Goal: Information Seeking & Learning: Check status

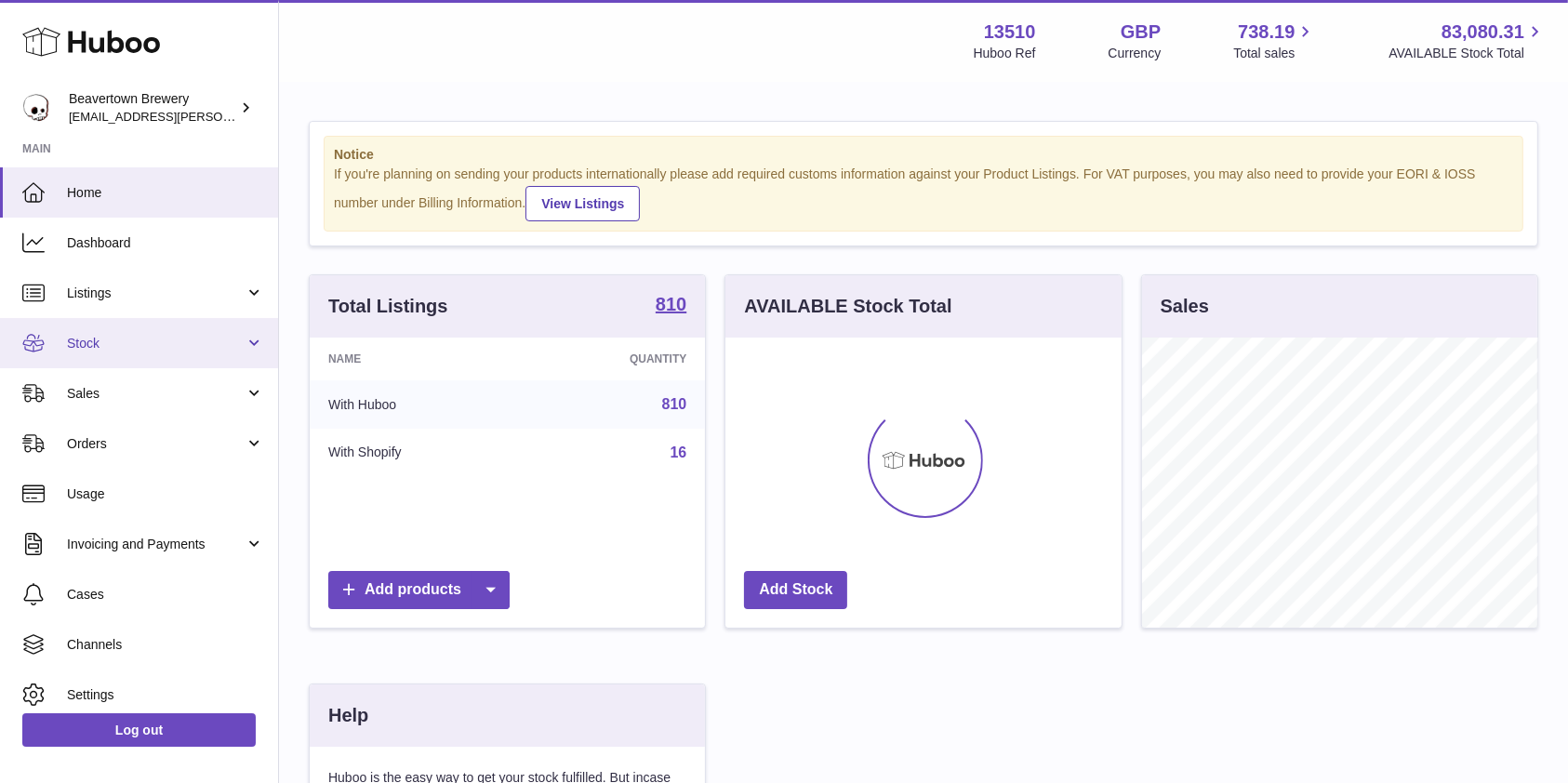
scroll to position [290, 395]
click at [86, 350] on span "Stock" at bounding box center [155, 344] width 177 height 18
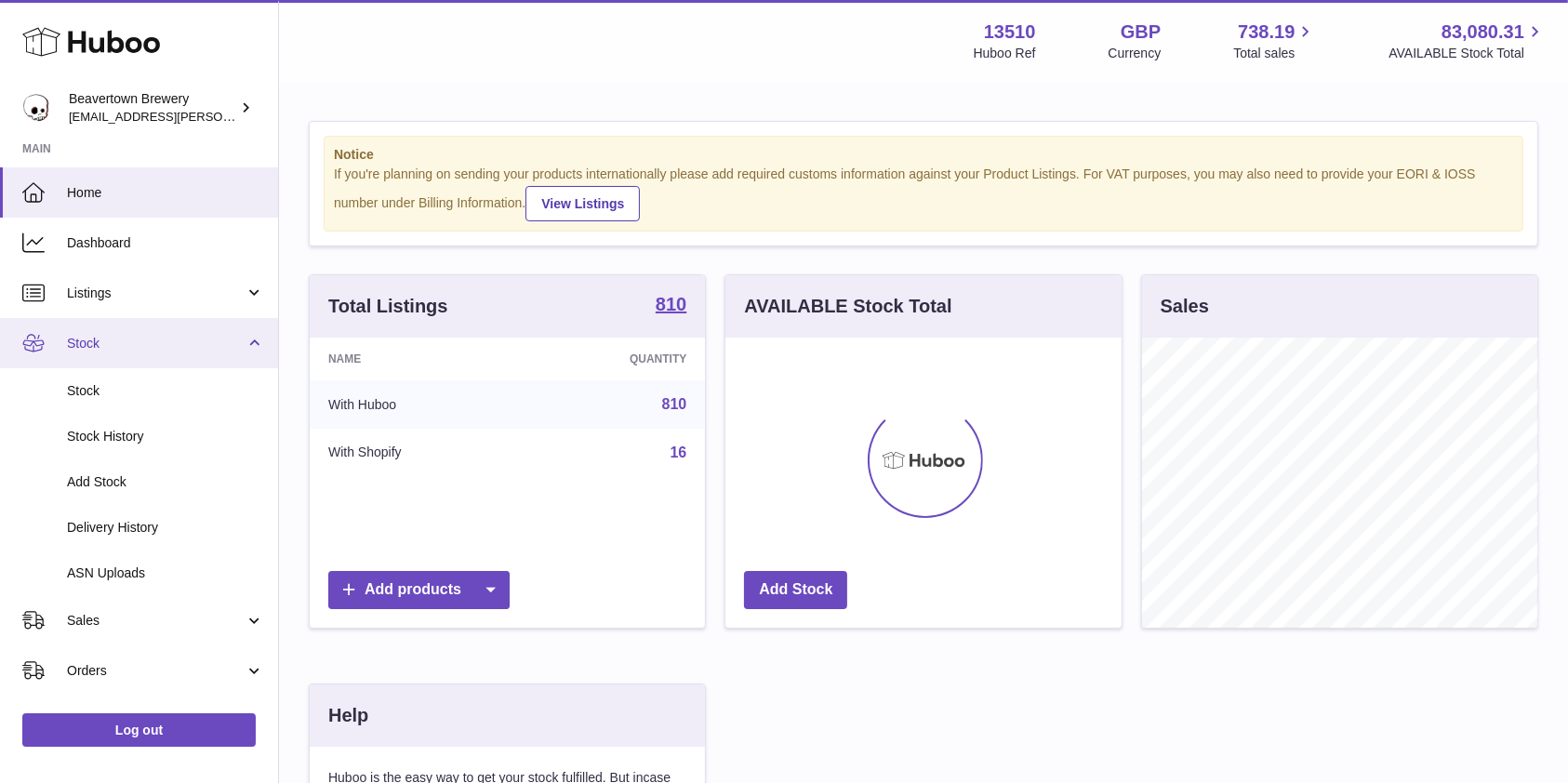
click at [91, 354] on link "Stock" at bounding box center [139, 342] width 278 height 50
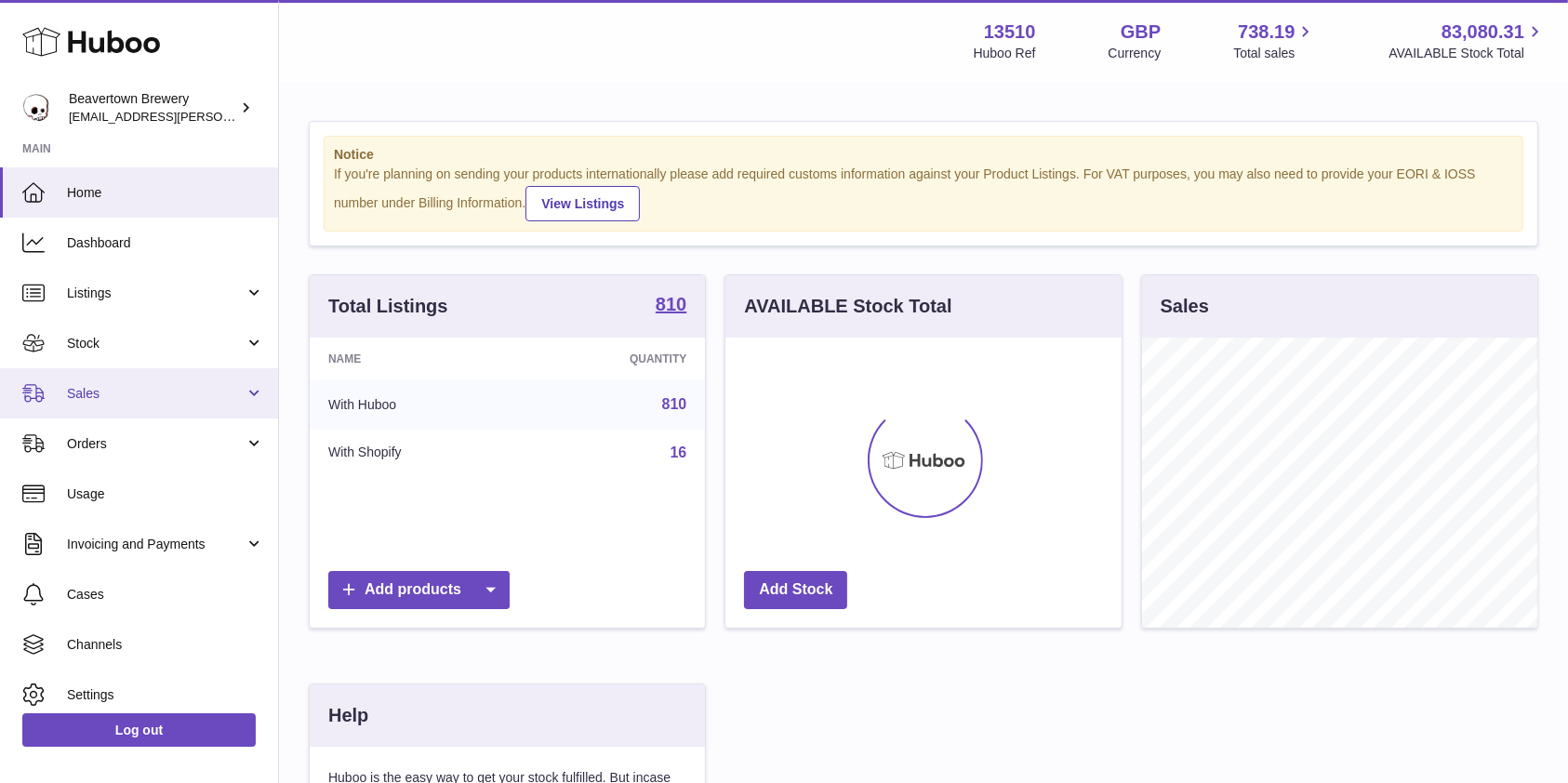
click at [91, 398] on span "Sales" at bounding box center [155, 394] width 177 height 18
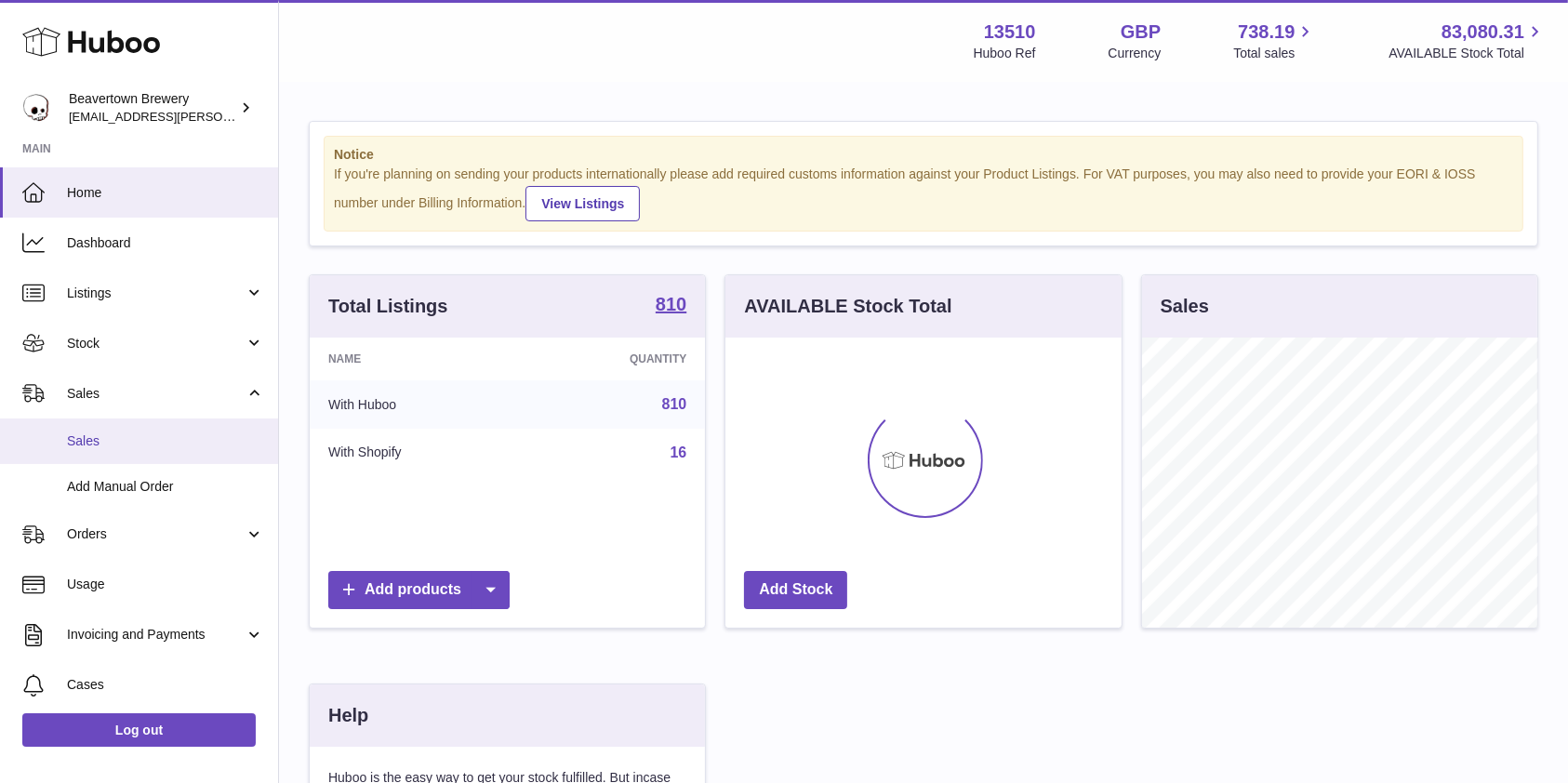
click at [98, 427] on link "Sales" at bounding box center [139, 441] width 278 height 45
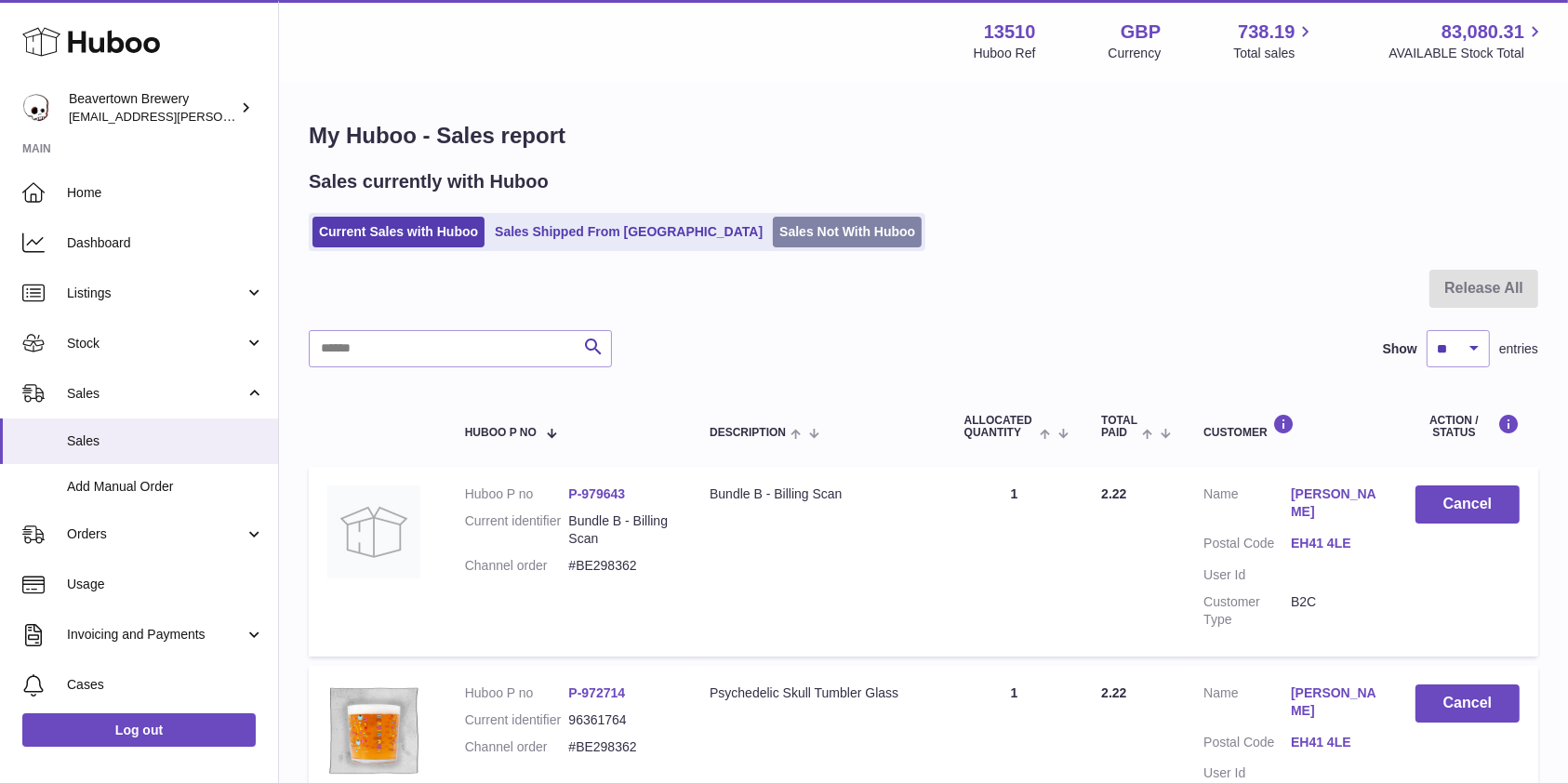
click at [772, 227] on link "Sales Not With Huboo" at bounding box center [847, 231] width 149 height 30
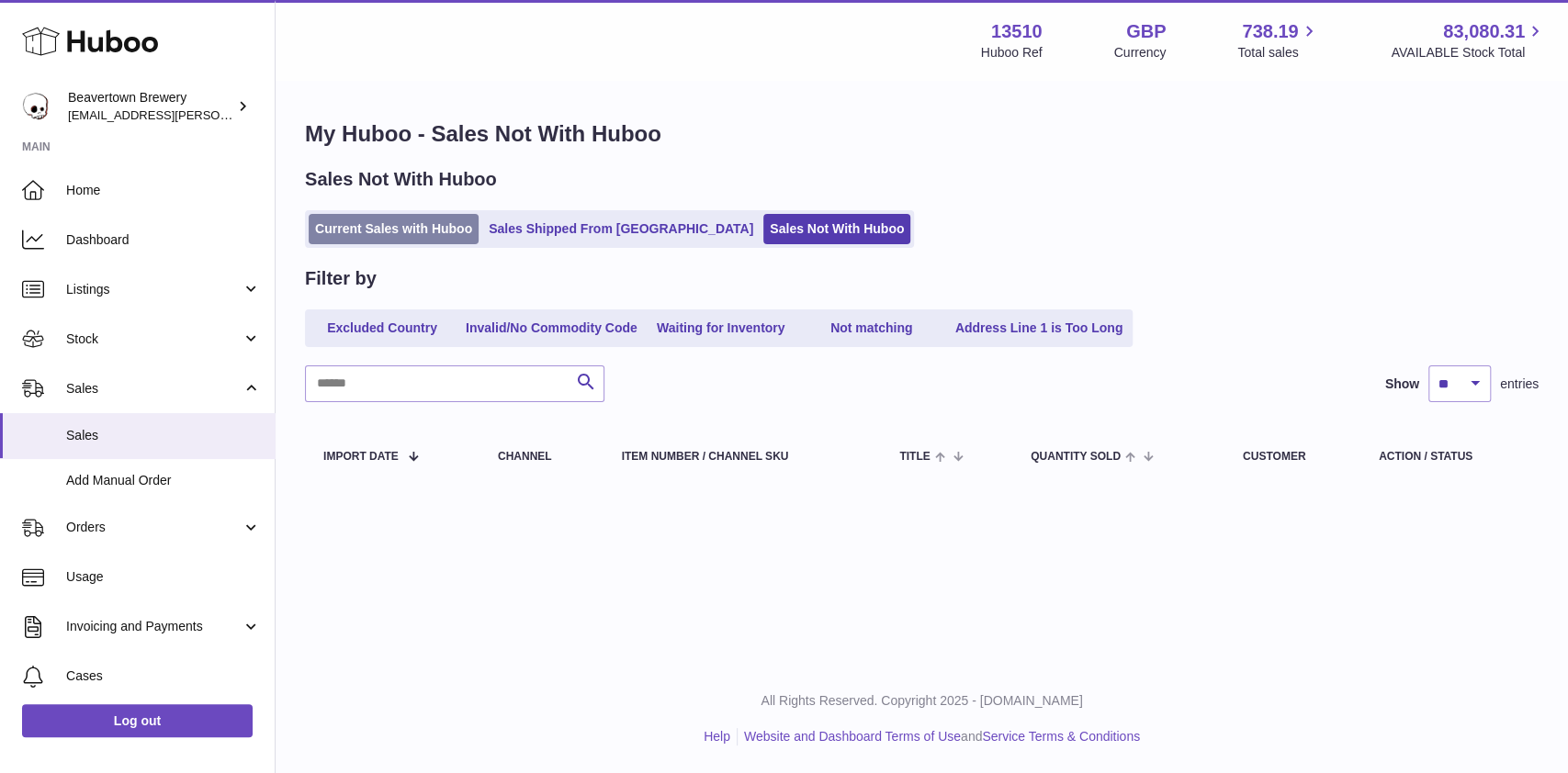
click at [377, 230] on link "Current Sales with Huboo" at bounding box center [394, 228] width 170 height 30
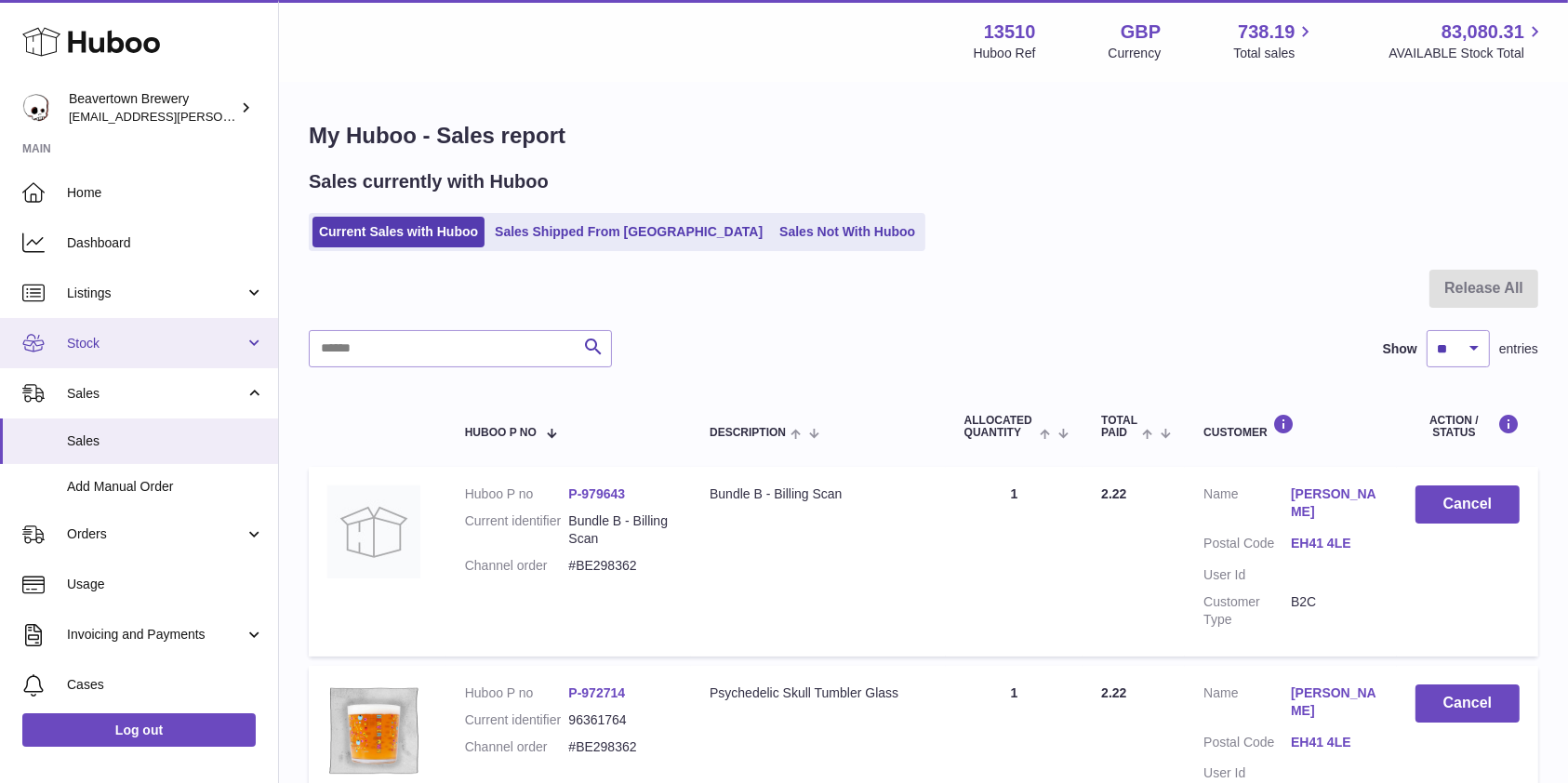
click at [98, 354] on link "Stock" at bounding box center [139, 342] width 278 height 50
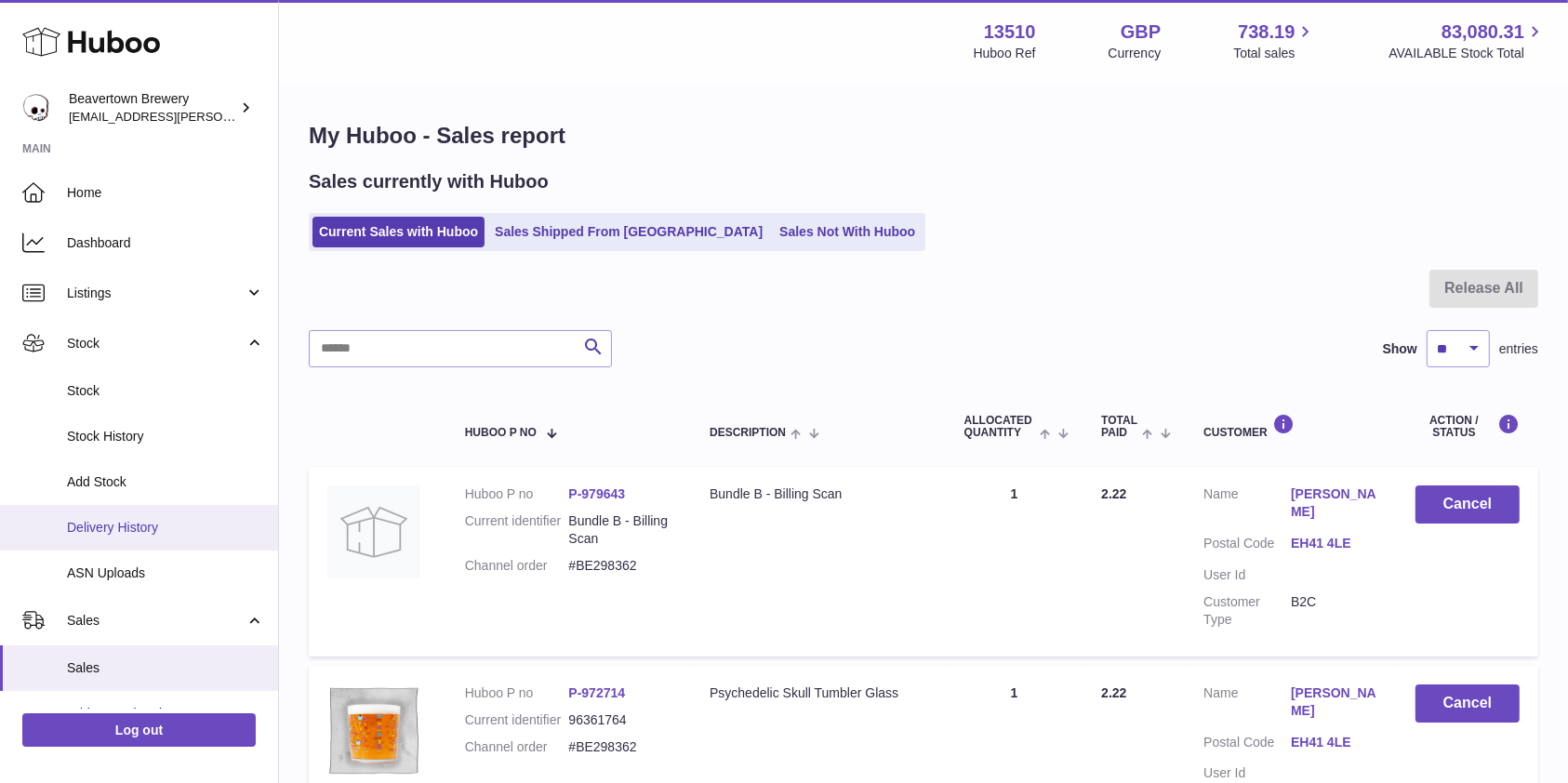
click at [102, 518] on span "Delivery History" at bounding box center [165, 527] width 197 height 18
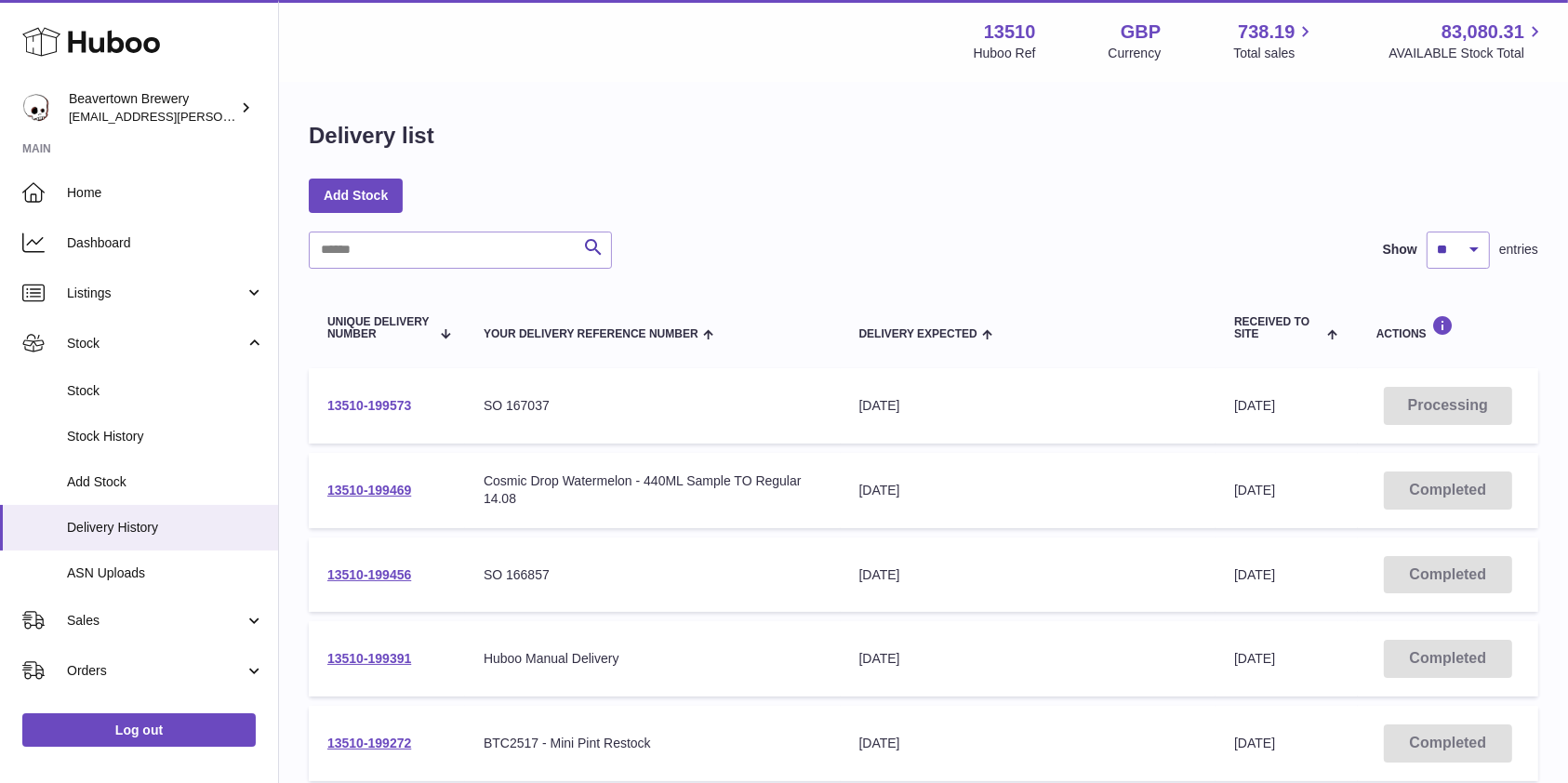
click at [374, 412] on link "13510-199573" at bounding box center [368, 405] width 83 height 15
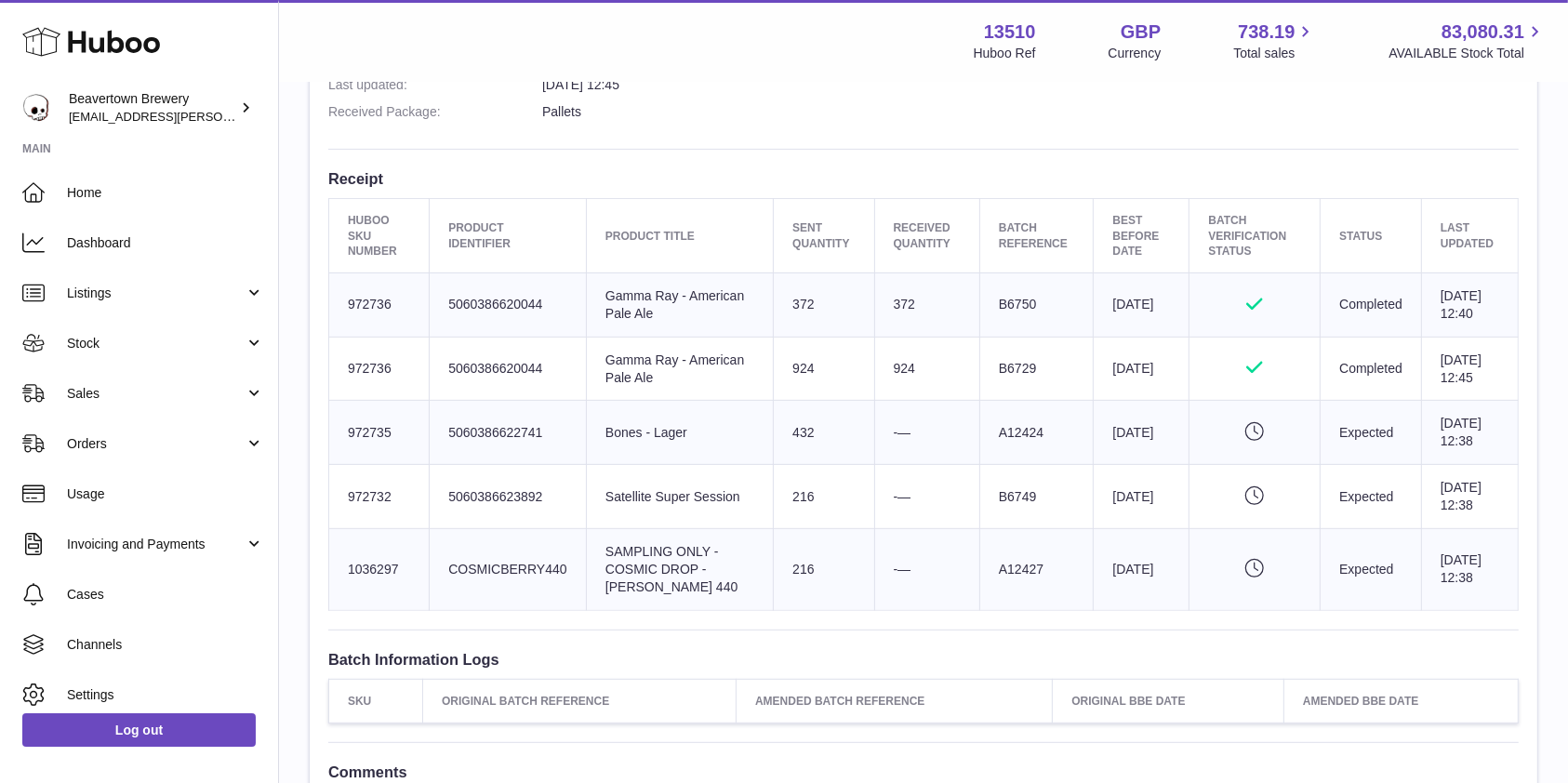
scroll to position [619, 0]
drag, startPoint x: 152, startPoint y: 356, endPoint x: 141, endPoint y: 372, distance: 19.4
click at [152, 355] on link "Stock" at bounding box center [139, 342] width 278 height 50
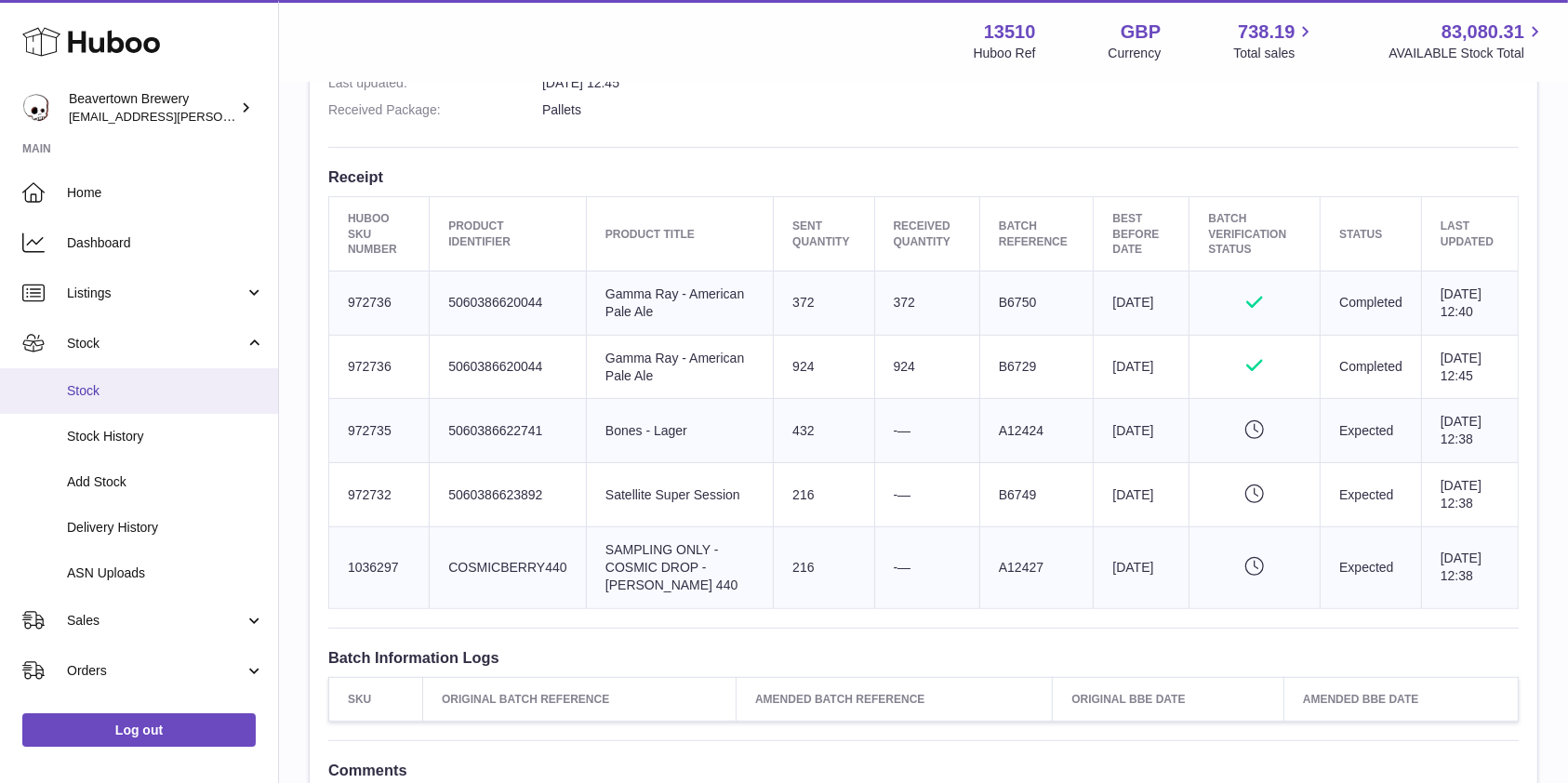
click at [128, 386] on span "Stock" at bounding box center [165, 391] width 197 height 18
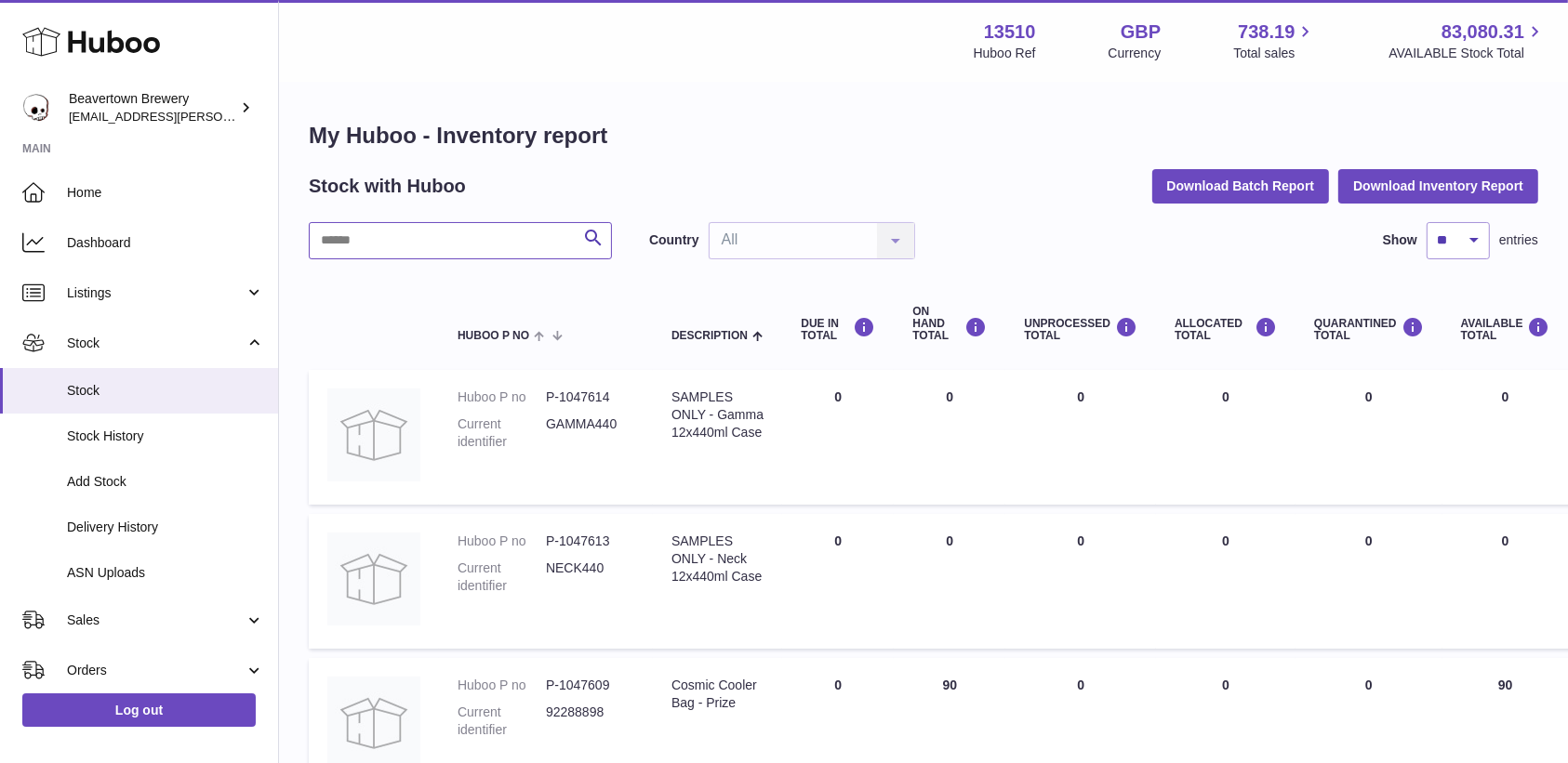
click at [445, 238] on input "text" at bounding box center [460, 241] width 303 height 37
type input "****"
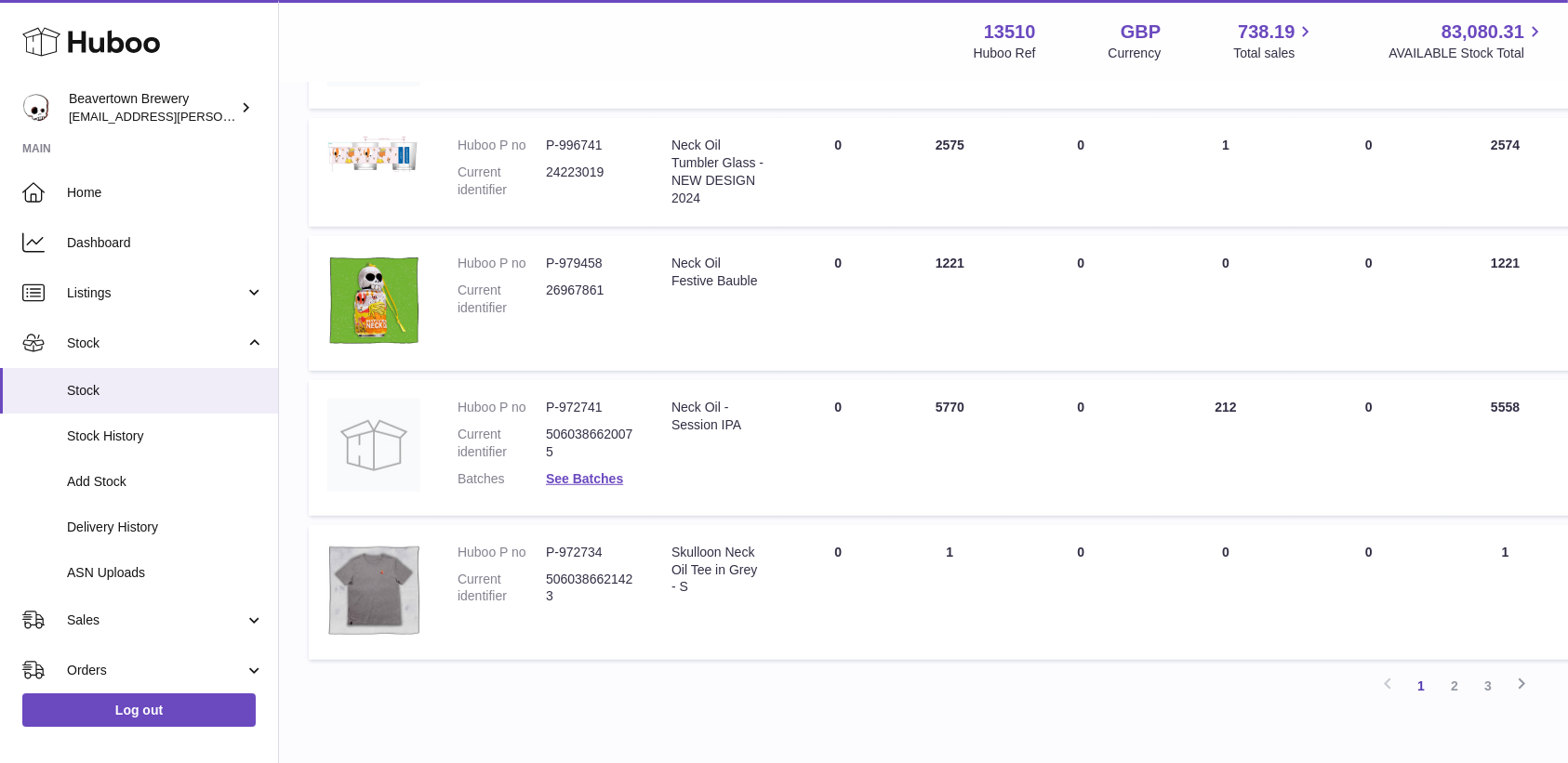
scroll to position [1116, 411]
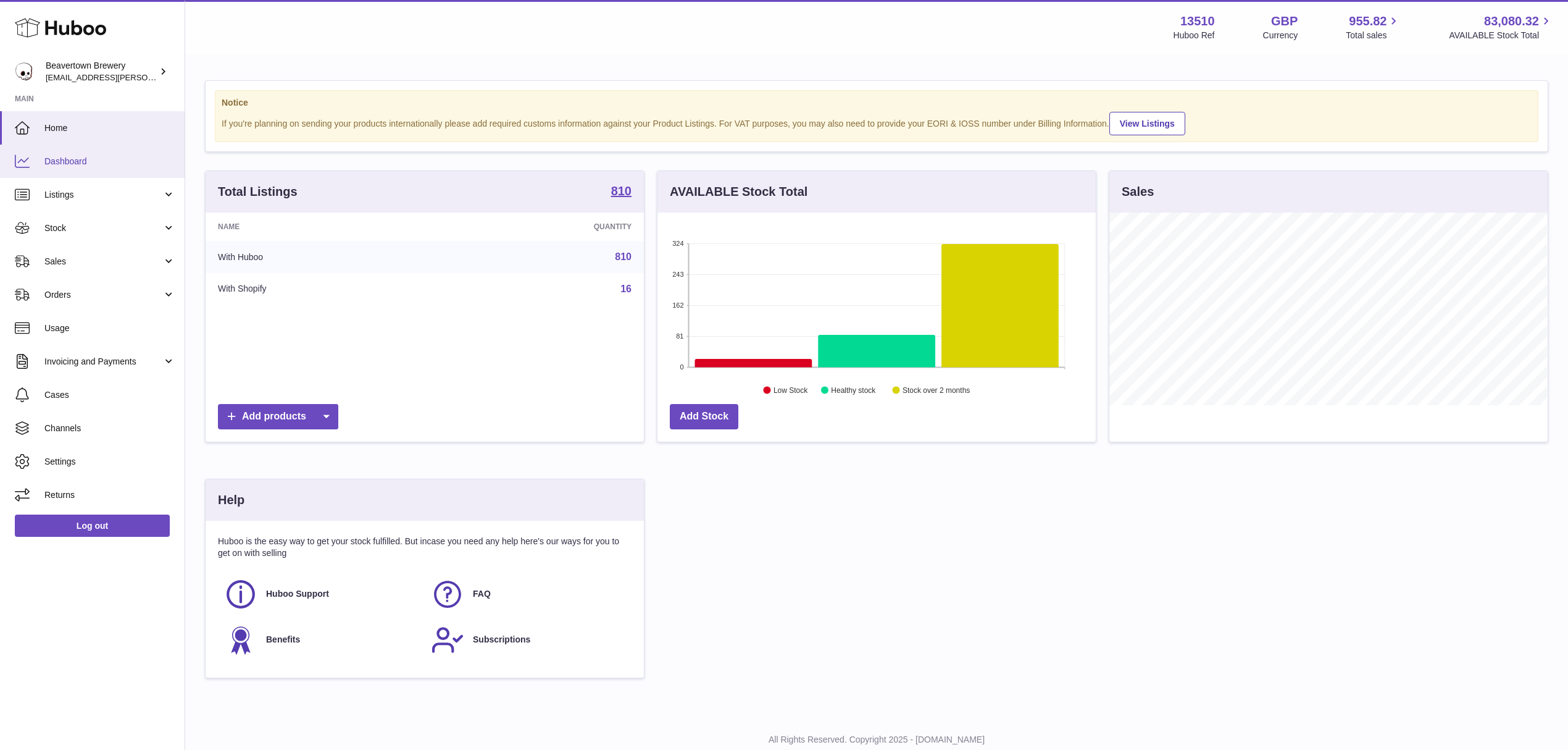
click at [59, 166] on span "Dashboard" at bounding box center [109, 161] width 131 height 12
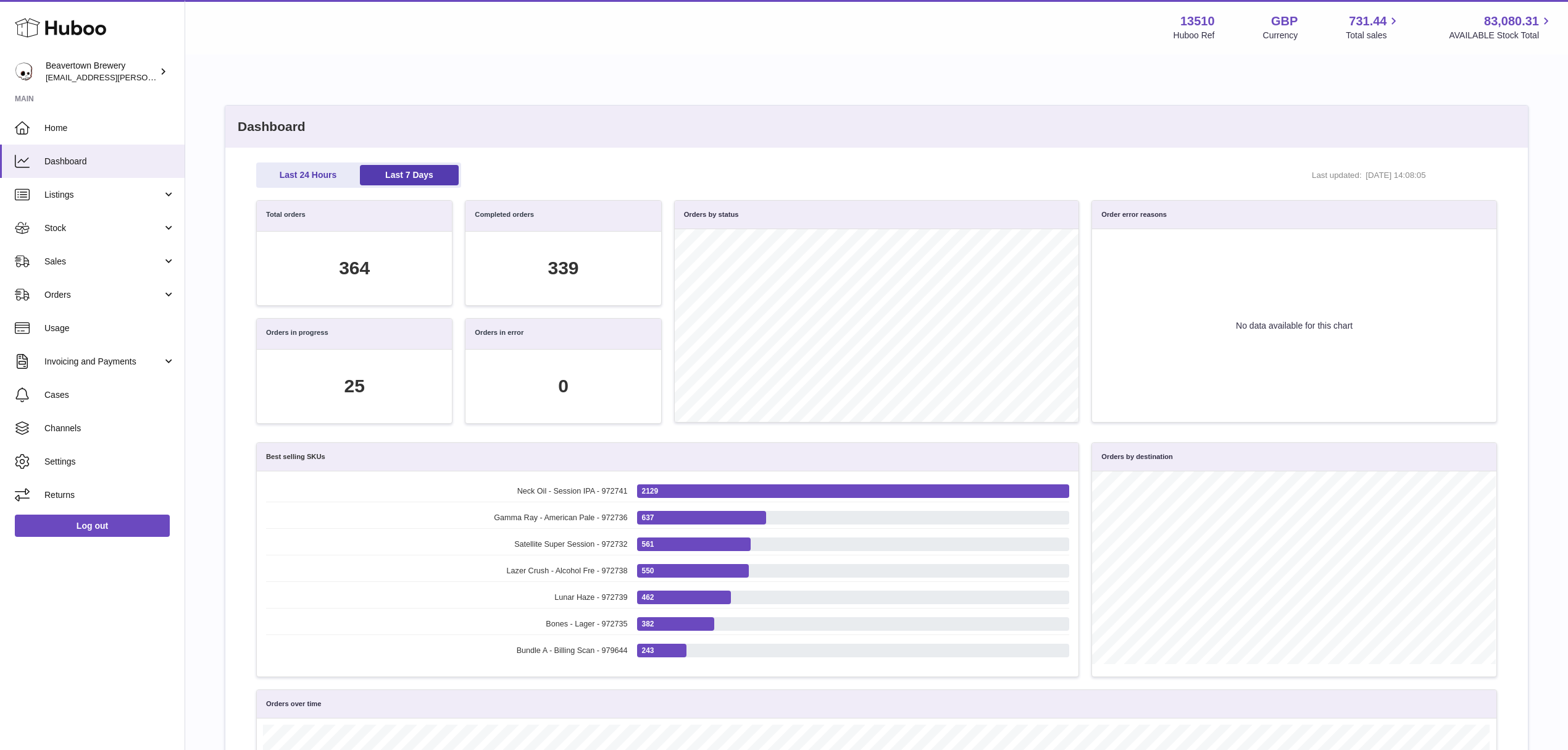
scroll to position [141, 1226]
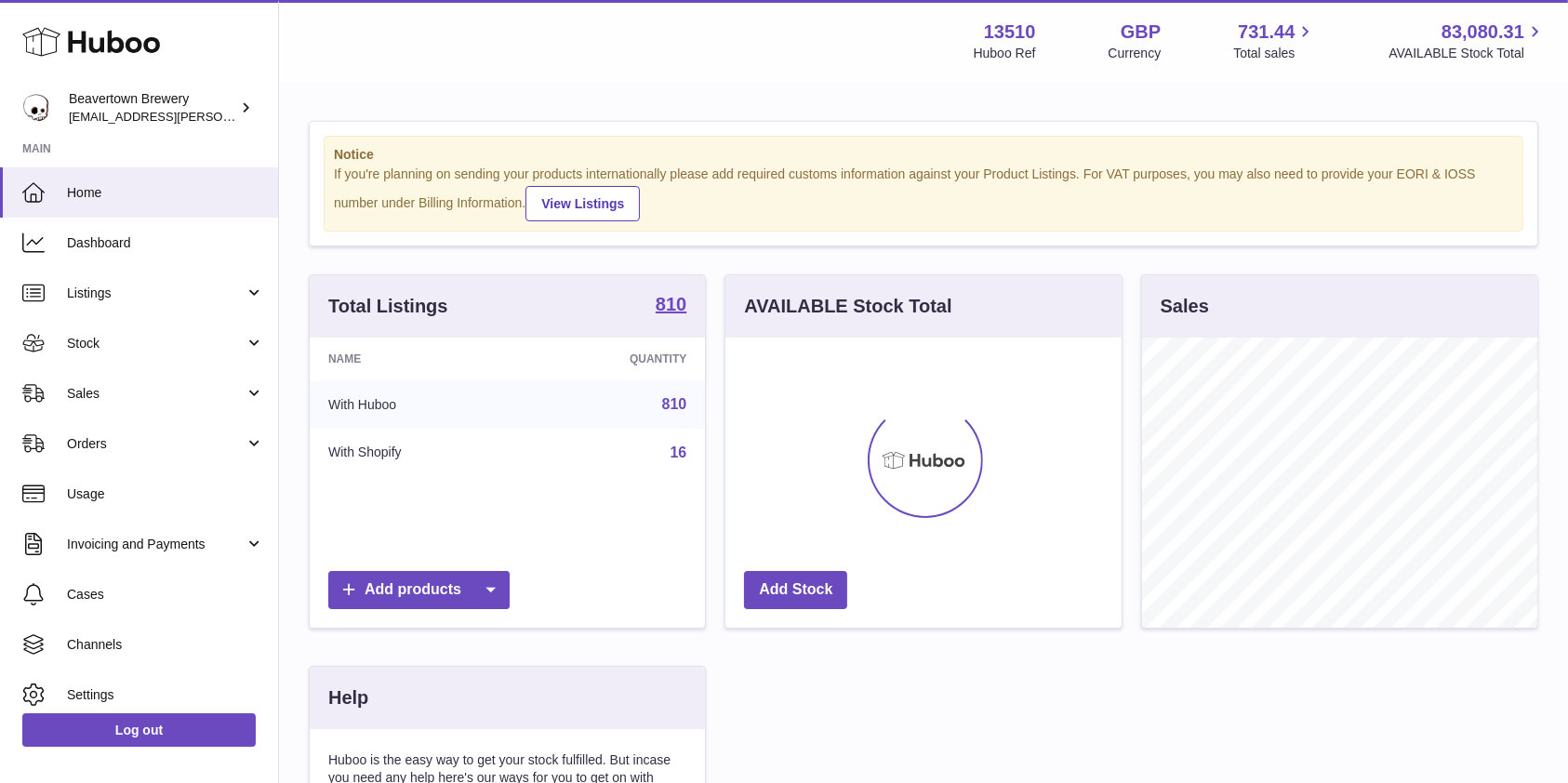
scroll to position [290, 395]
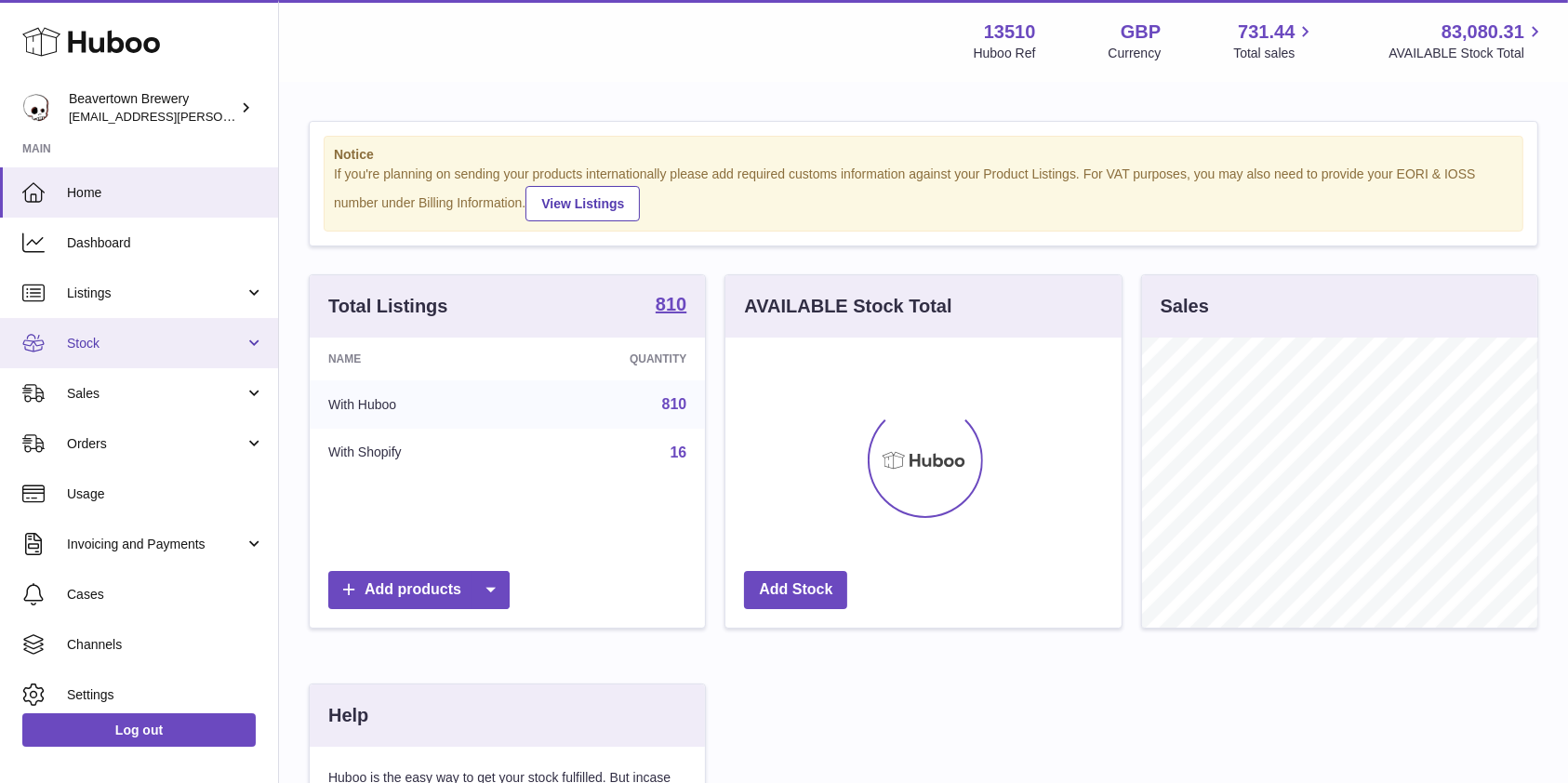
click at [129, 348] on span "Stock" at bounding box center [155, 344] width 177 height 18
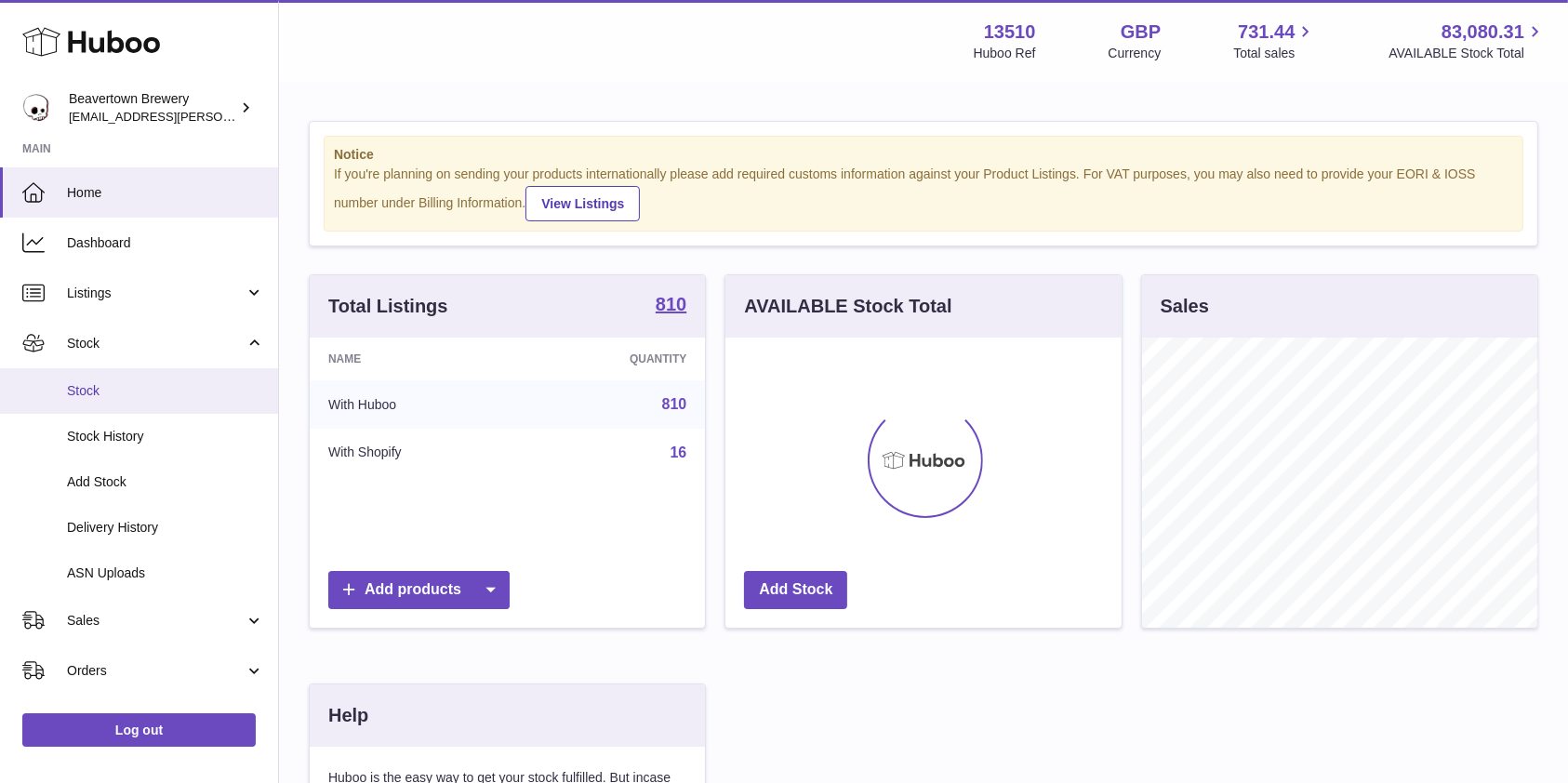
click at [107, 385] on span "Stock" at bounding box center [165, 391] width 197 height 18
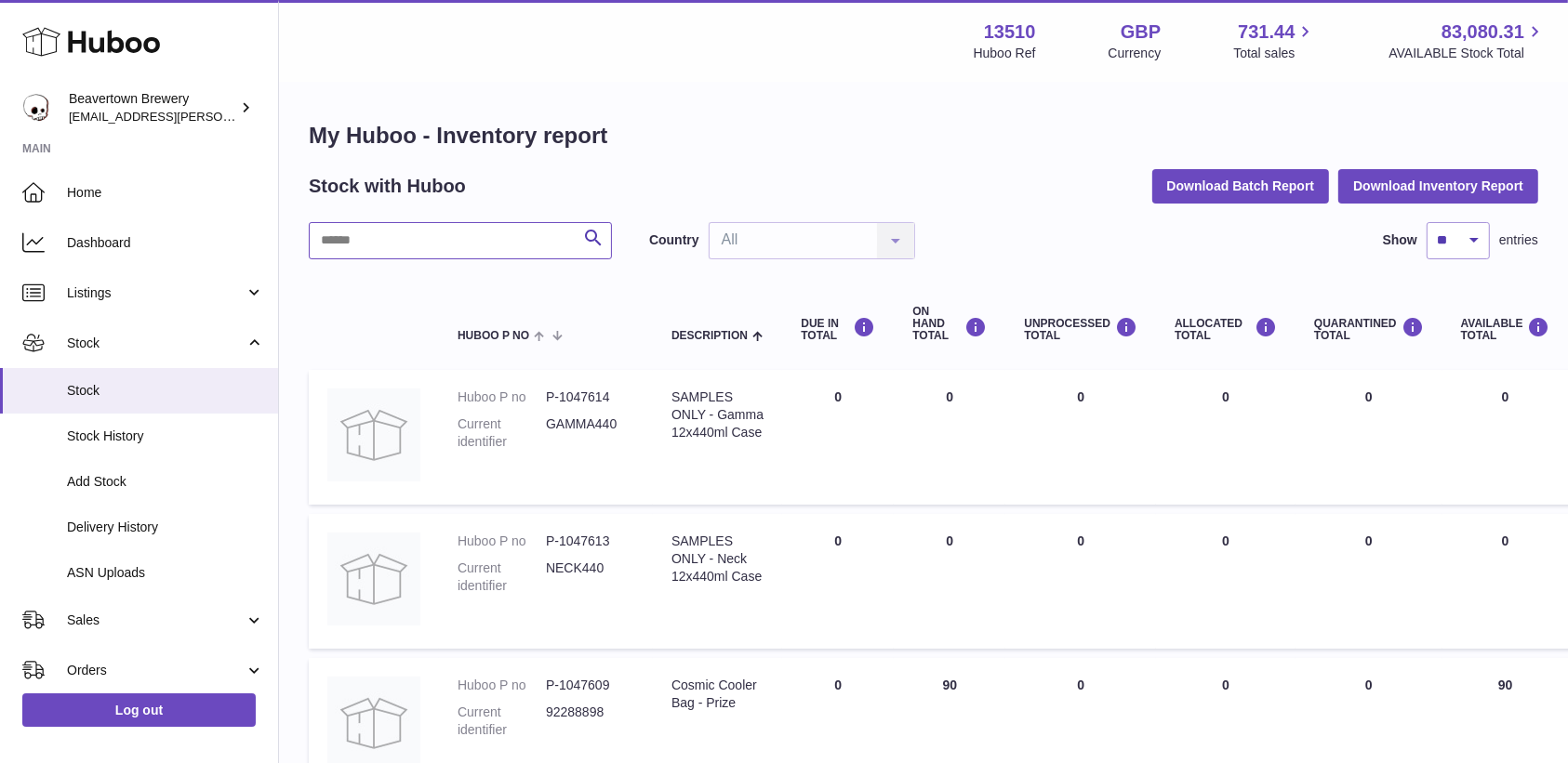
click at [444, 252] on input "text" at bounding box center [460, 241] width 303 height 37
type input "*****"
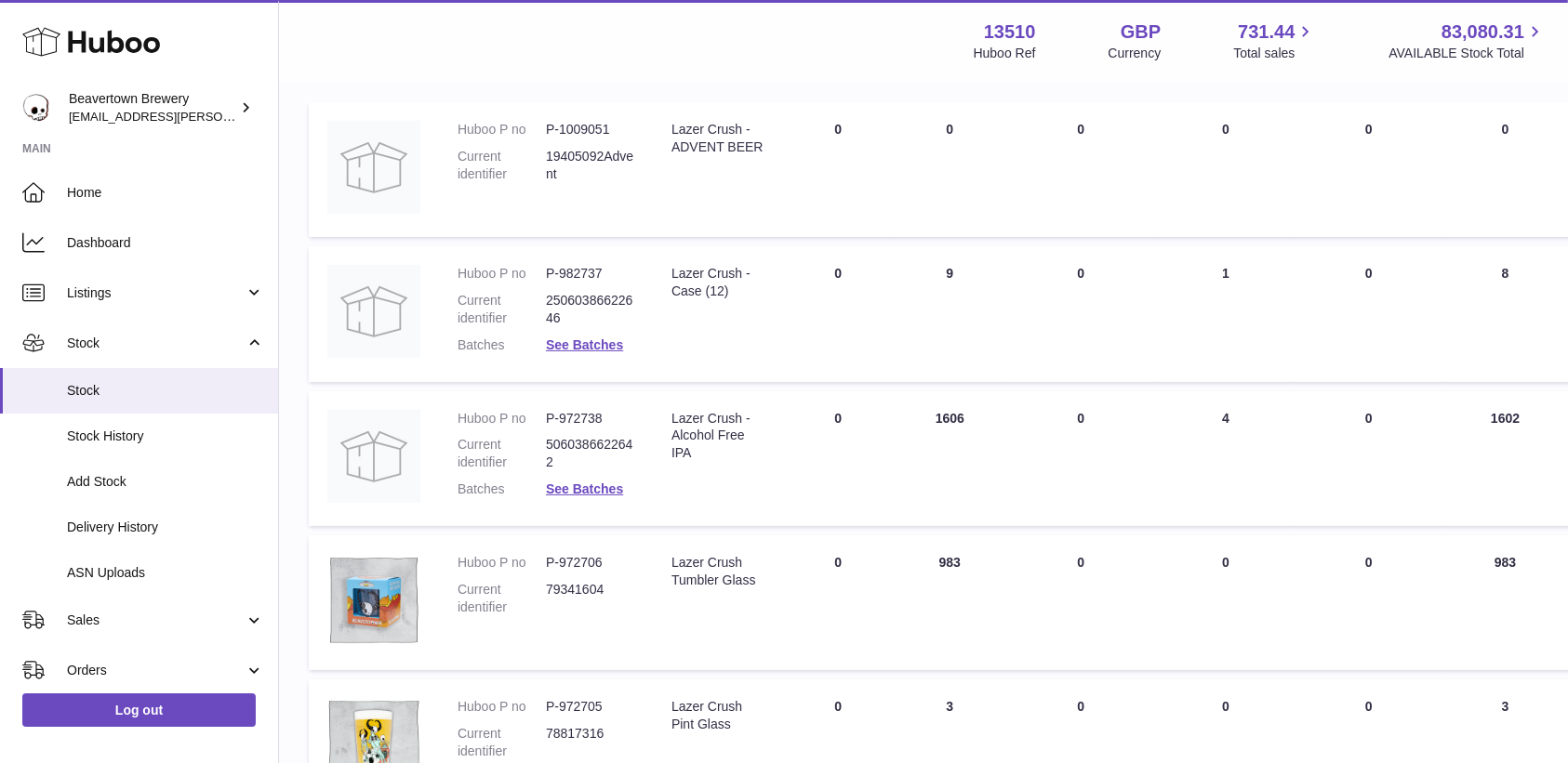
scroll to position [123, 0]
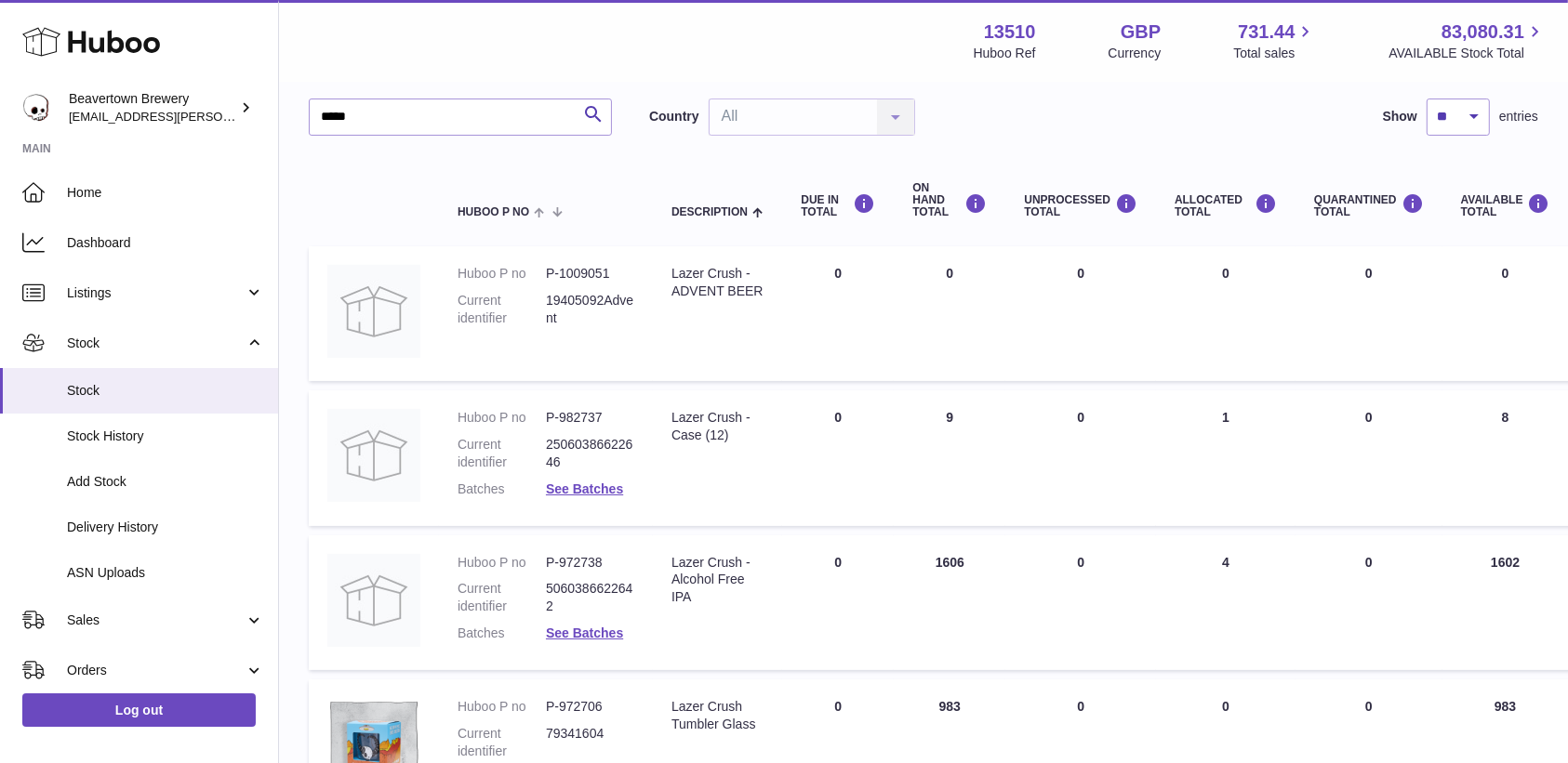
click at [524, 481] on dt "Batches" at bounding box center [502, 490] width 88 height 18
click at [565, 489] on link "See Batches" at bounding box center [584, 488] width 77 height 15
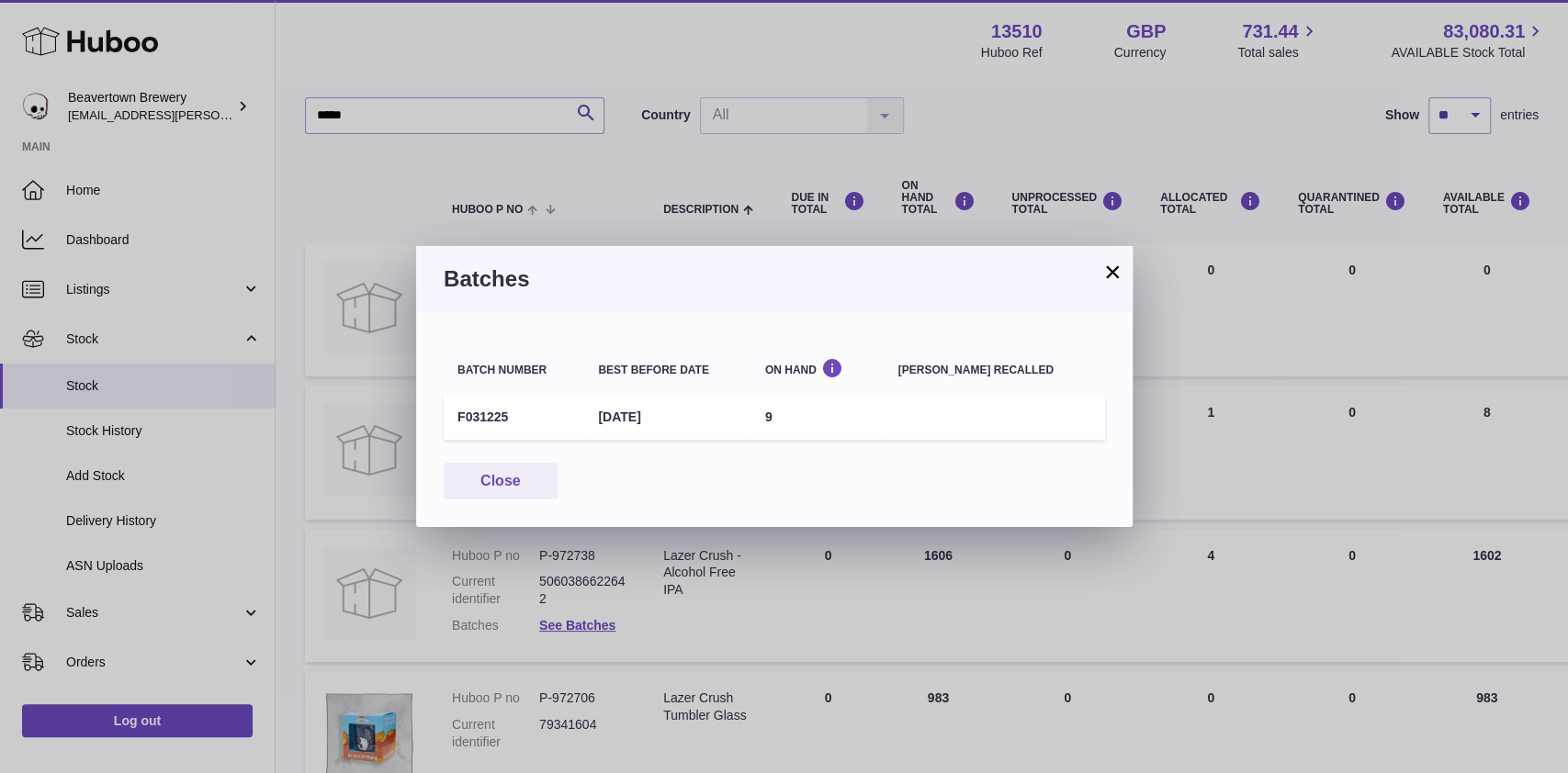
click at [1106, 276] on button "×" at bounding box center [1112, 271] width 22 height 22
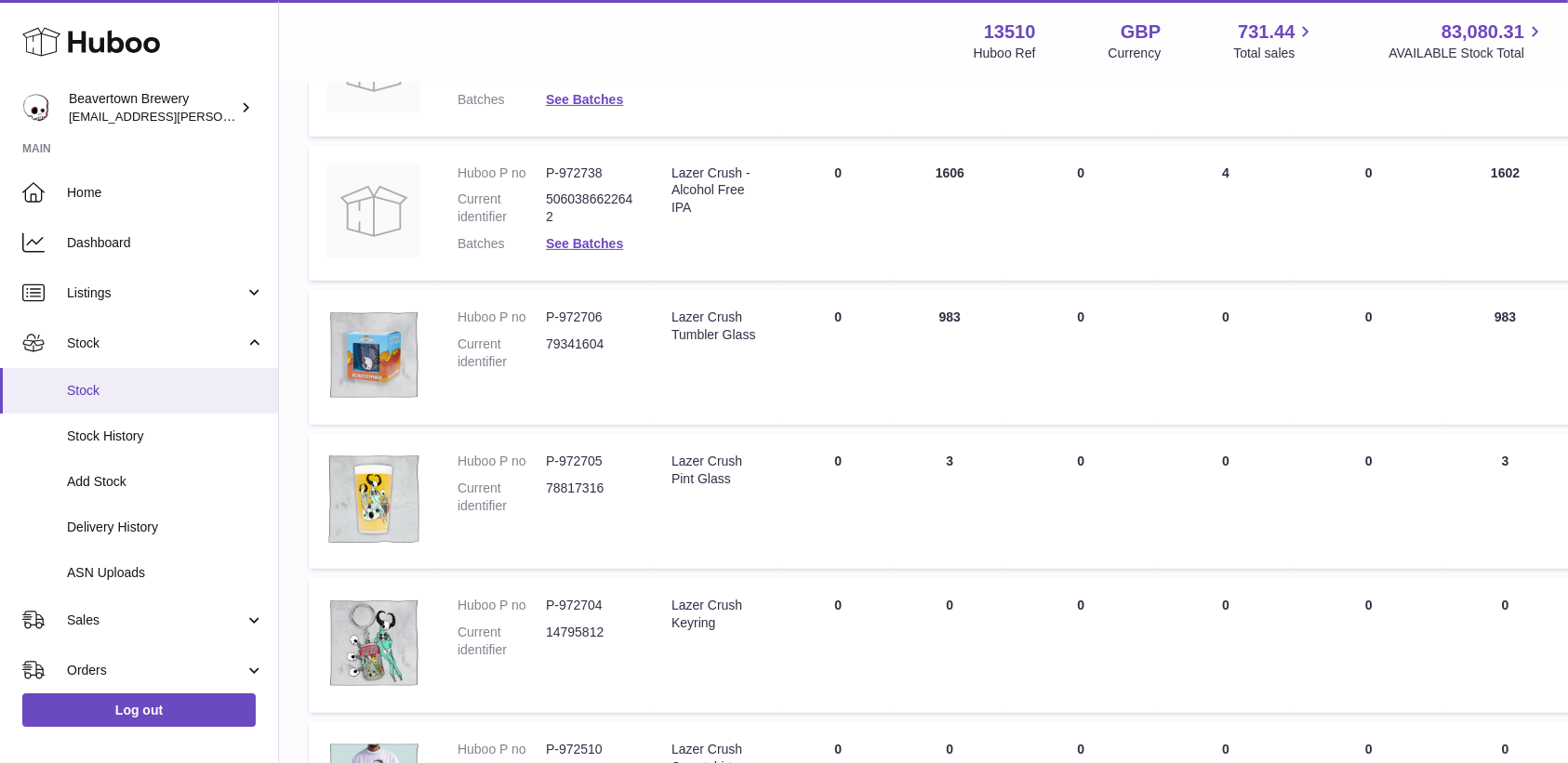
scroll to position [619, 0]
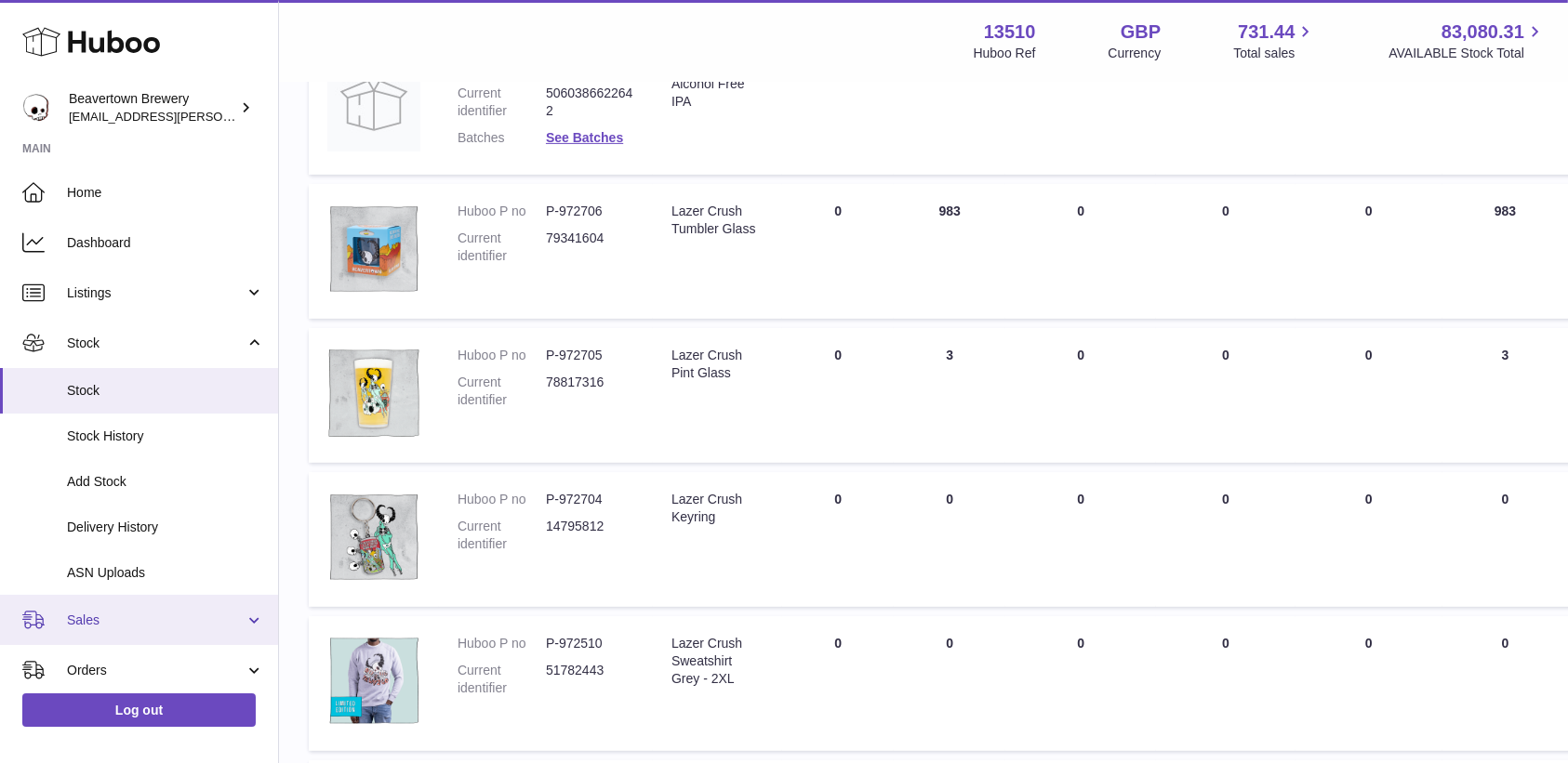
click at [122, 606] on link "Sales" at bounding box center [139, 619] width 278 height 50
click at [134, 654] on link "Sales" at bounding box center [139, 667] width 278 height 45
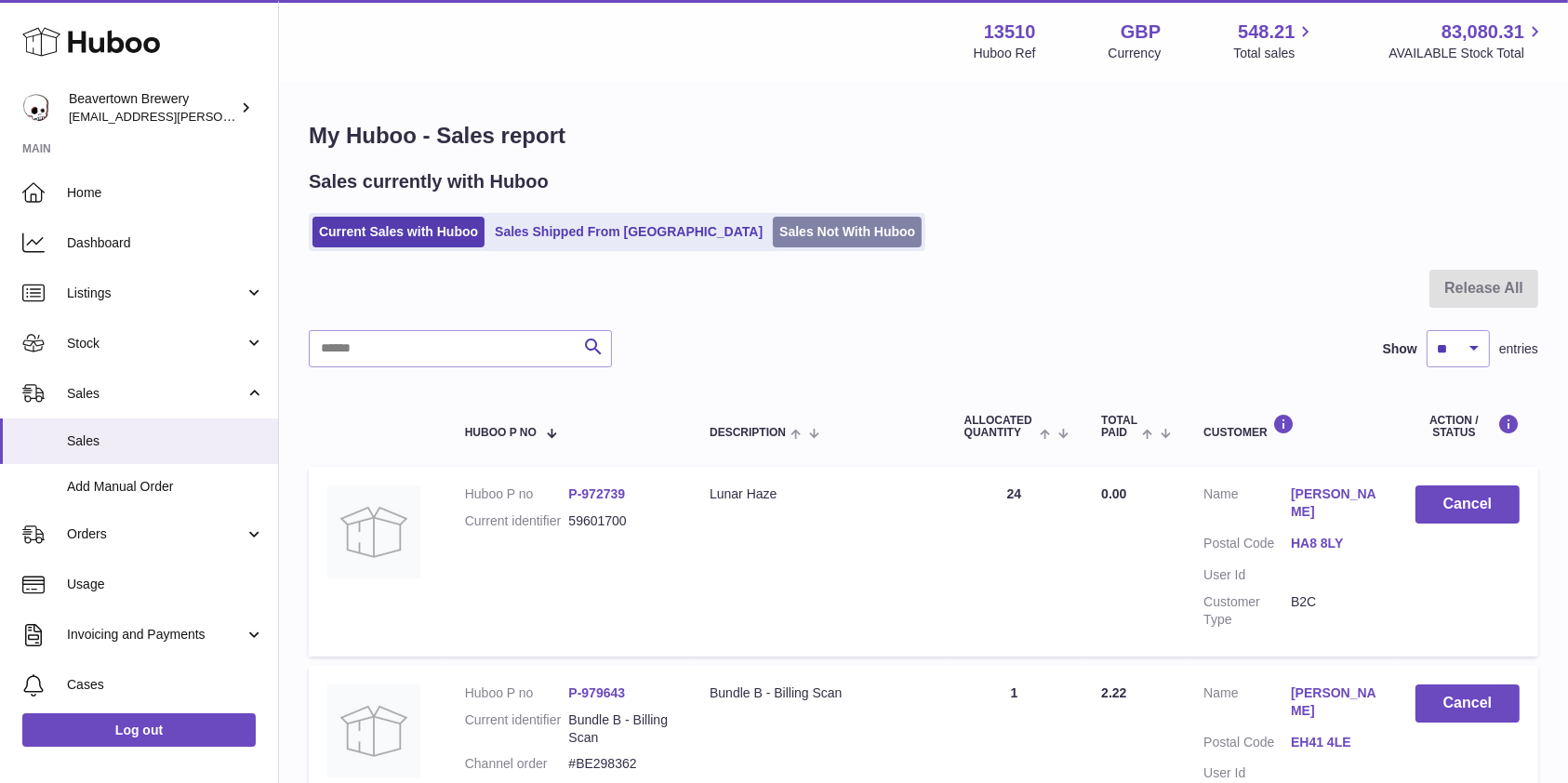
click at [772, 226] on link "Sales Not With Huboo" at bounding box center [847, 231] width 149 height 30
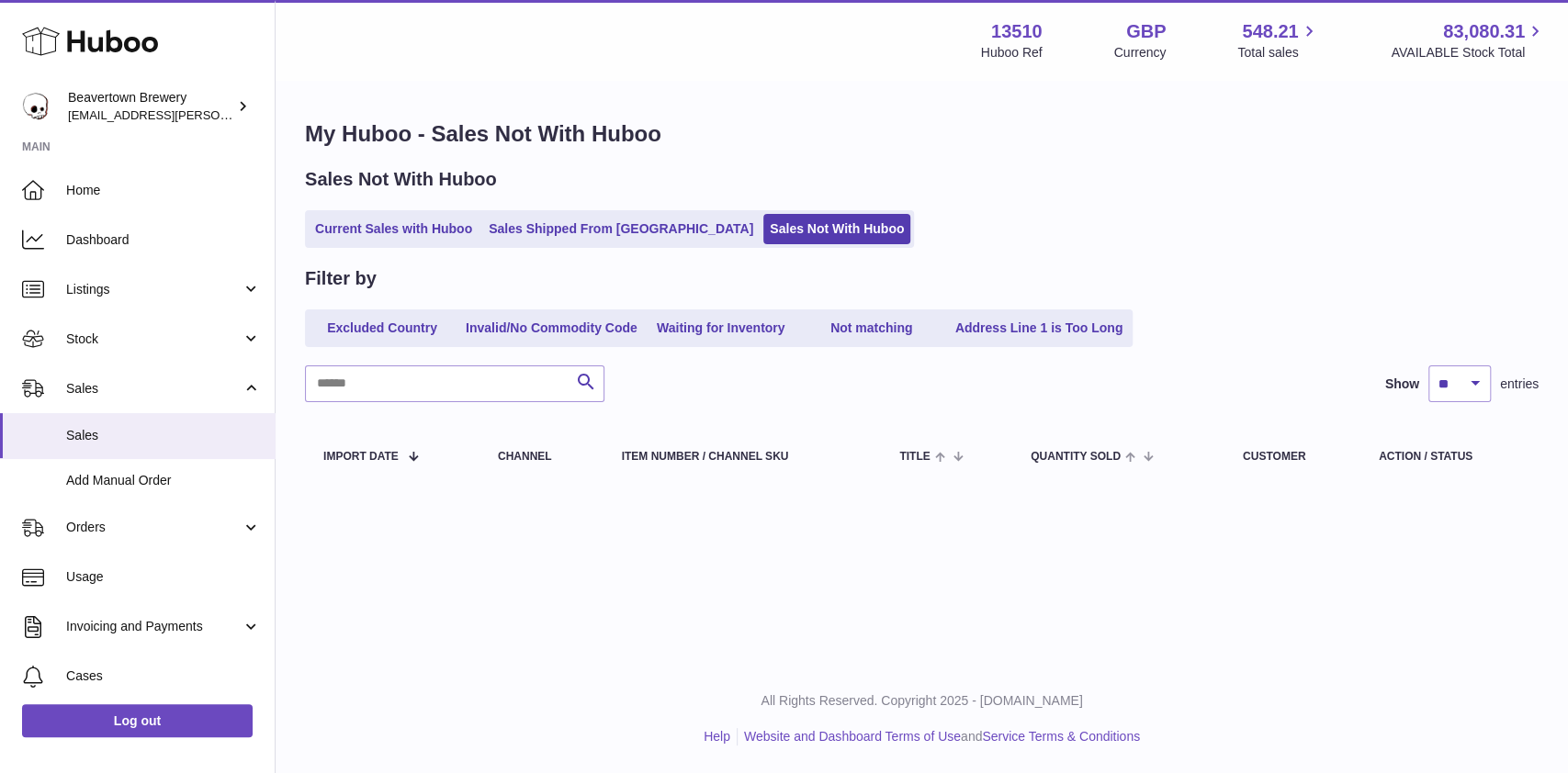
click at [602, 244] on ul "Current Sales with Huboo Sales Shipped From [GEOGRAPHIC_DATA] Sales Not With Hu…" at bounding box center [609, 228] width 609 height 38
click at [607, 226] on link "Sales Shipped From [GEOGRAPHIC_DATA]" at bounding box center [620, 228] width 278 height 30
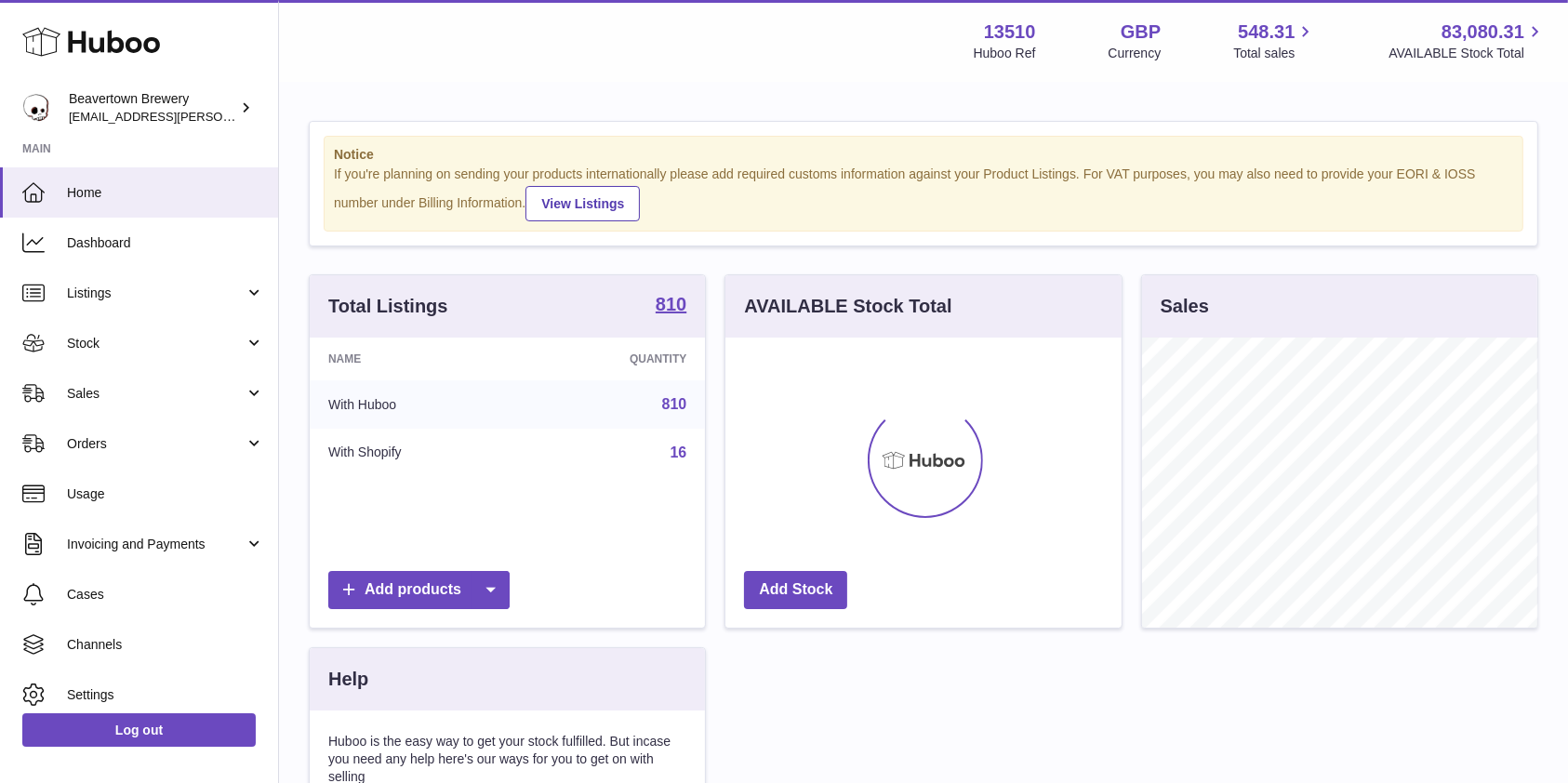
scroll to position [290, 395]
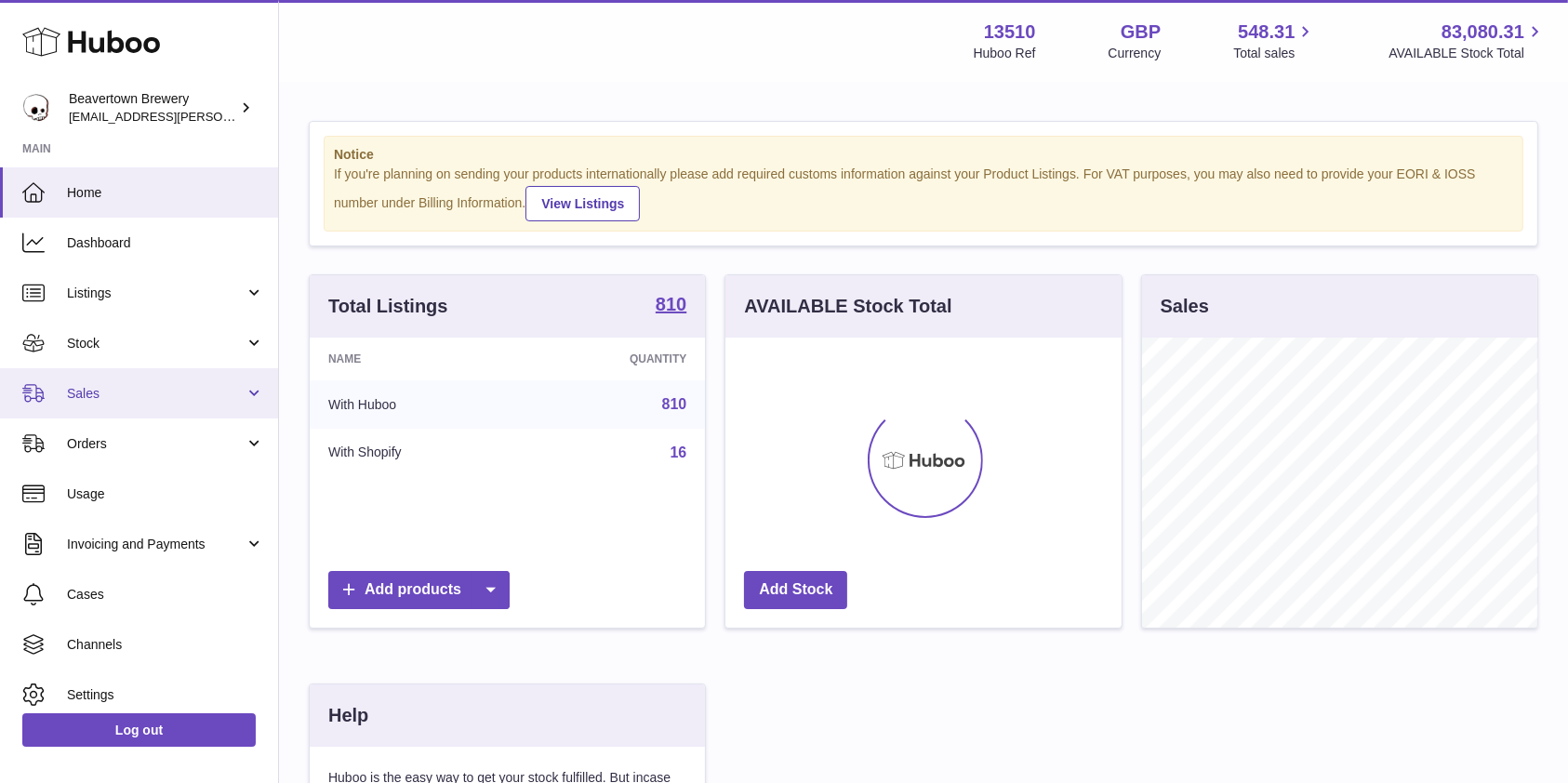
click at [122, 410] on link "Sales" at bounding box center [139, 393] width 278 height 50
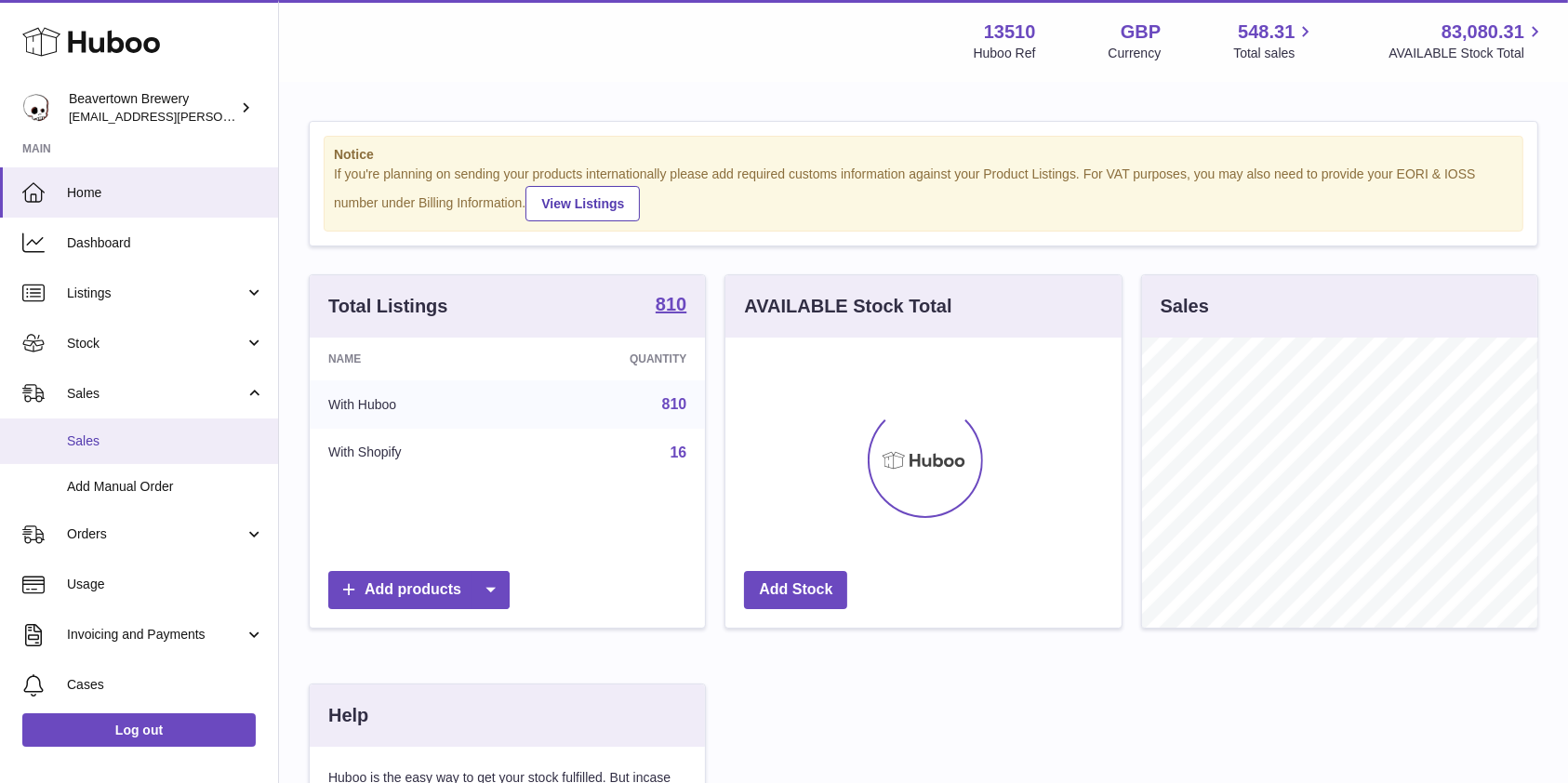
click at [126, 433] on span "Sales" at bounding box center [165, 441] width 197 height 18
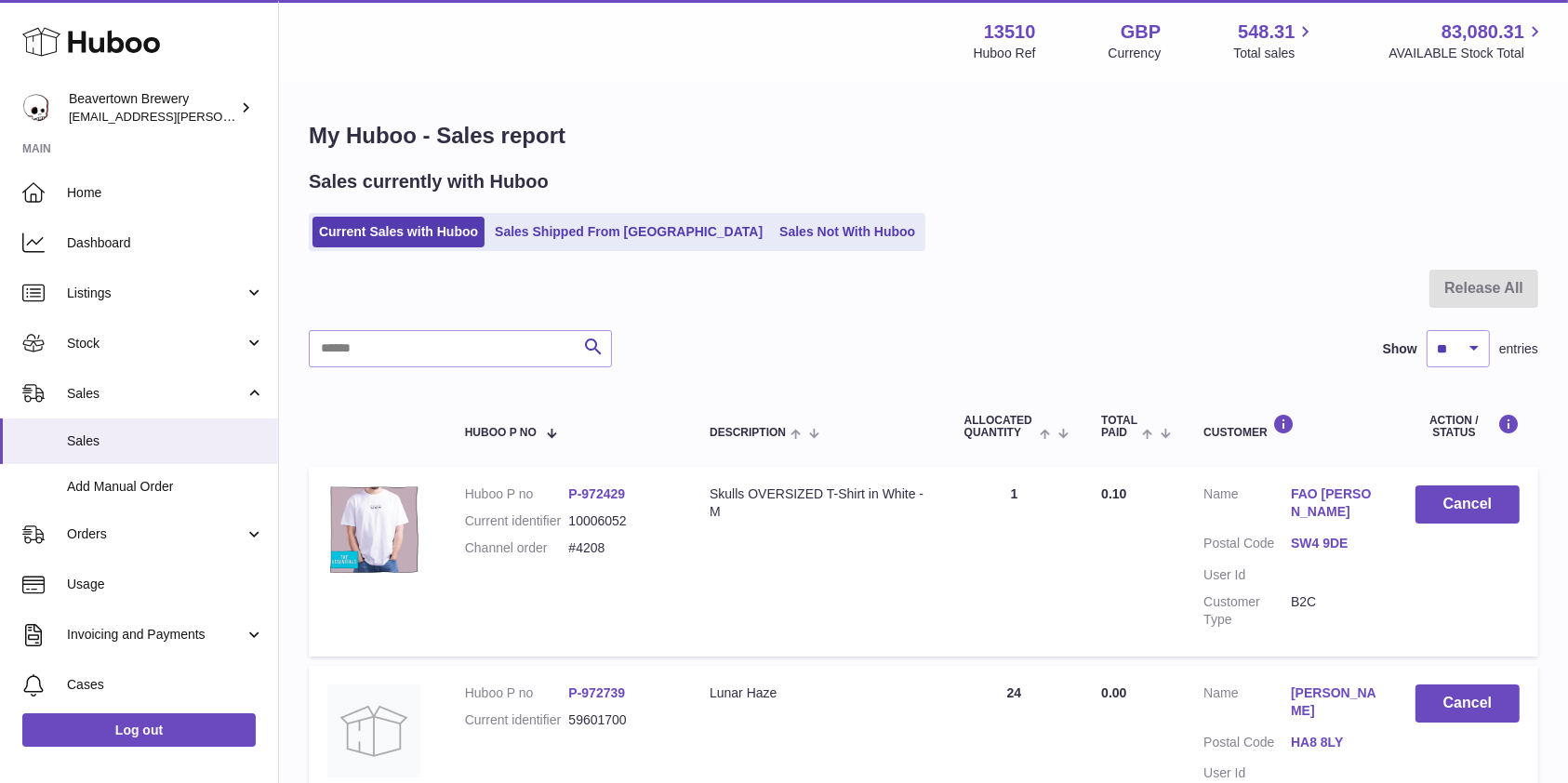
click at [750, 214] on ul "Current Sales with Huboo Sales Shipped From Huboo Sales Not With Huboo" at bounding box center [616, 231] width 616 height 38
click at [772, 231] on link "Sales Not With Huboo" at bounding box center [847, 231] width 149 height 30
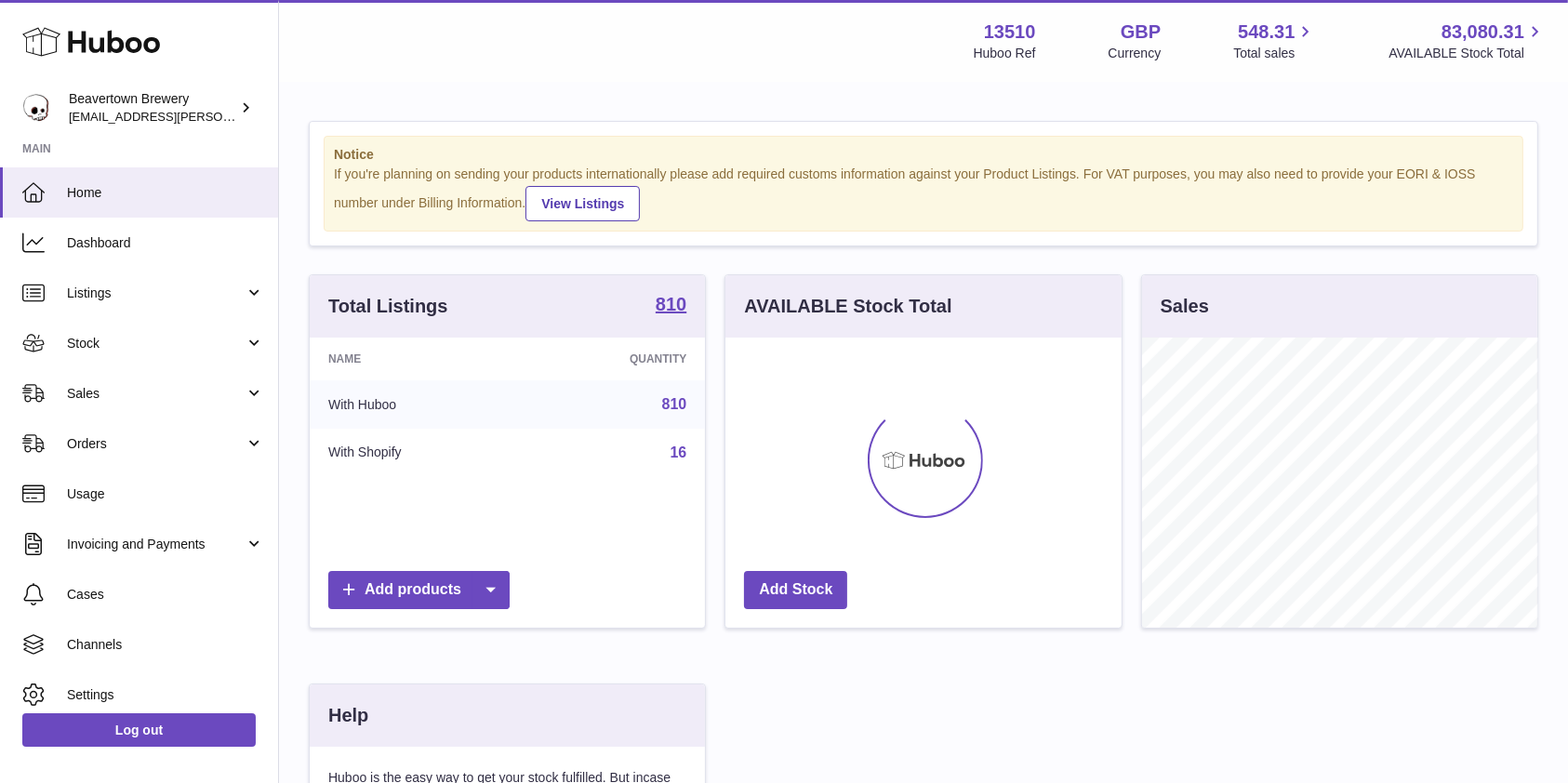
scroll to position [290, 395]
click at [62, 407] on link "Sales" at bounding box center [139, 393] width 278 height 50
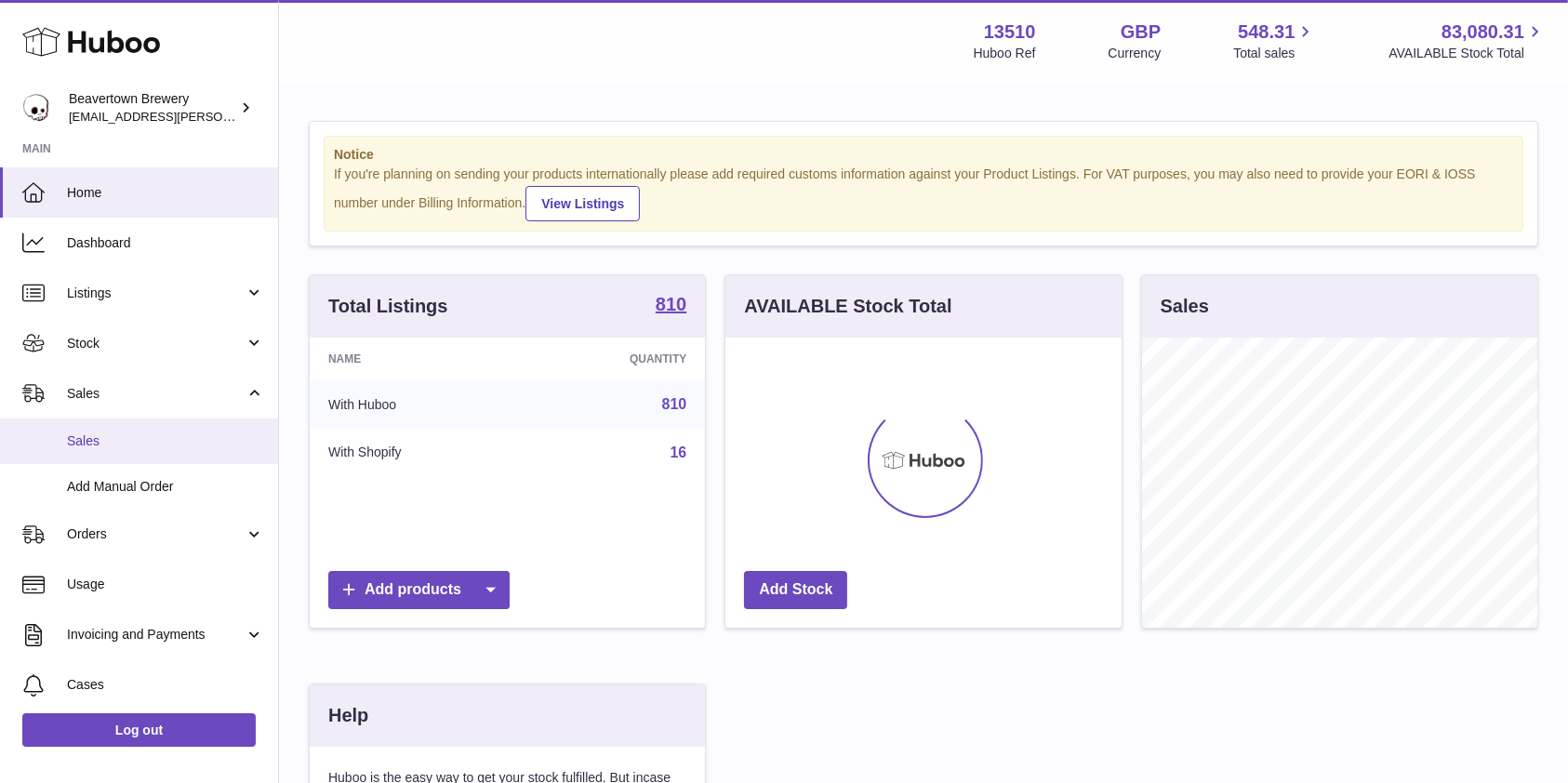
click at [69, 455] on link "Sales" at bounding box center [139, 441] width 278 height 45
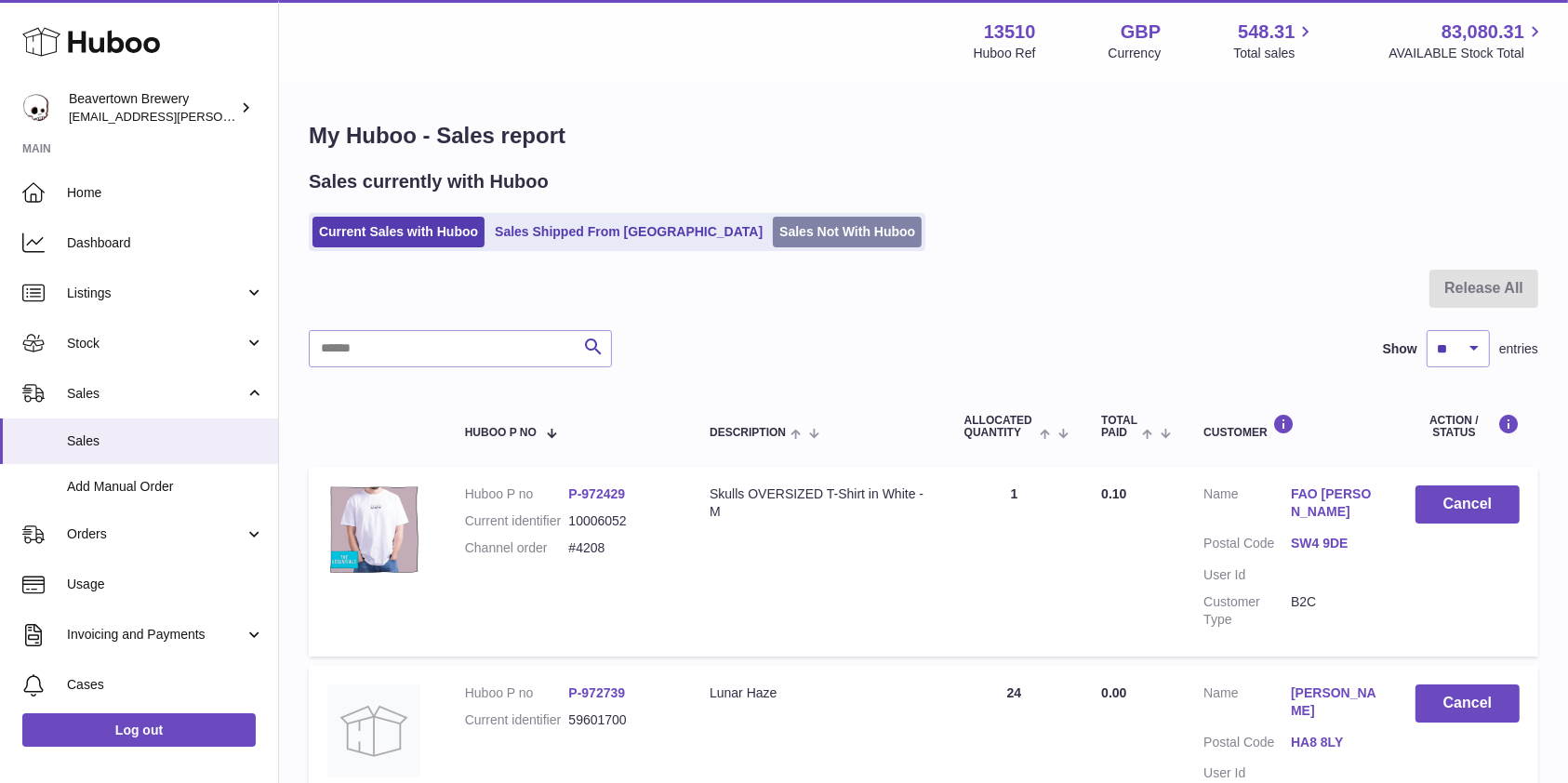
click at [772, 243] on link "Sales Not With Huboo" at bounding box center [847, 231] width 149 height 30
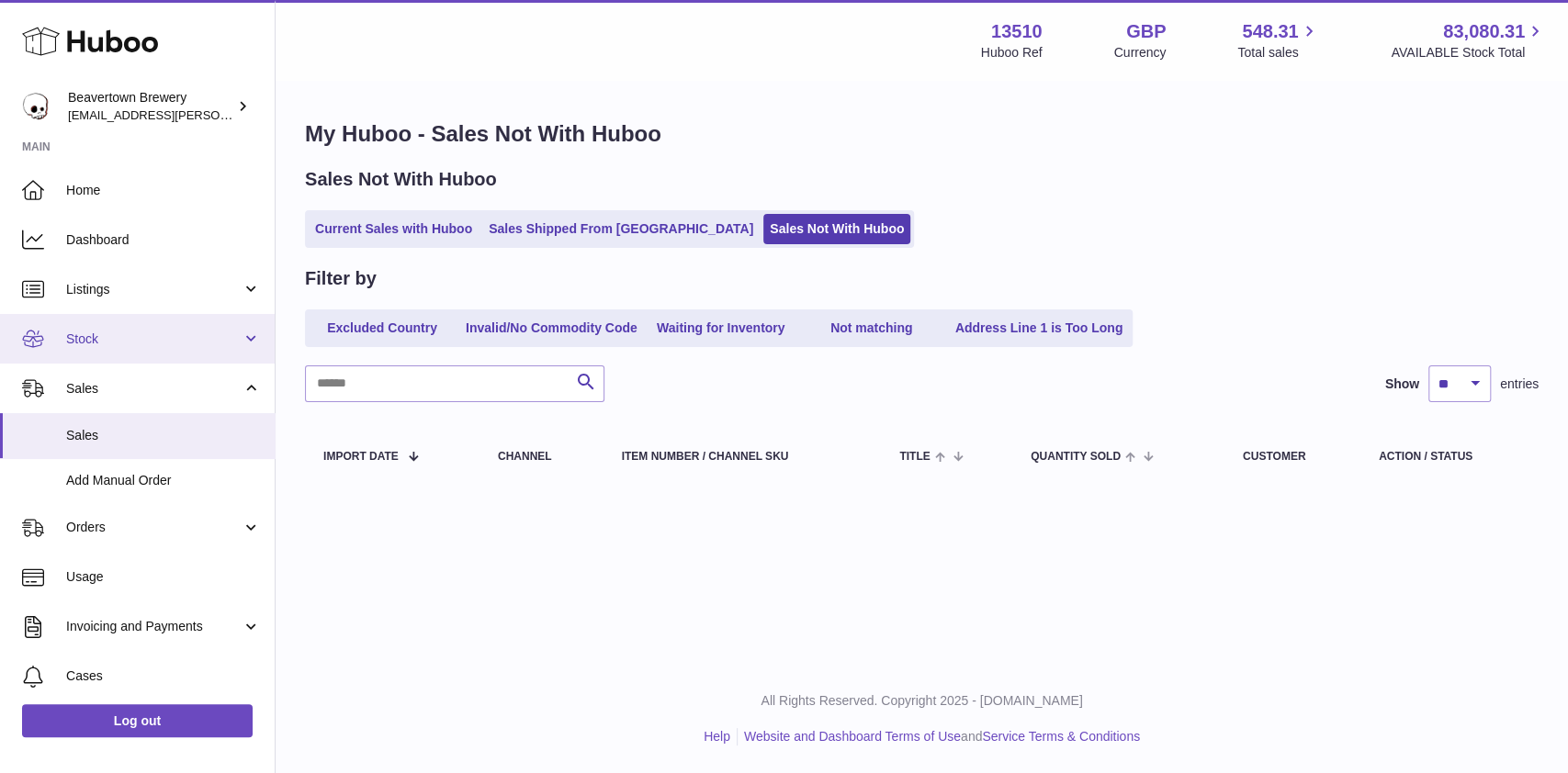
click at [121, 341] on span "Stock" at bounding box center [153, 340] width 175 height 17
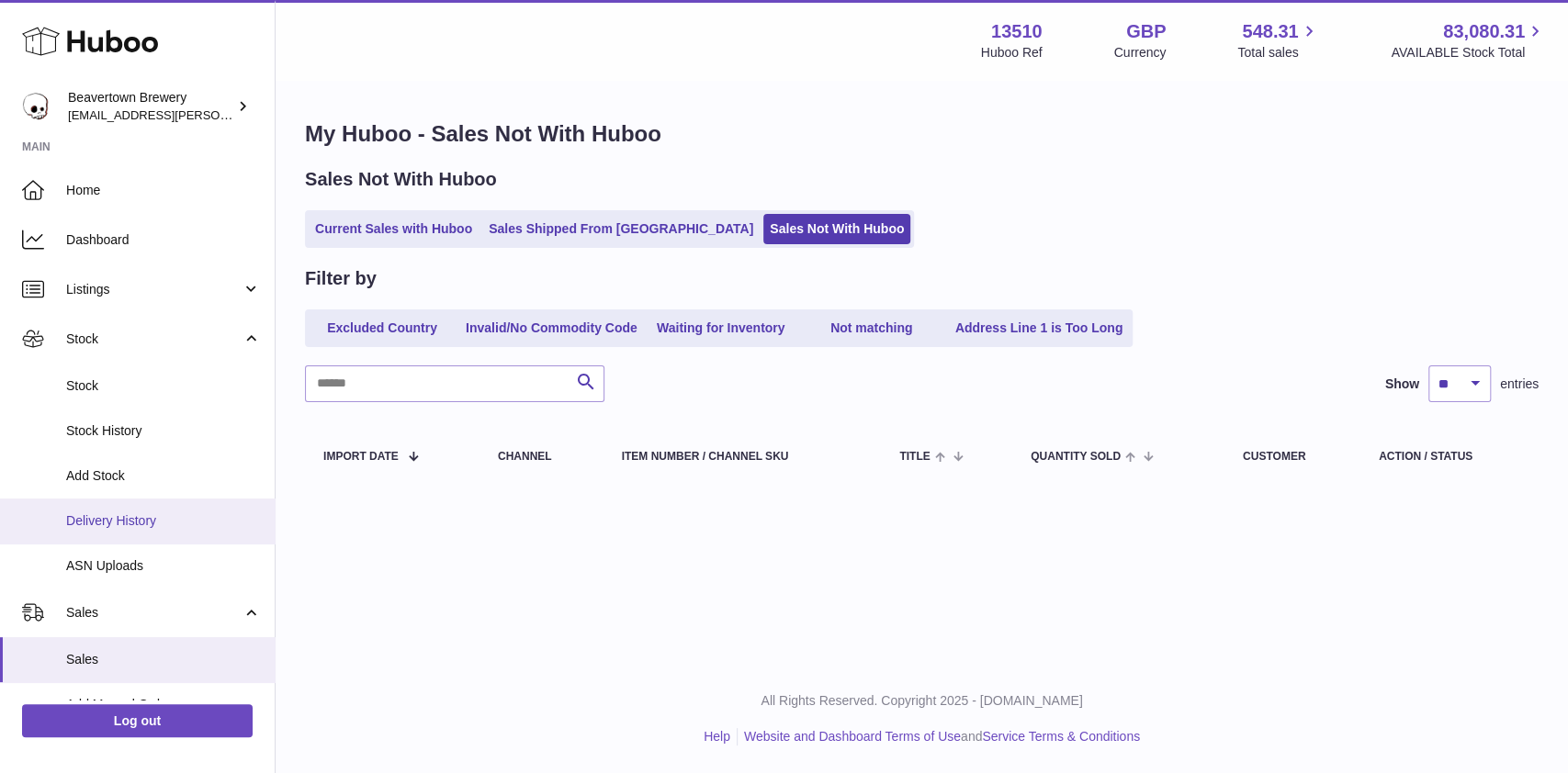
click at [108, 517] on span "Delivery History" at bounding box center [163, 520] width 195 height 17
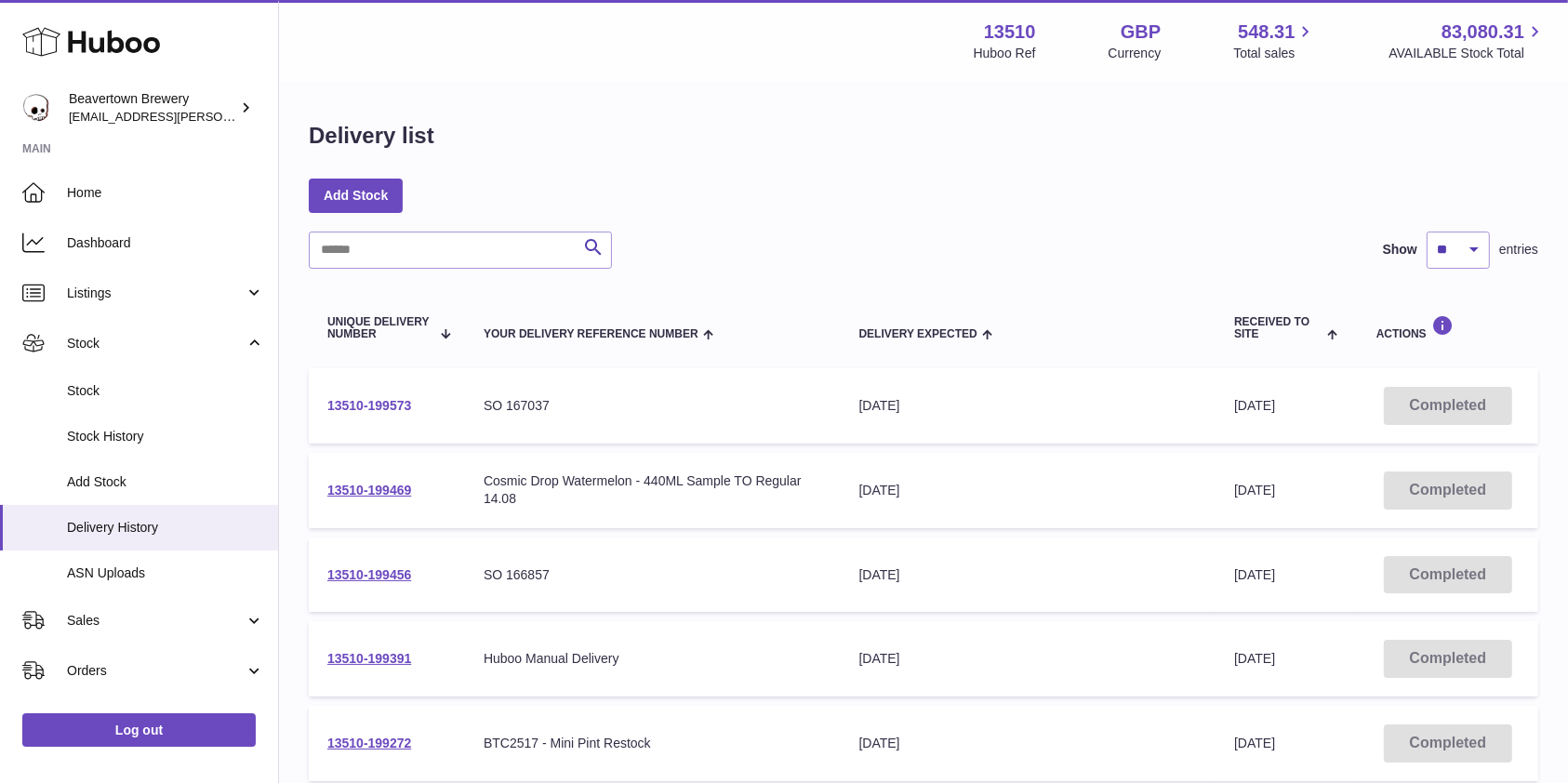
click at [389, 413] on link "13510-199573" at bounding box center [368, 405] width 83 height 15
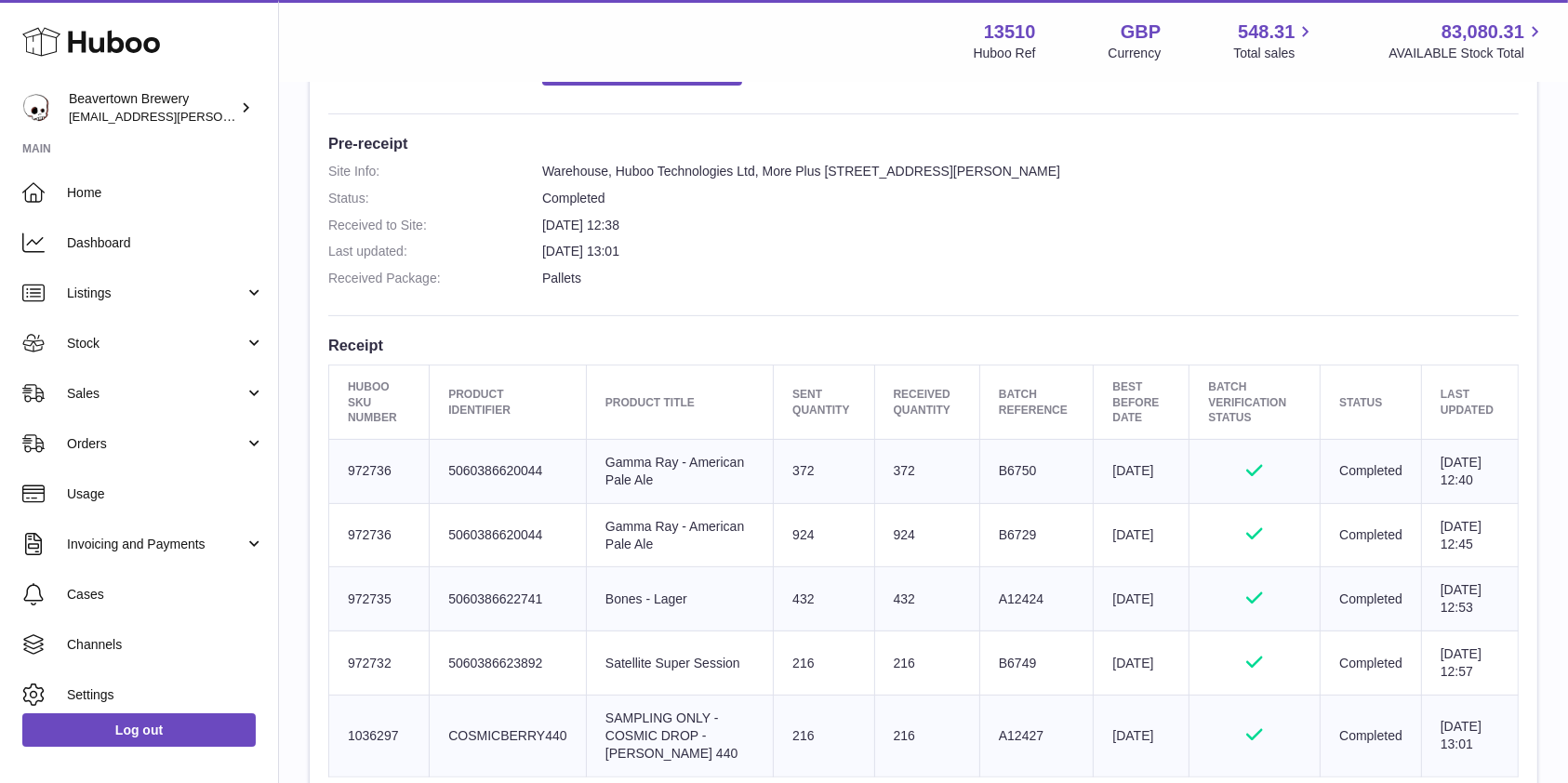
scroll to position [619, 0]
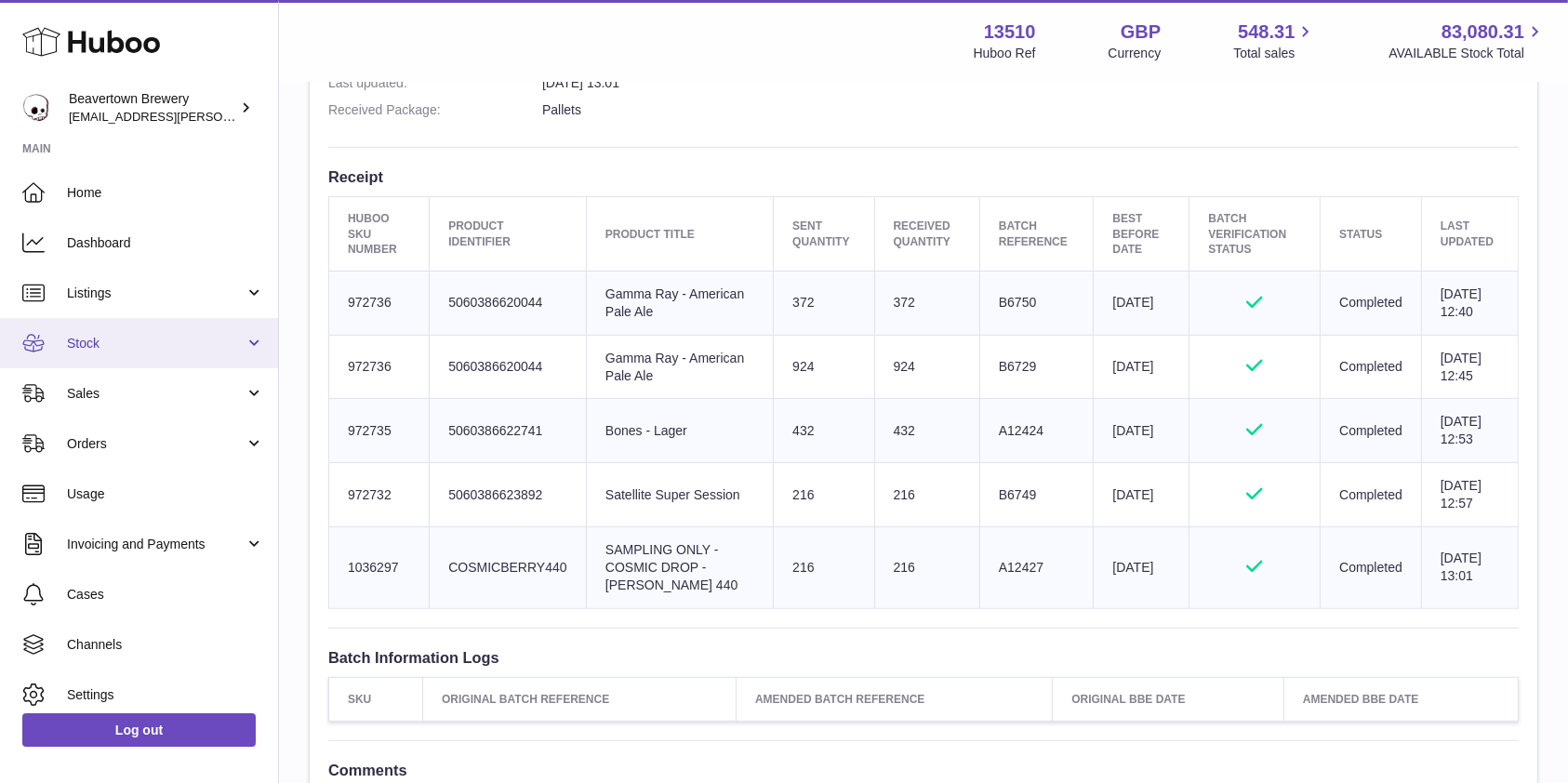
click at [87, 352] on span "Stock" at bounding box center [155, 344] width 177 height 18
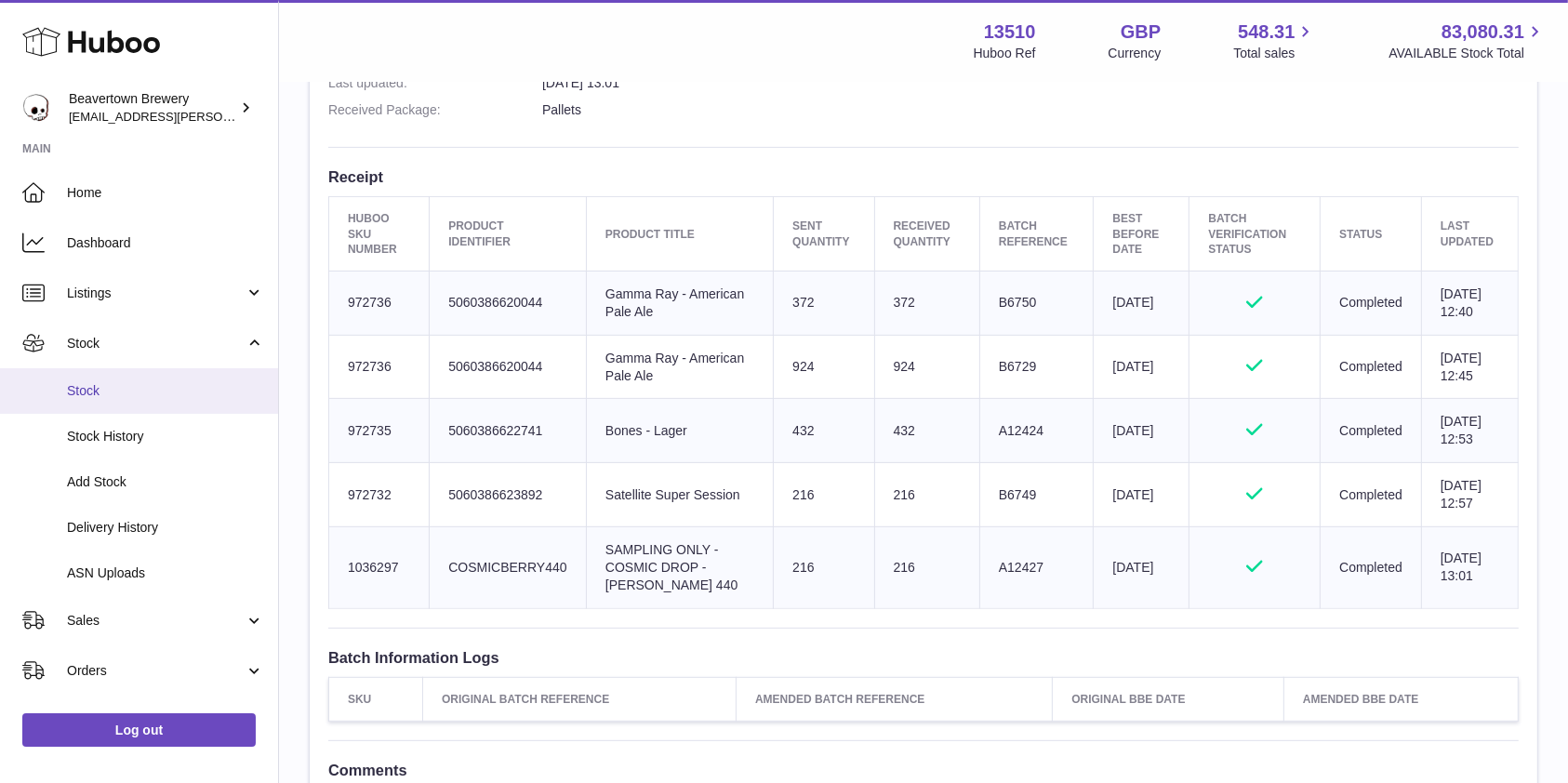
click at [103, 382] on span "Stock" at bounding box center [165, 391] width 197 height 18
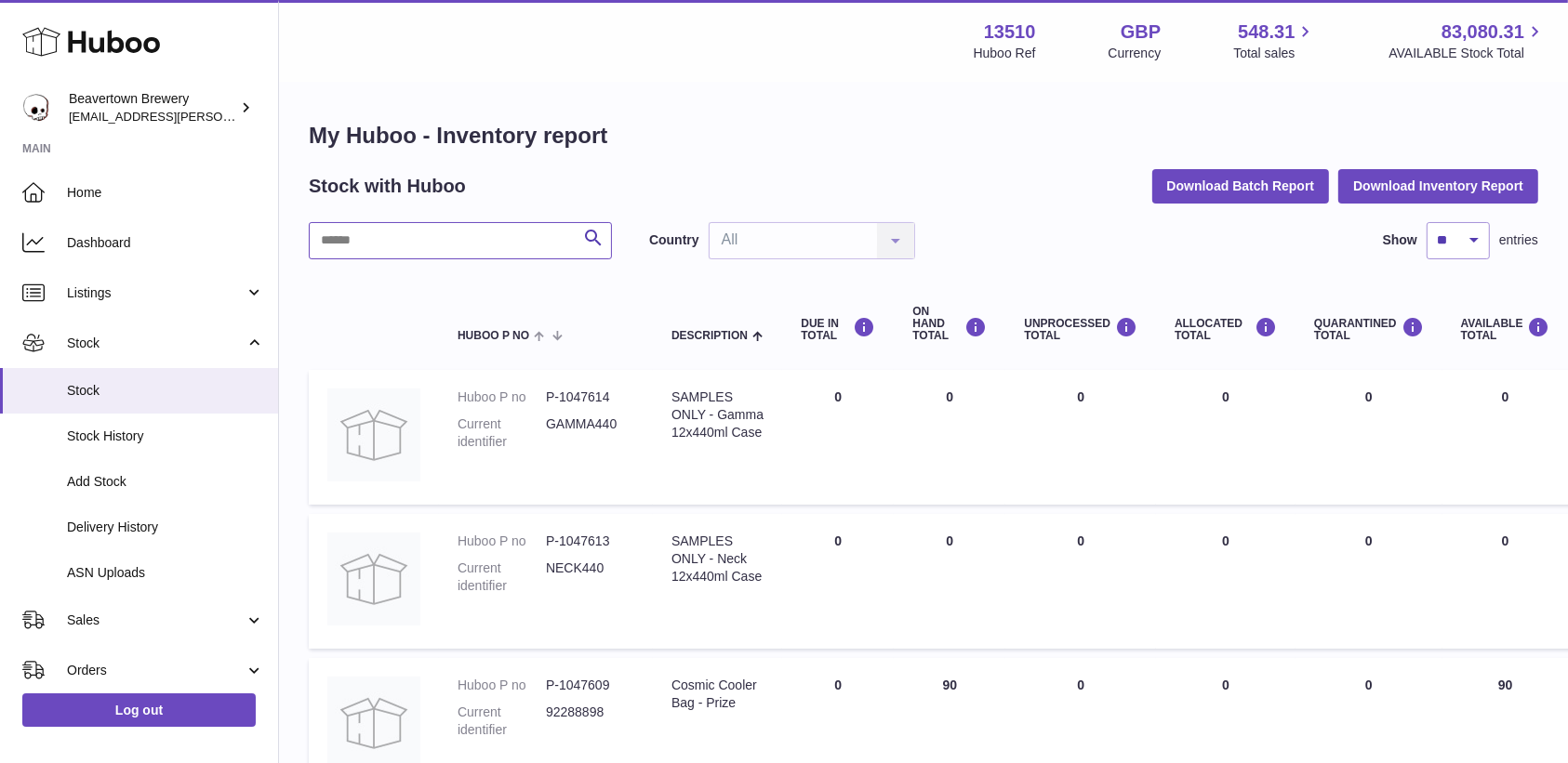
click at [549, 229] on input "text" at bounding box center [460, 241] width 303 height 37
type input "*"
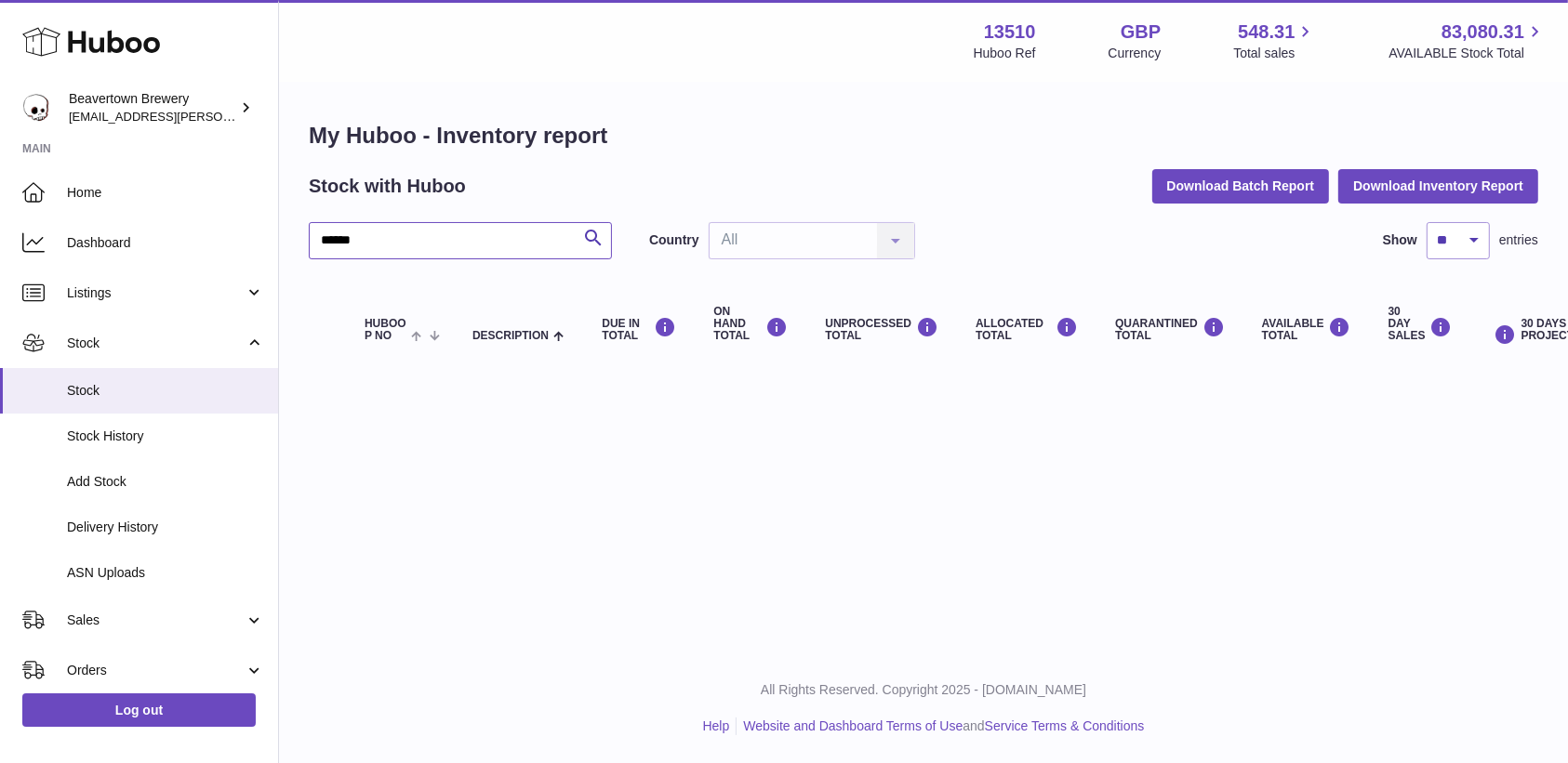
click at [549, 231] on input "******" at bounding box center [460, 241] width 303 height 37
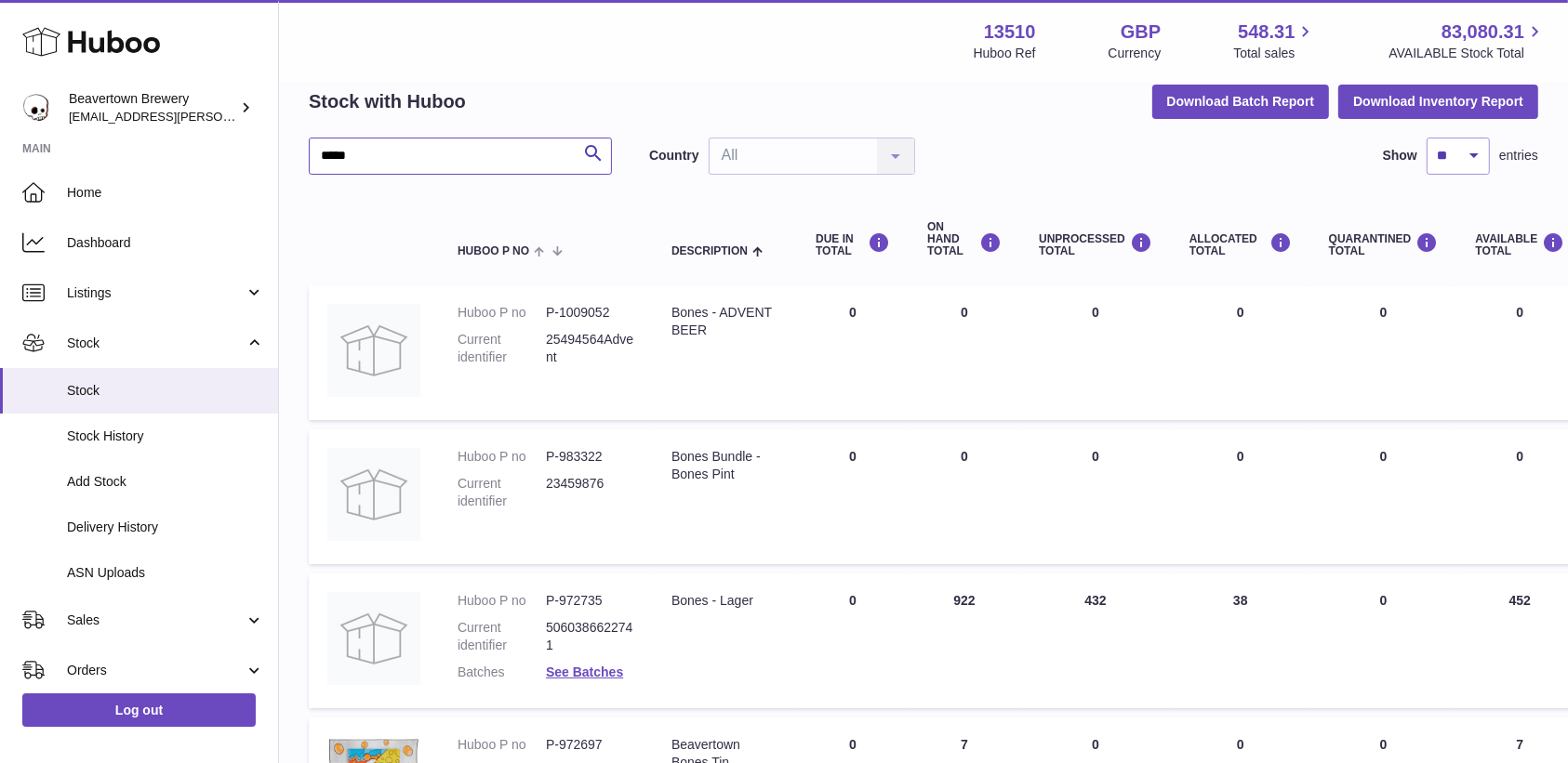
scroll to position [123, 0]
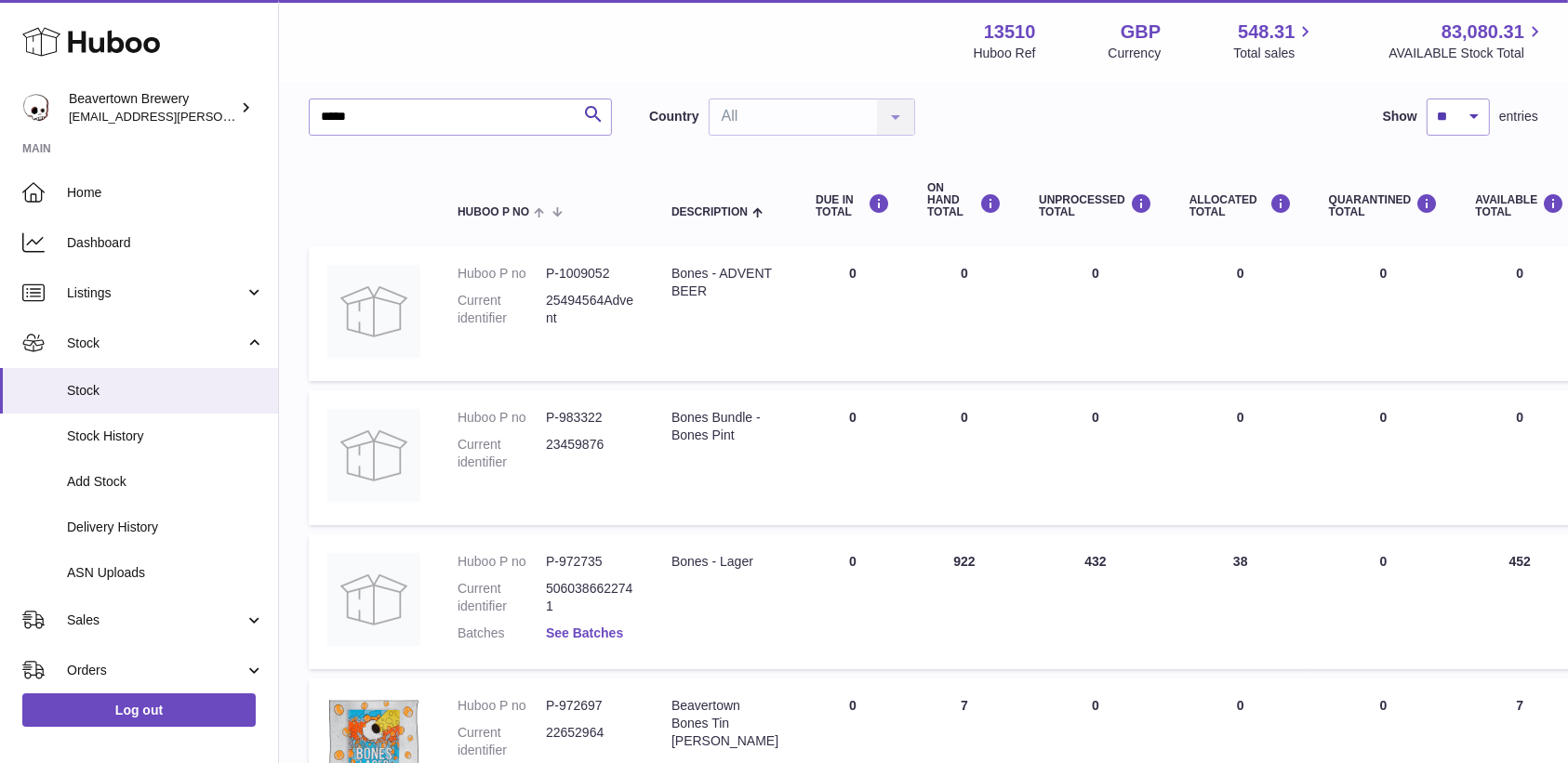
click at [575, 639] on link "See Batches" at bounding box center [584, 633] width 77 height 15
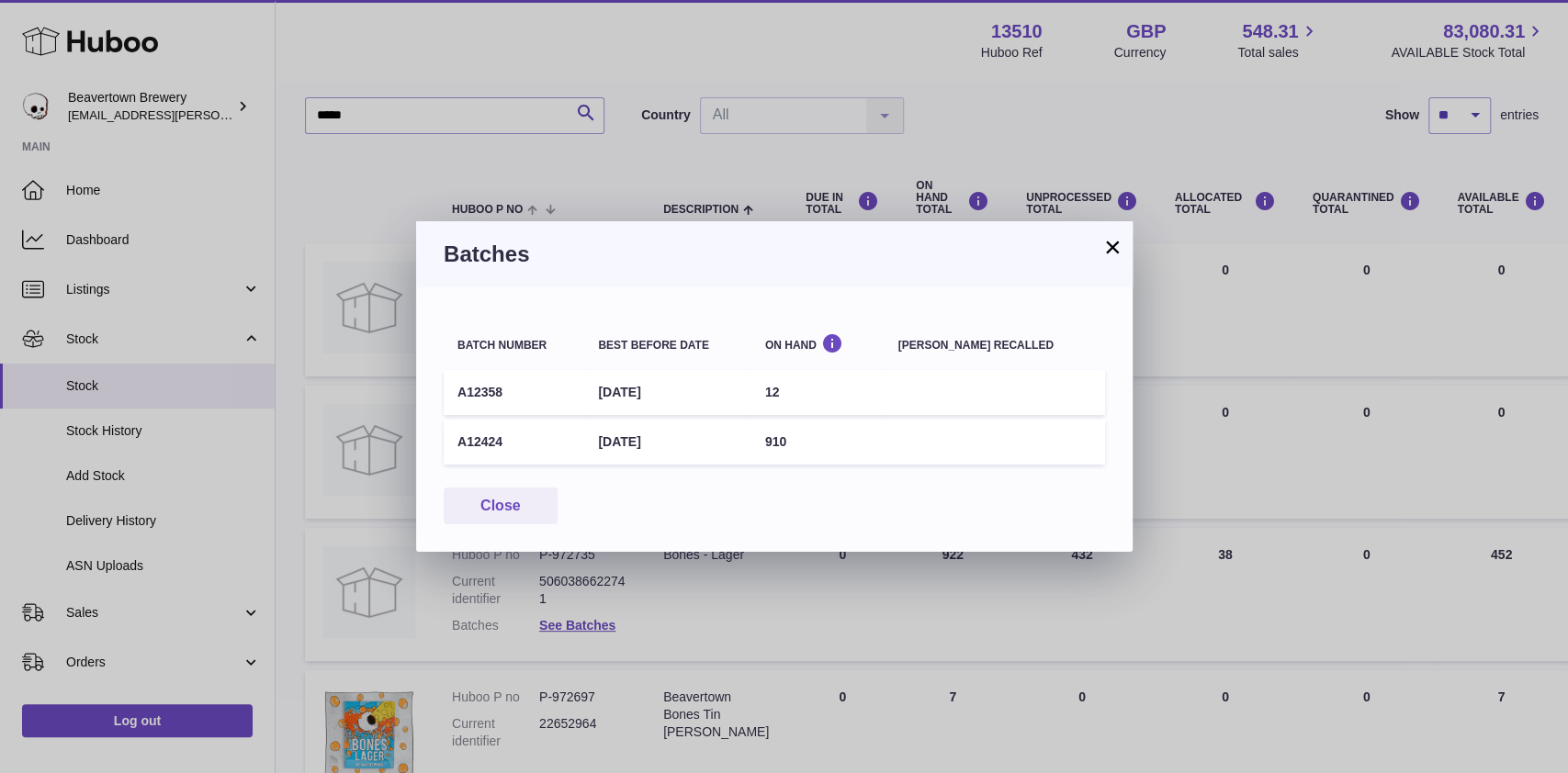
click at [1099, 246] on h3 "Batches" at bounding box center [773, 254] width 661 height 29
click at [1103, 248] on button "×" at bounding box center [1112, 247] width 22 height 22
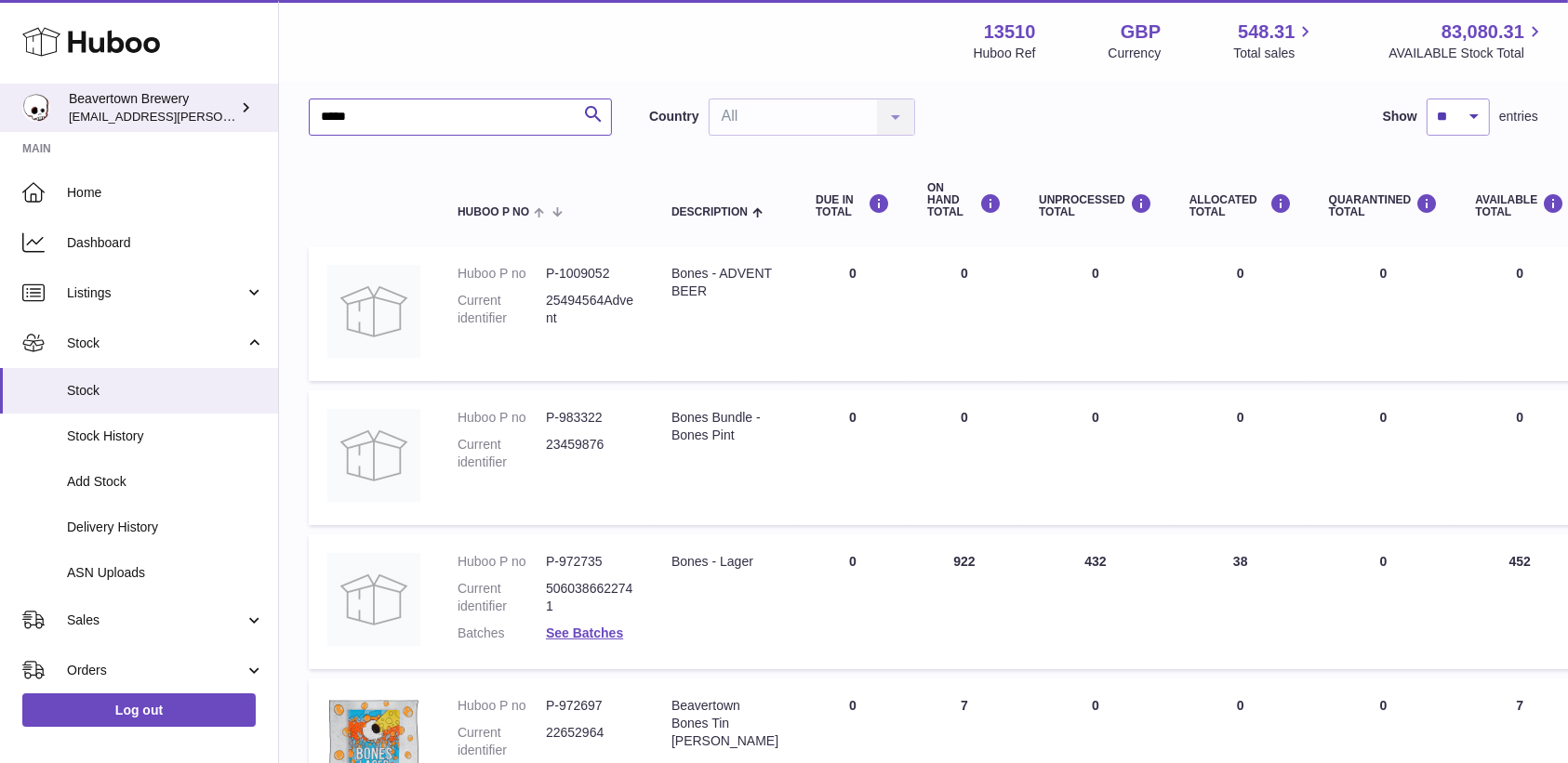
drag, startPoint x: 410, startPoint y: 125, endPoint x: 41, endPoint y: 107, distance: 369.4
click at [45, 104] on div "Huboo Beavertown Brewery kit.lowe@beavertownbrewery.co.uk Main Home Dashboard L…" at bounding box center [784, 711] width 1568 height 1669
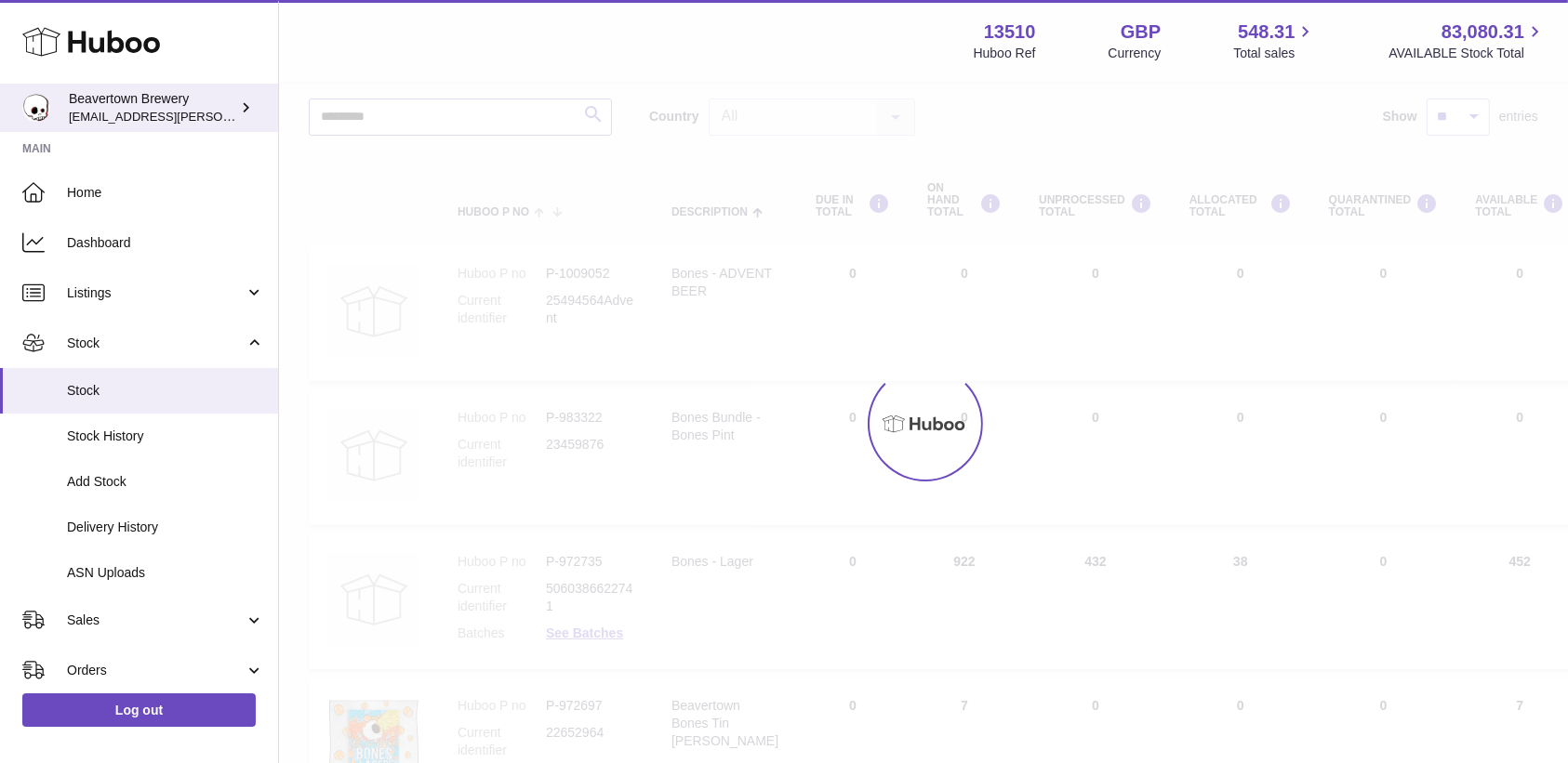
scroll to position [40, 0]
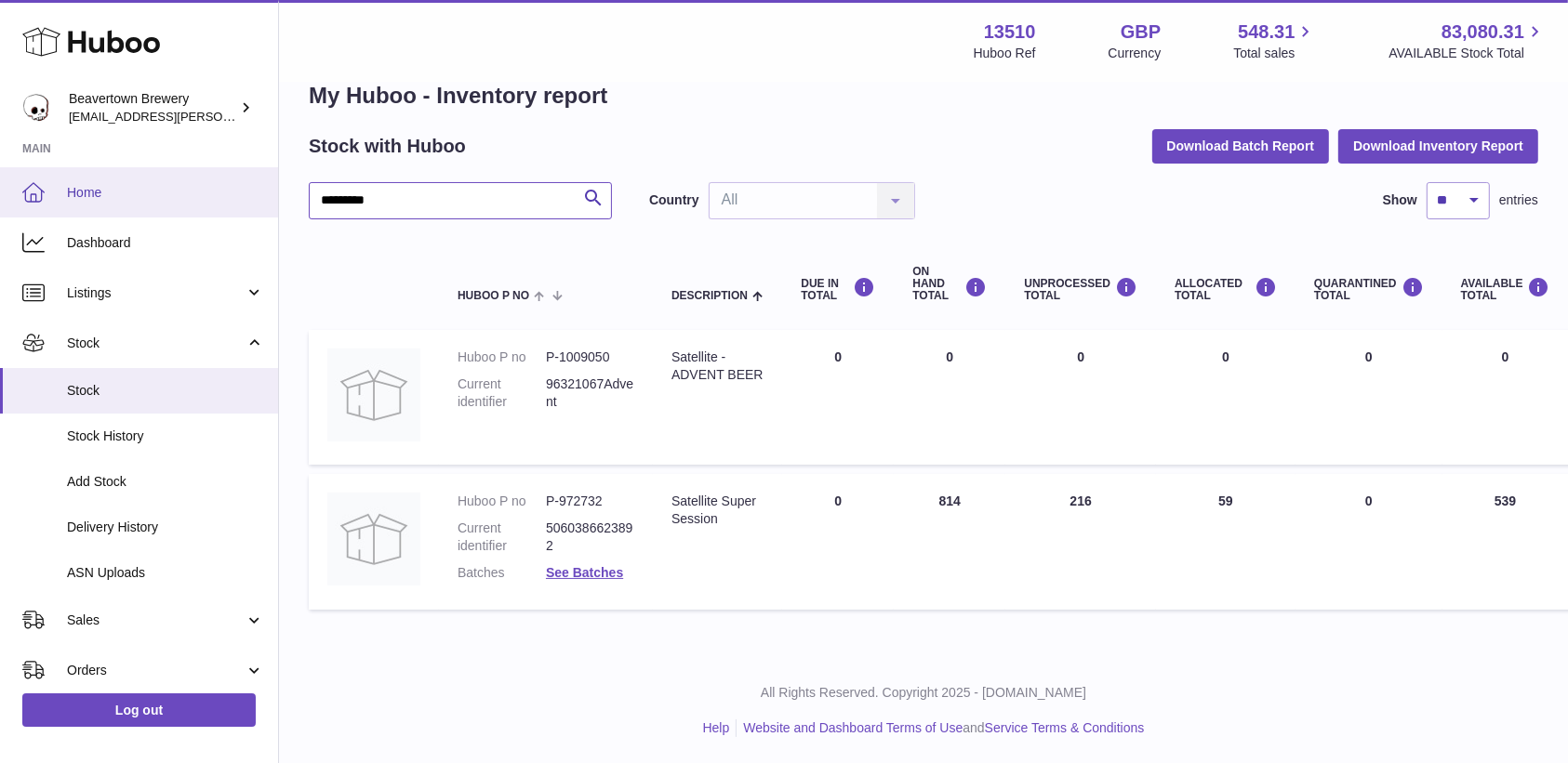
drag, startPoint x: 432, startPoint y: 193, endPoint x: 30, endPoint y: 197, distance: 402.0
click at [30, 197] on div "Huboo Beavertown Brewery kit.lowe@beavertownbrewery.co.uk Main Home Dashboard L…" at bounding box center [784, 362] width 1568 height 805
type input "*****"
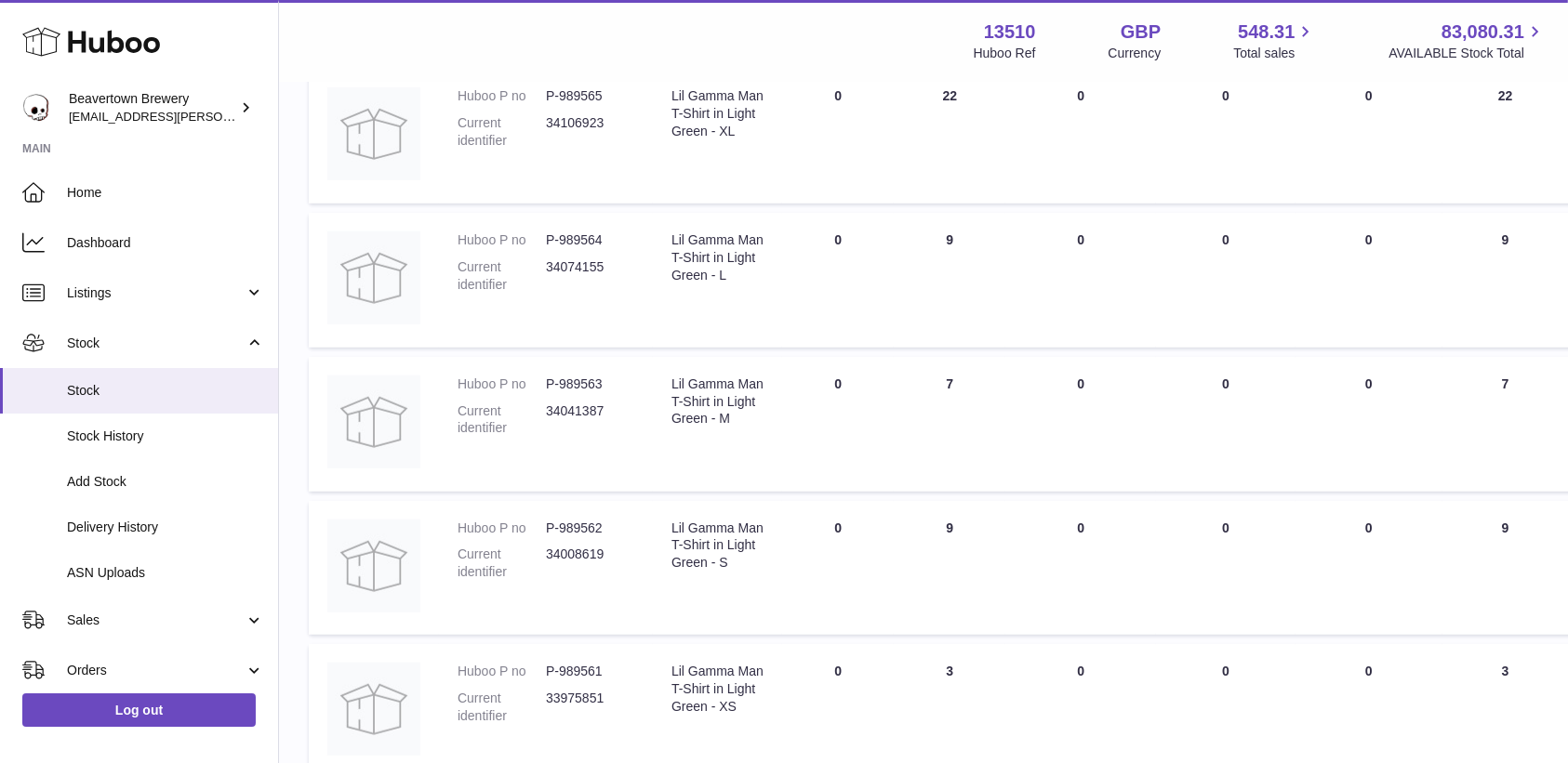
scroll to position [1116, 0]
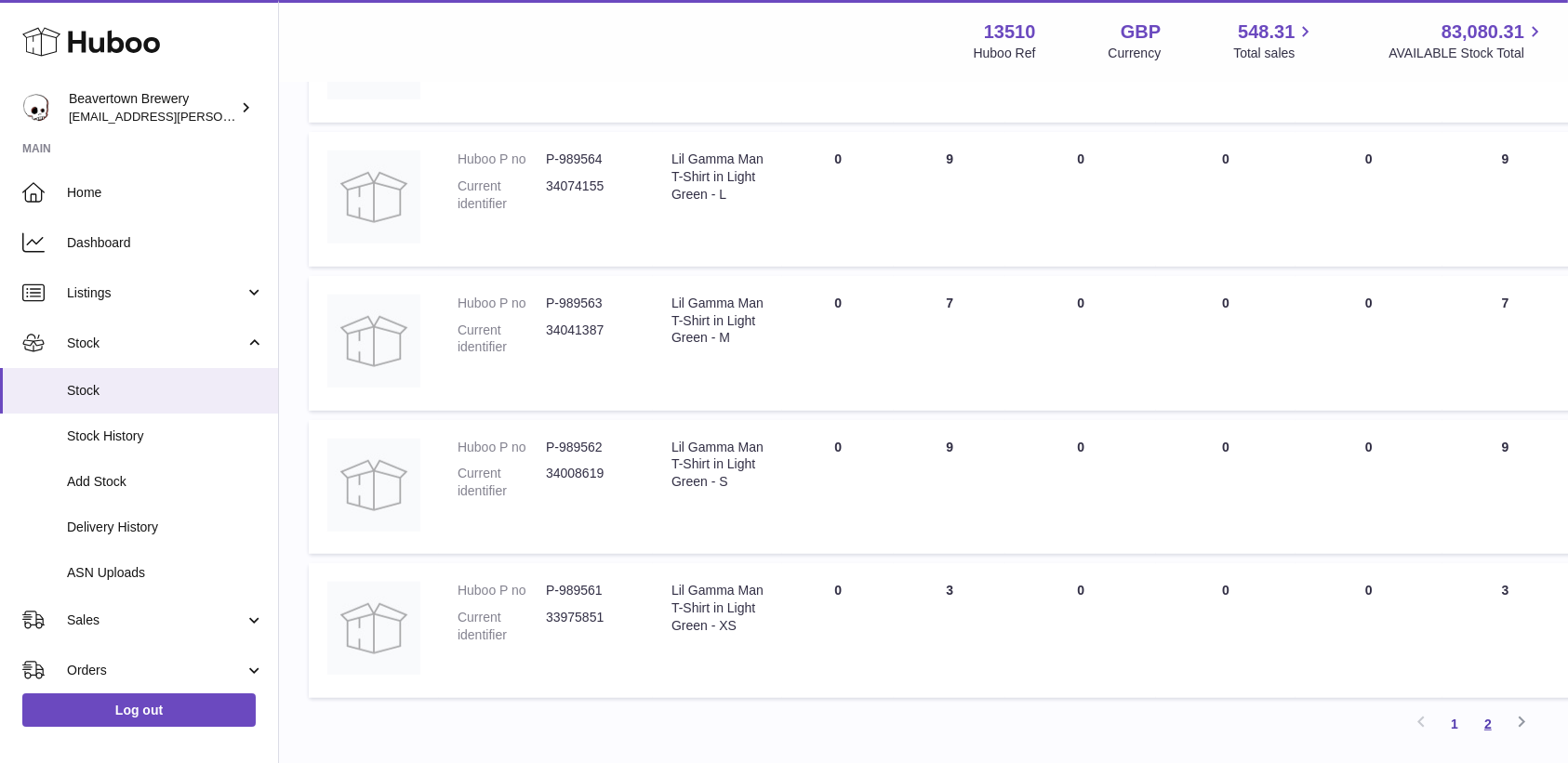
click at [1480, 725] on link "2" at bounding box center [1488, 724] width 33 height 33
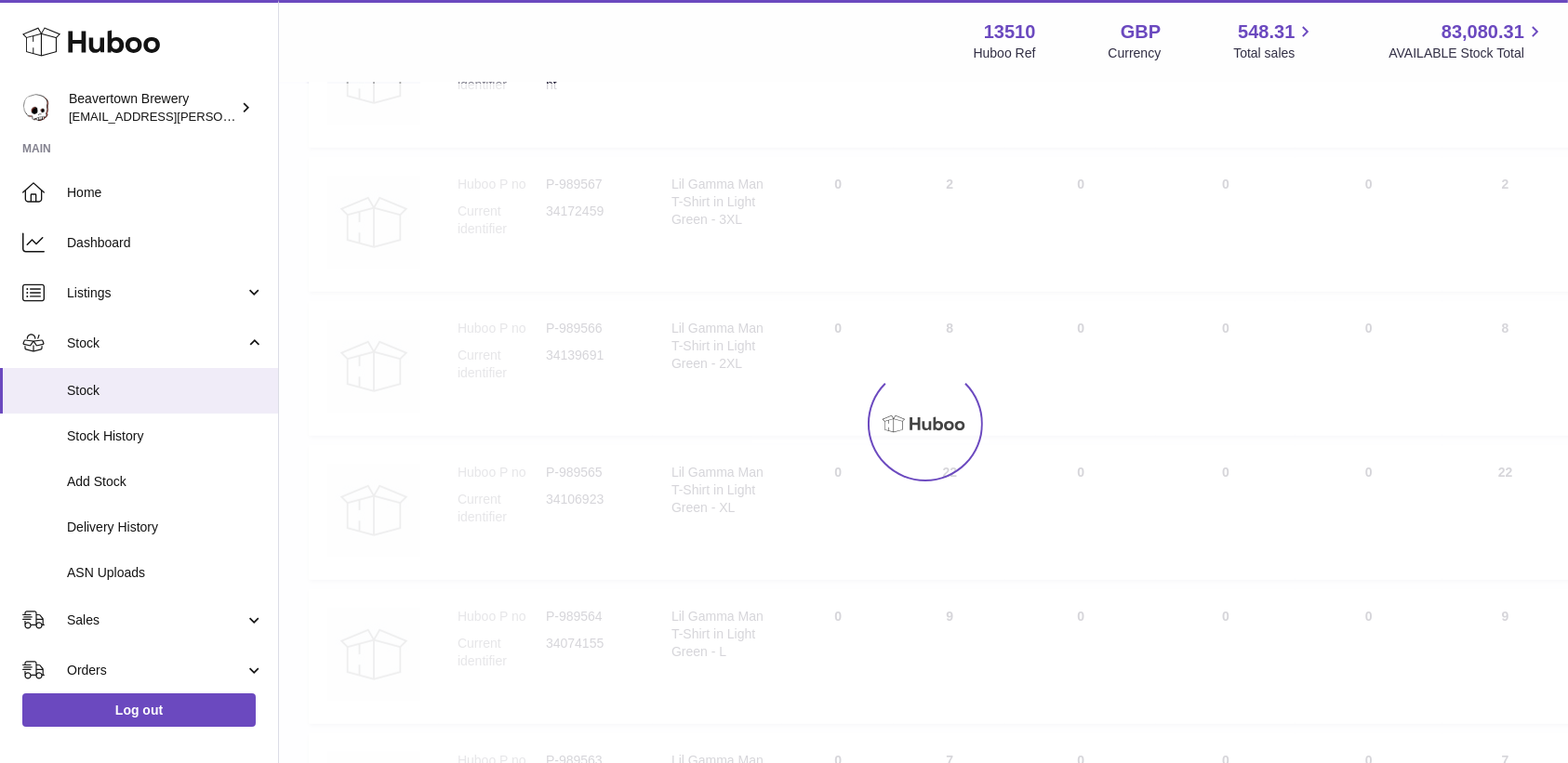
scroll to position [82, 0]
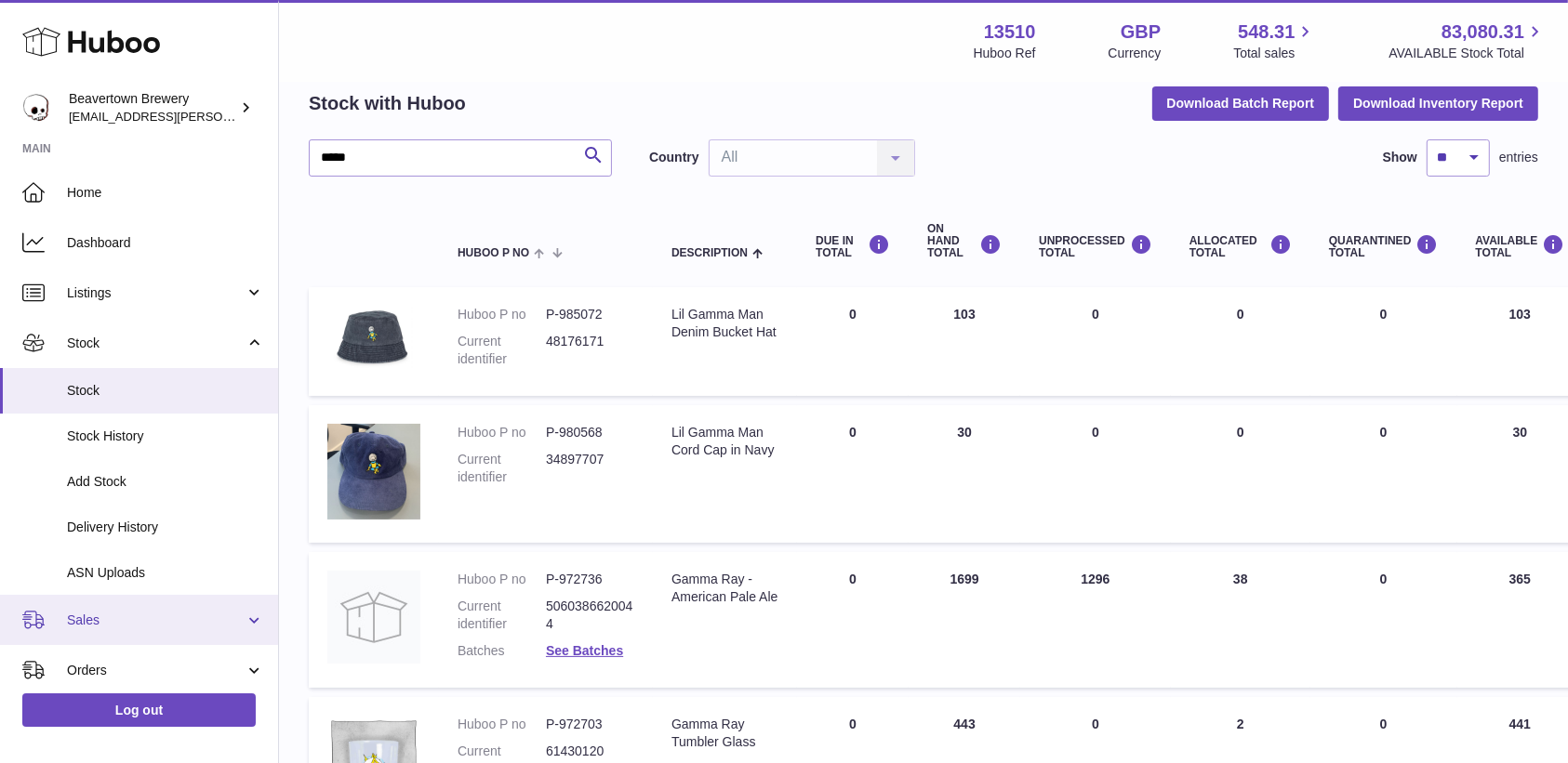
drag, startPoint x: 94, startPoint y: 597, endPoint x: 96, endPoint y: 610, distance: 13.2
click at [94, 597] on link "Sales" at bounding box center [139, 619] width 278 height 50
click at [111, 668] on span "Sales" at bounding box center [165, 668] width 197 height 18
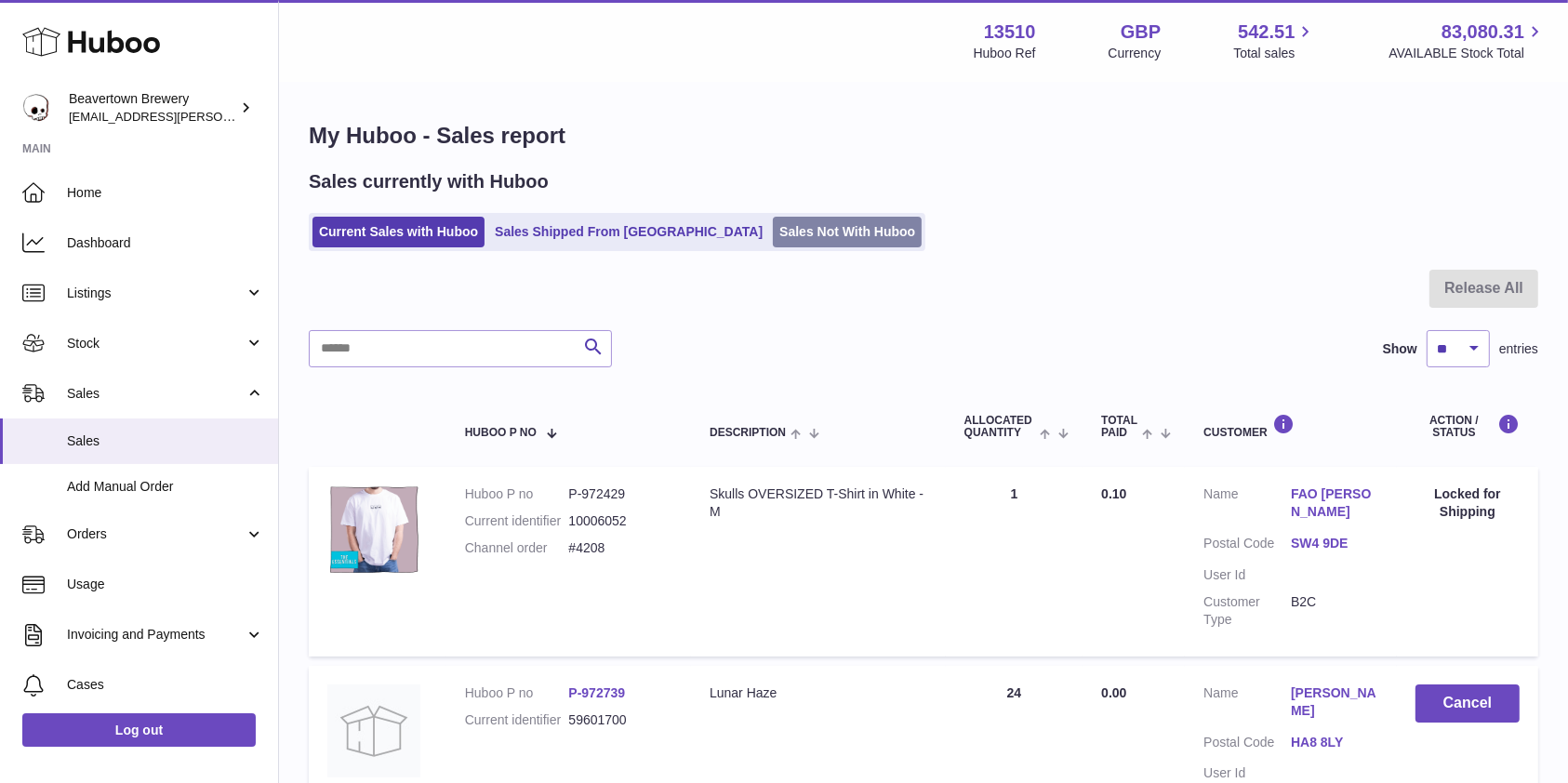
click at [782, 223] on link "Sales Not With Huboo" at bounding box center [847, 231] width 149 height 30
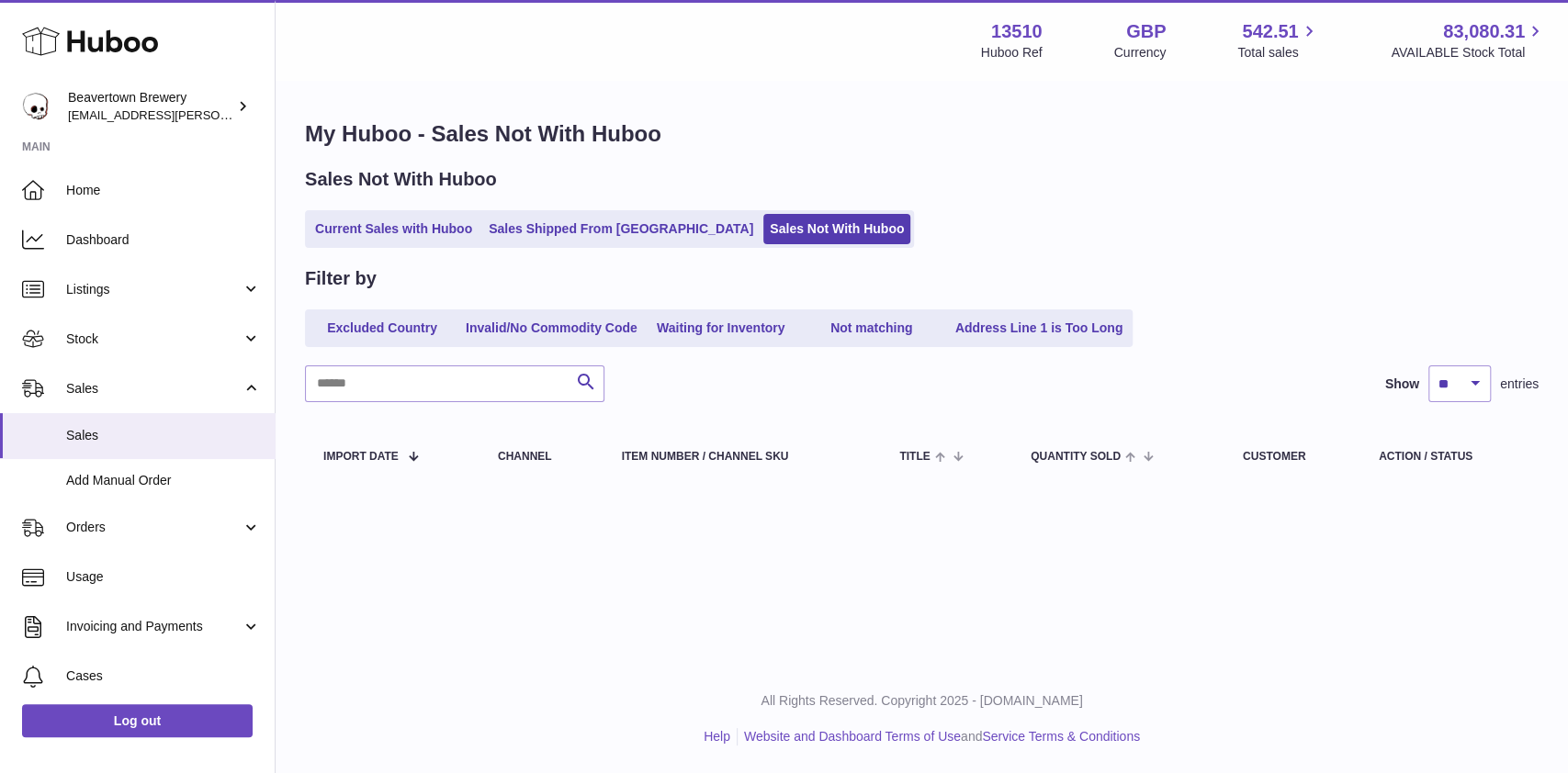
click at [618, 210] on ul "Current Sales with Huboo Sales Shipped From [GEOGRAPHIC_DATA] Sales Not With Hu…" at bounding box center [609, 228] width 609 height 38
click at [618, 234] on link "Sales Shipped From [GEOGRAPHIC_DATA]" at bounding box center [620, 228] width 278 height 30
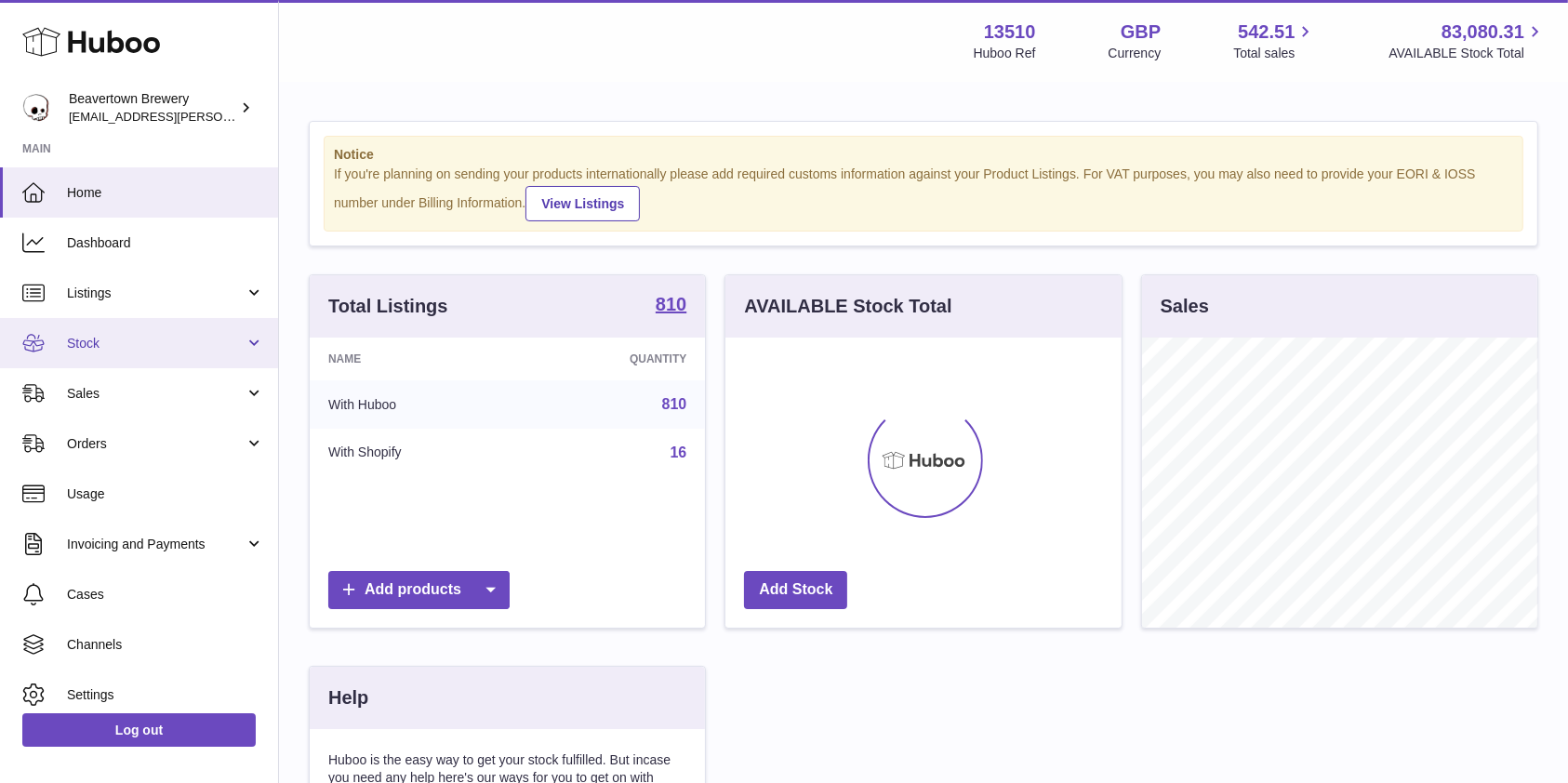
scroll to position [290, 395]
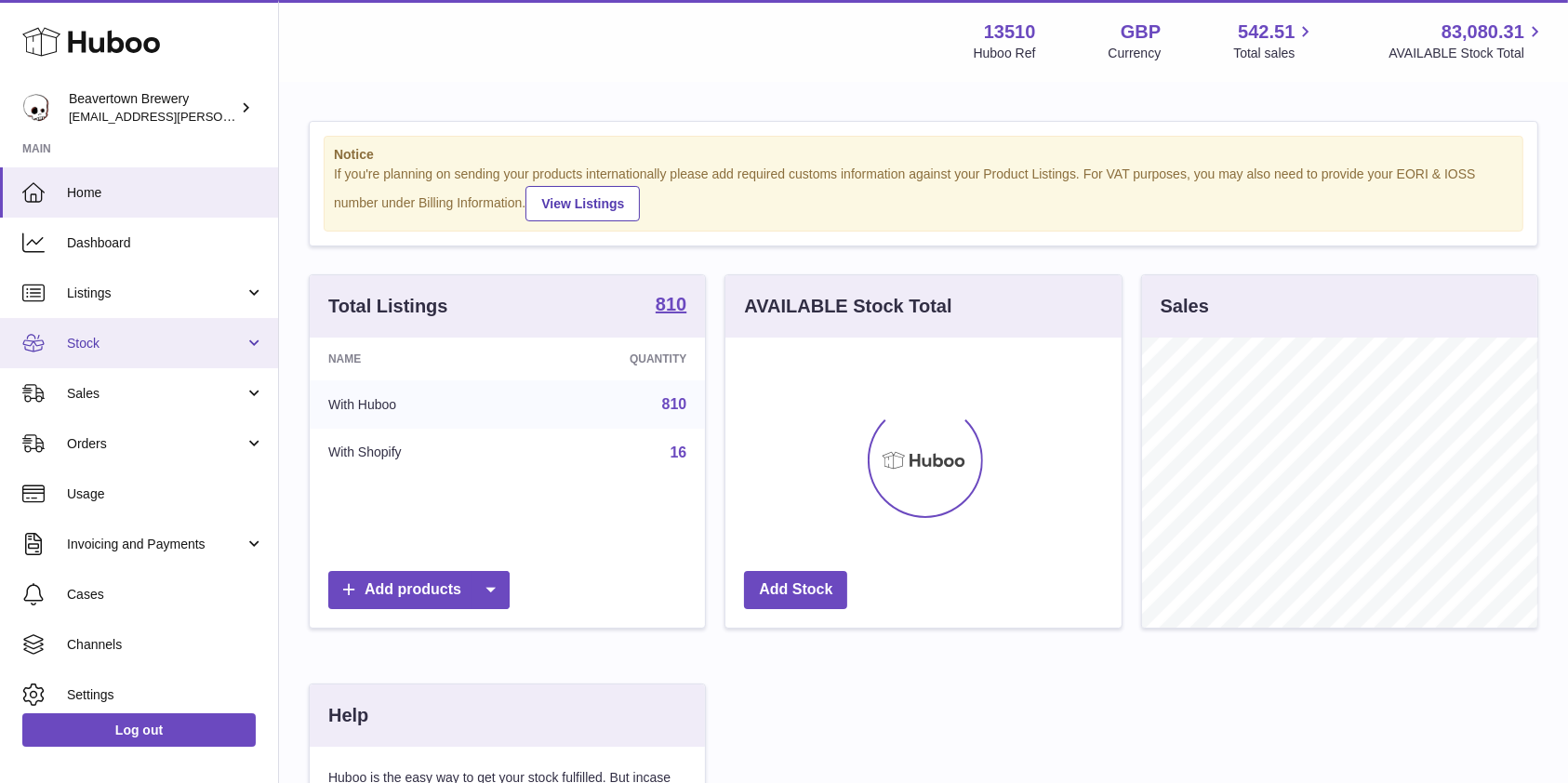
click at [99, 347] on span "Stock" at bounding box center [155, 344] width 177 height 18
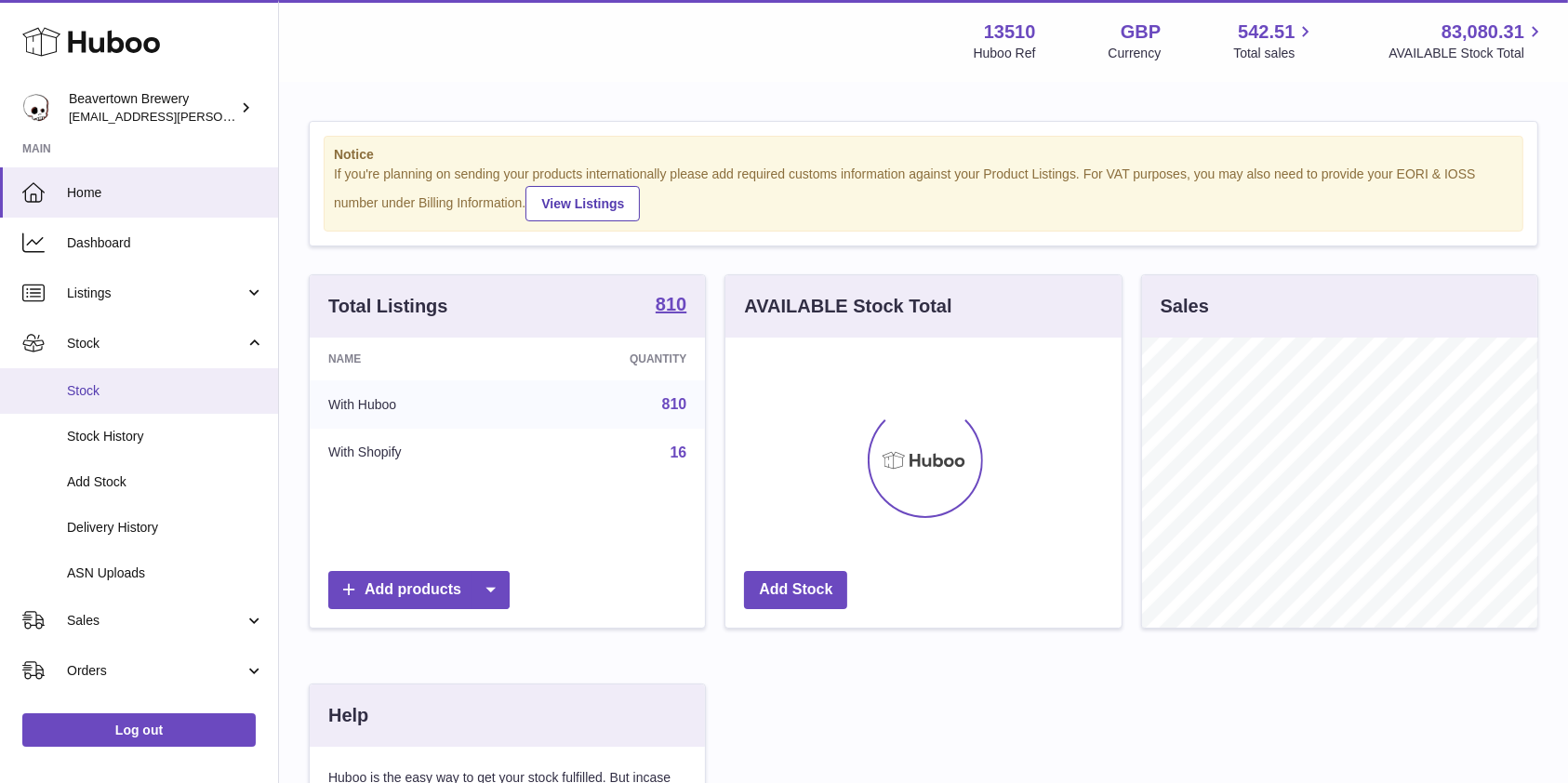
click at [89, 385] on span "Stock" at bounding box center [165, 391] width 197 height 18
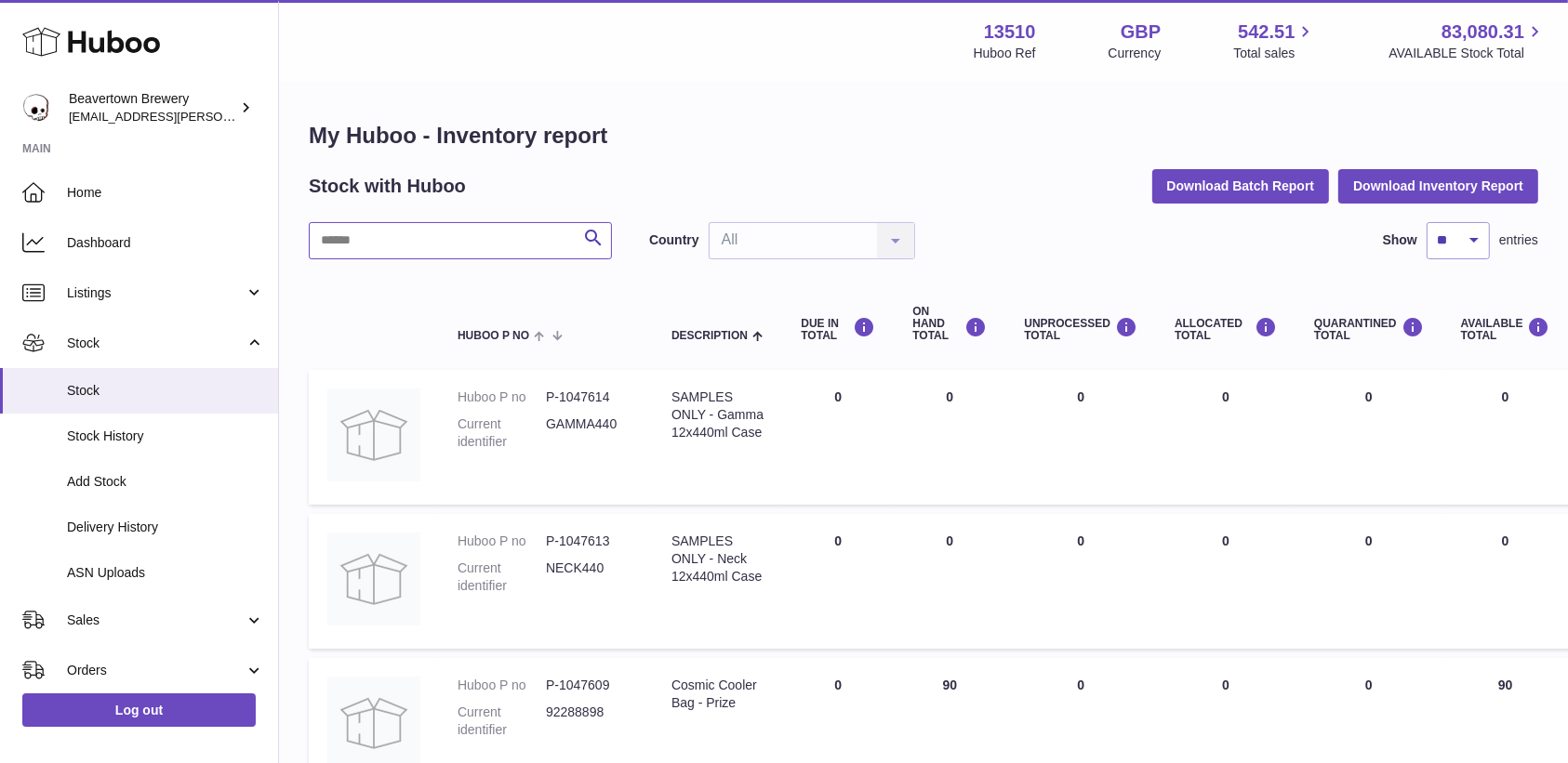
click at [431, 247] on input "text" at bounding box center [460, 241] width 303 height 37
type input "****"
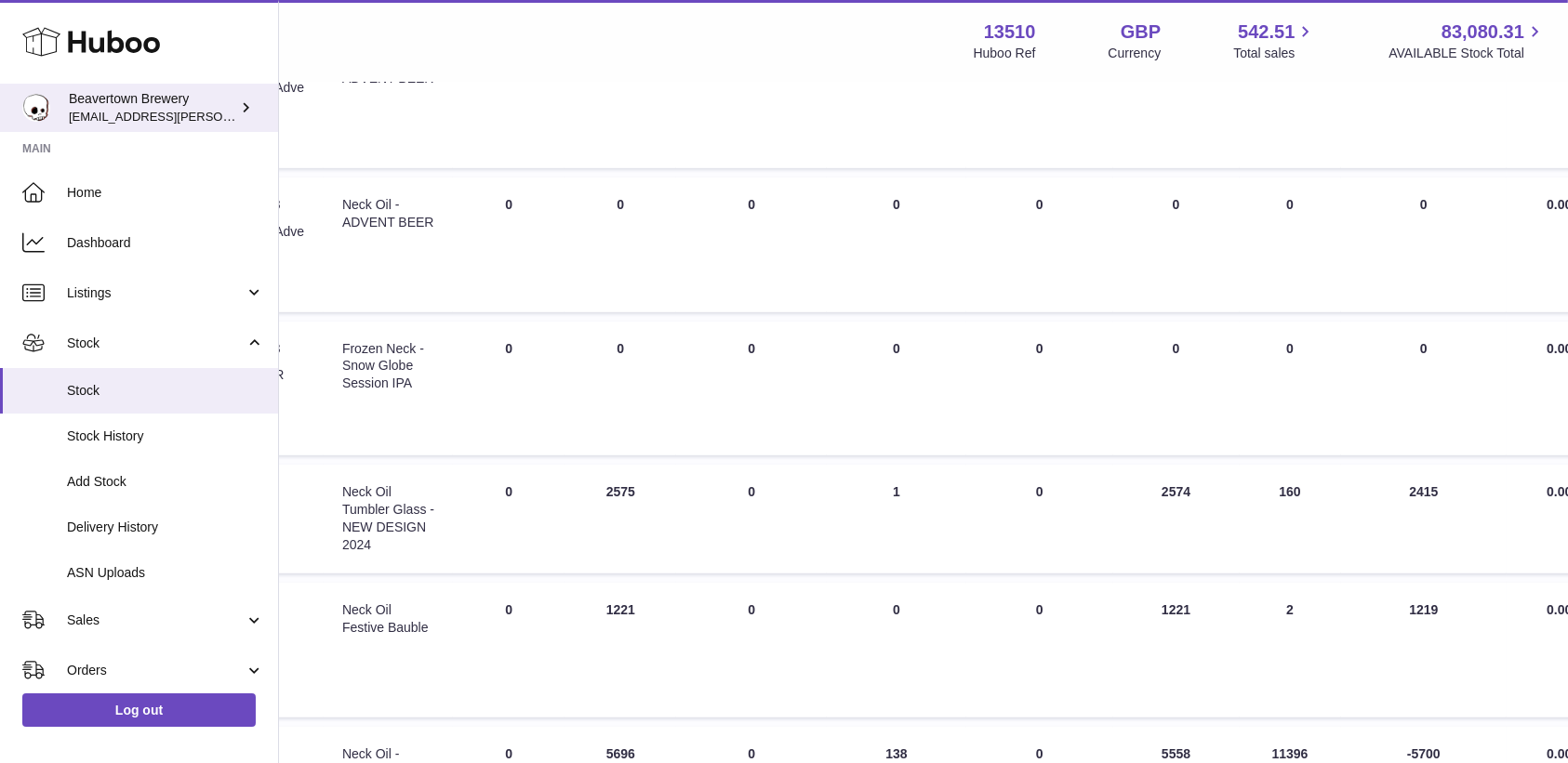
scroll to position [714, 329]
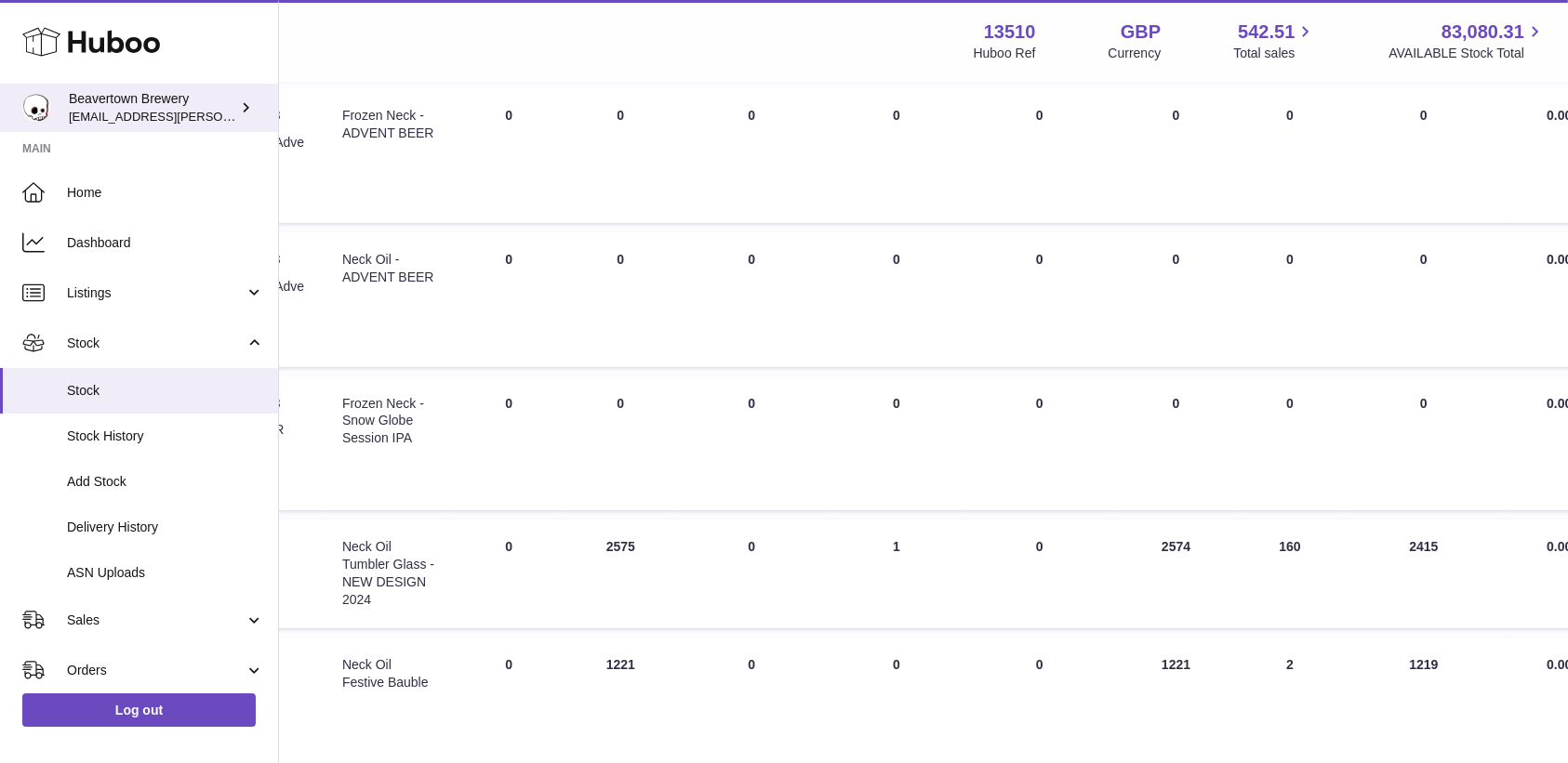
click at [95, 114] on span "[EMAIL_ADDRESS][PERSON_NAME][DOMAIN_NAME]" at bounding box center [220, 116] width 304 height 15
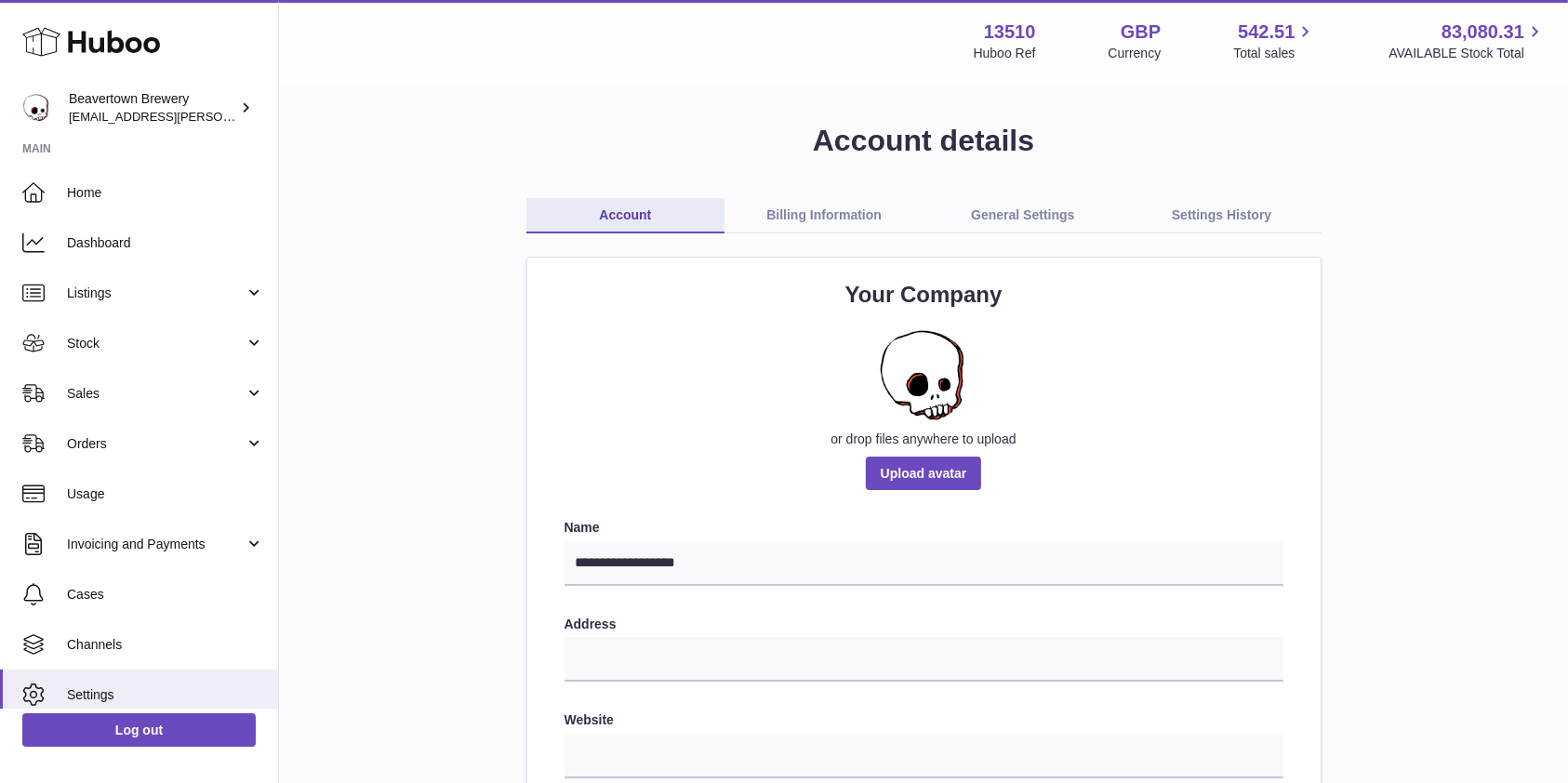
drag, startPoint x: 108, startPoint y: 339, endPoint x: 110, endPoint y: 376, distance: 37.1
click at [108, 339] on span "Stock" at bounding box center [155, 344] width 177 height 18
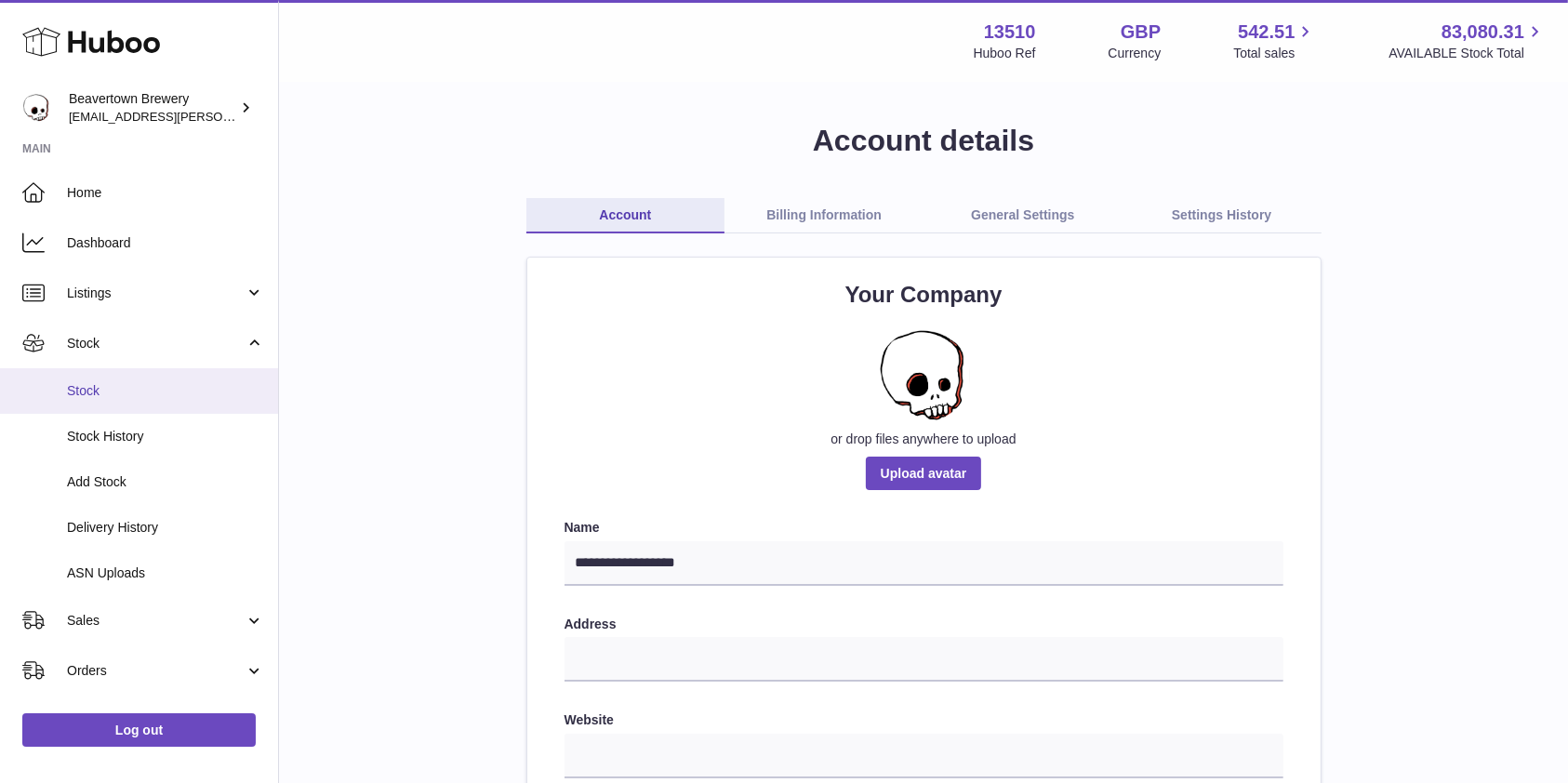
click at [104, 397] on span "Stock" at bounding box center [165, 391] width 197 height 18
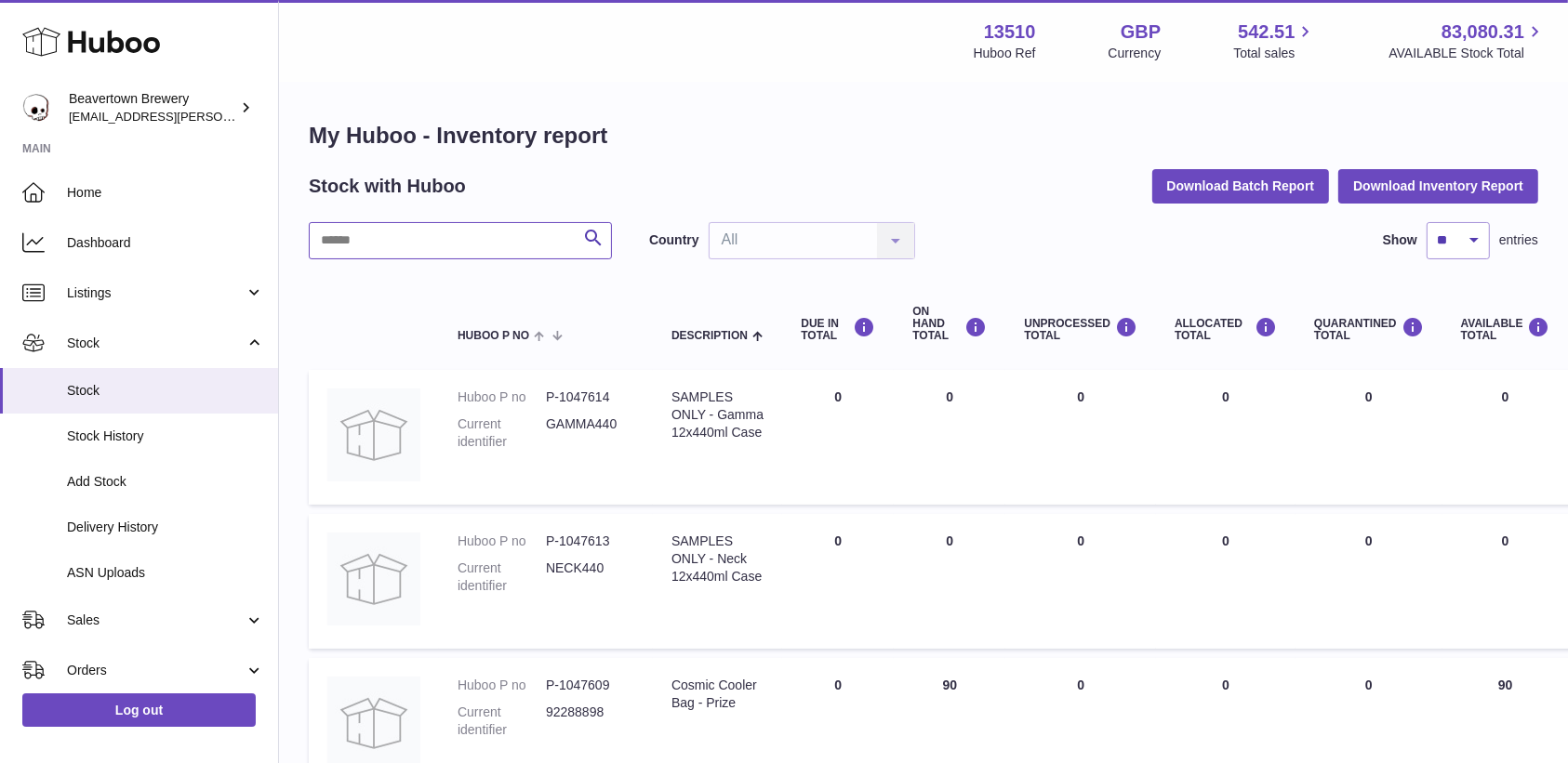
click at [543, 233] on input "text" at bounding box center [460, 241] width 303 height 37
type input "*******"
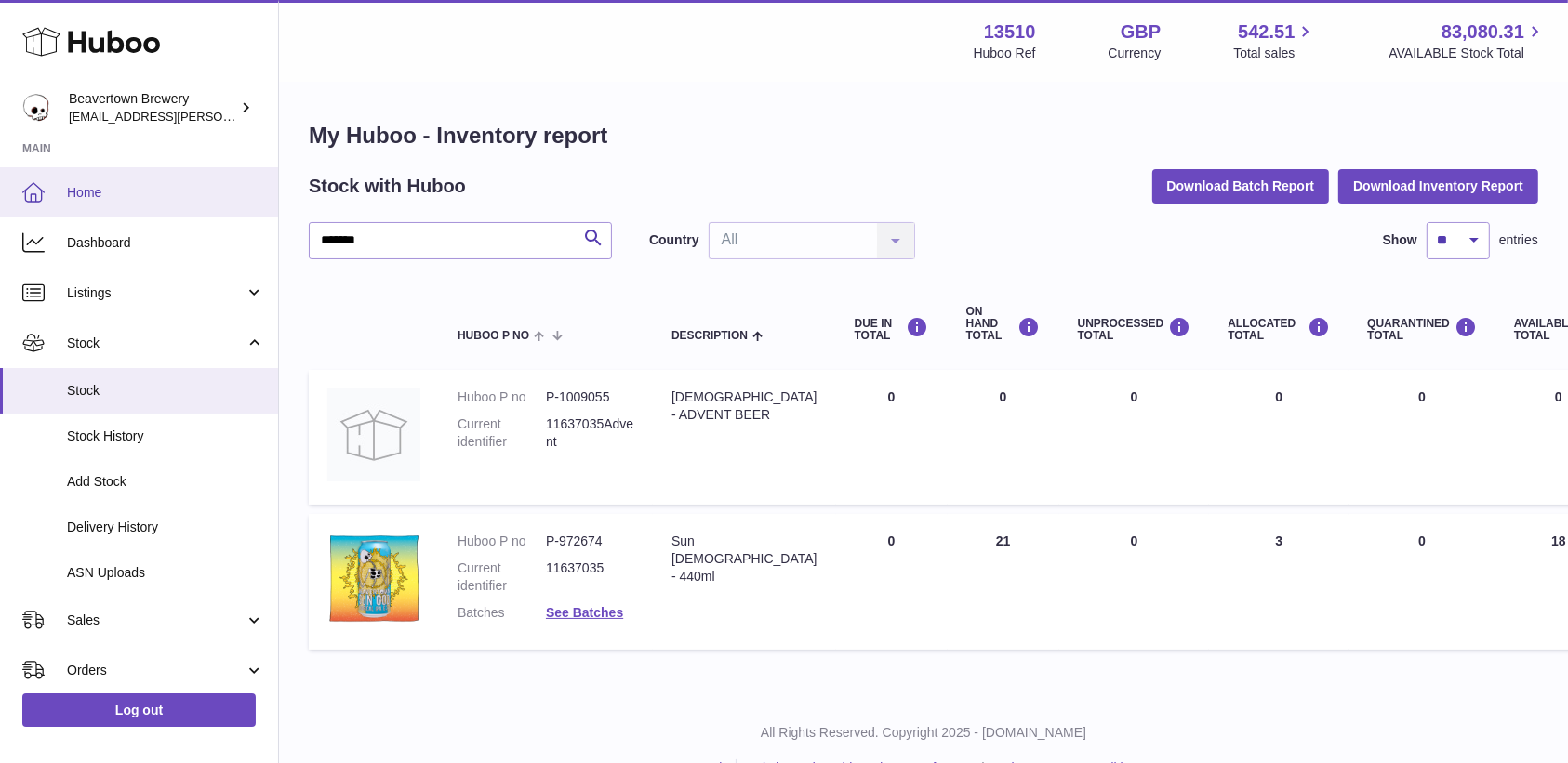
click at [145, 191] on span "Home" at bounding box center [165, 193] width 197 height 18
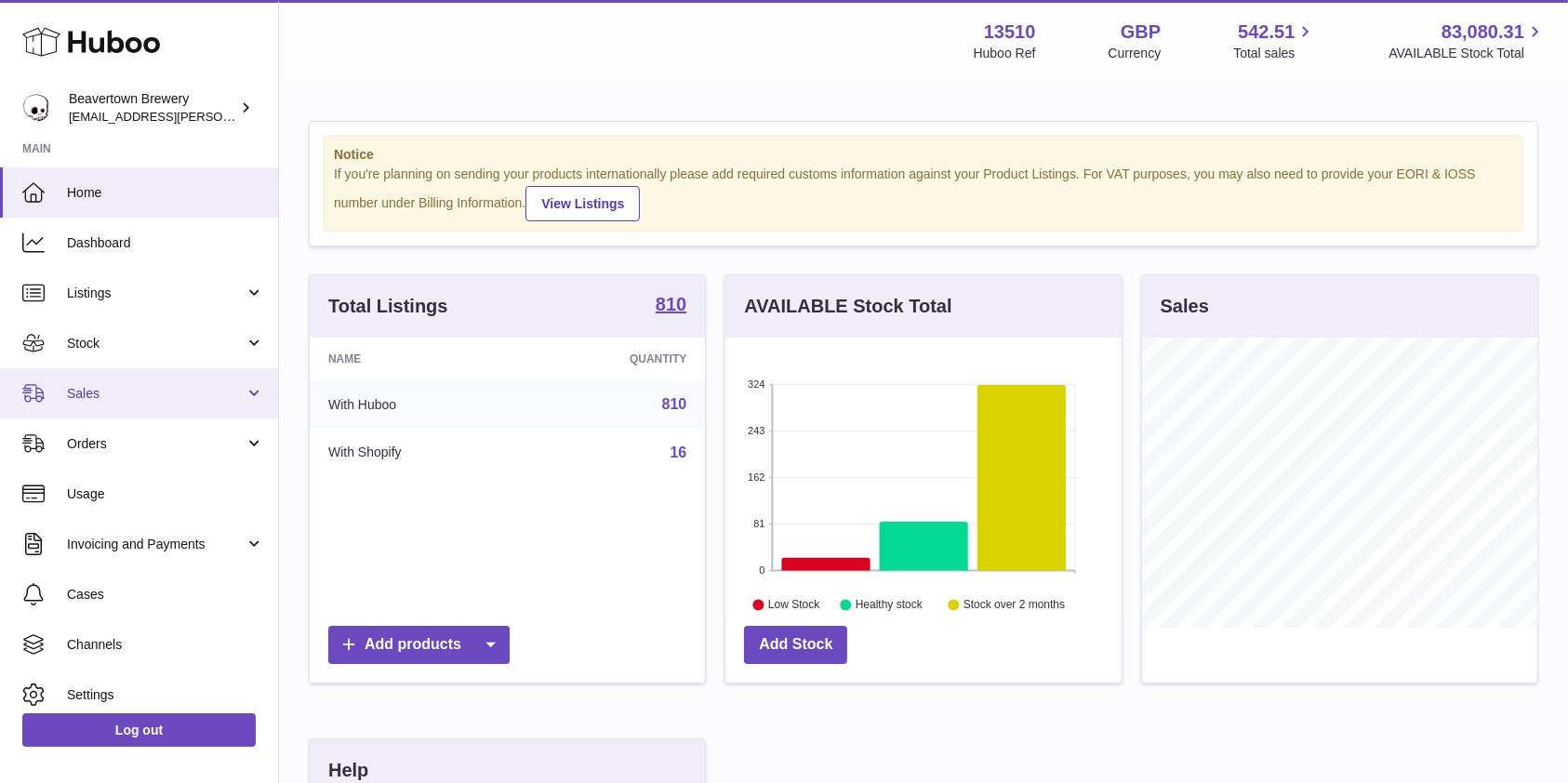
click at [119, 390] on span "Sales" at bounding box center [155, 394] width 177 height 18
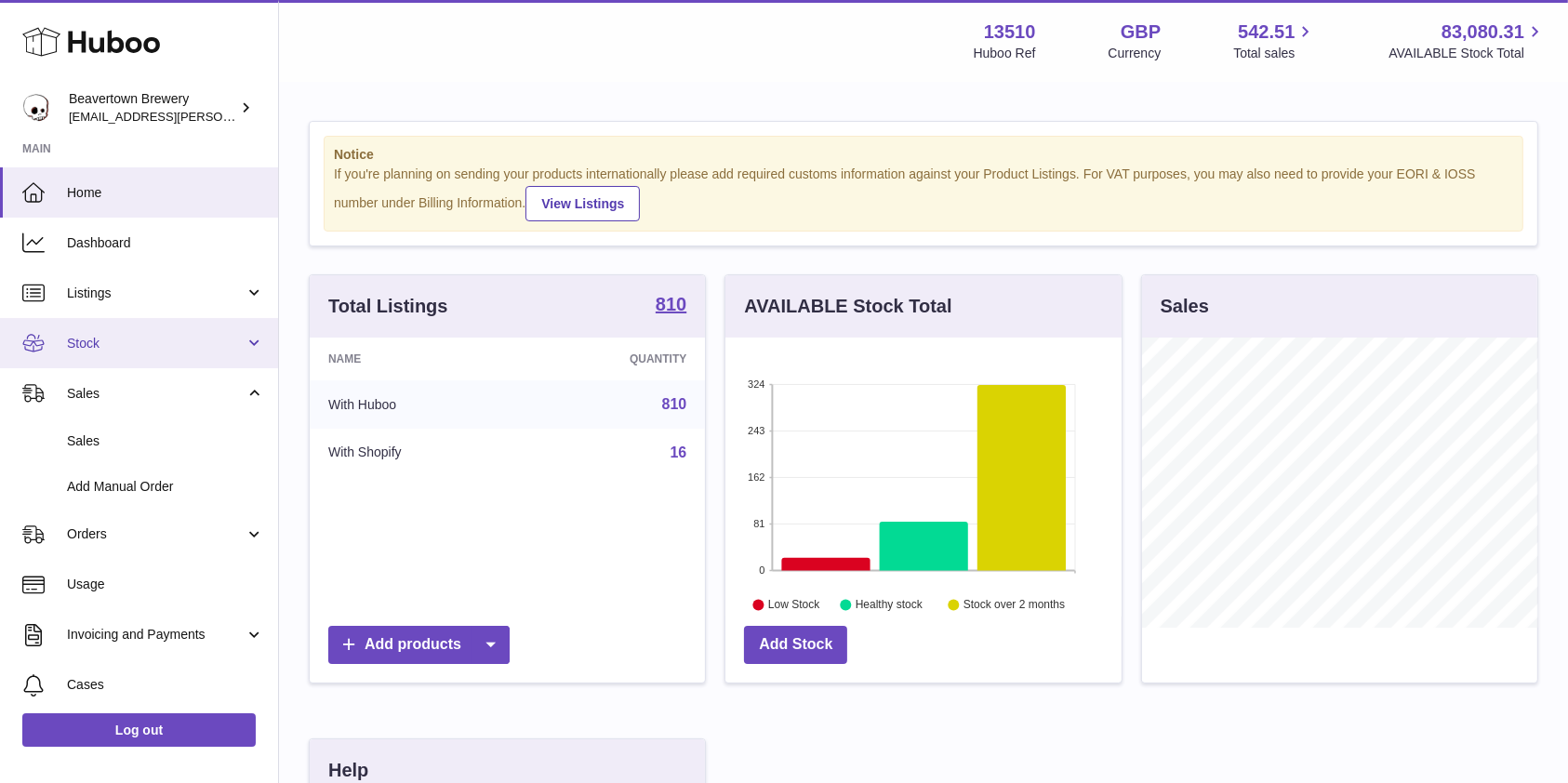
click at [123, 339] on span "Stock" at bounding box center [155, 344] width 177 height 18
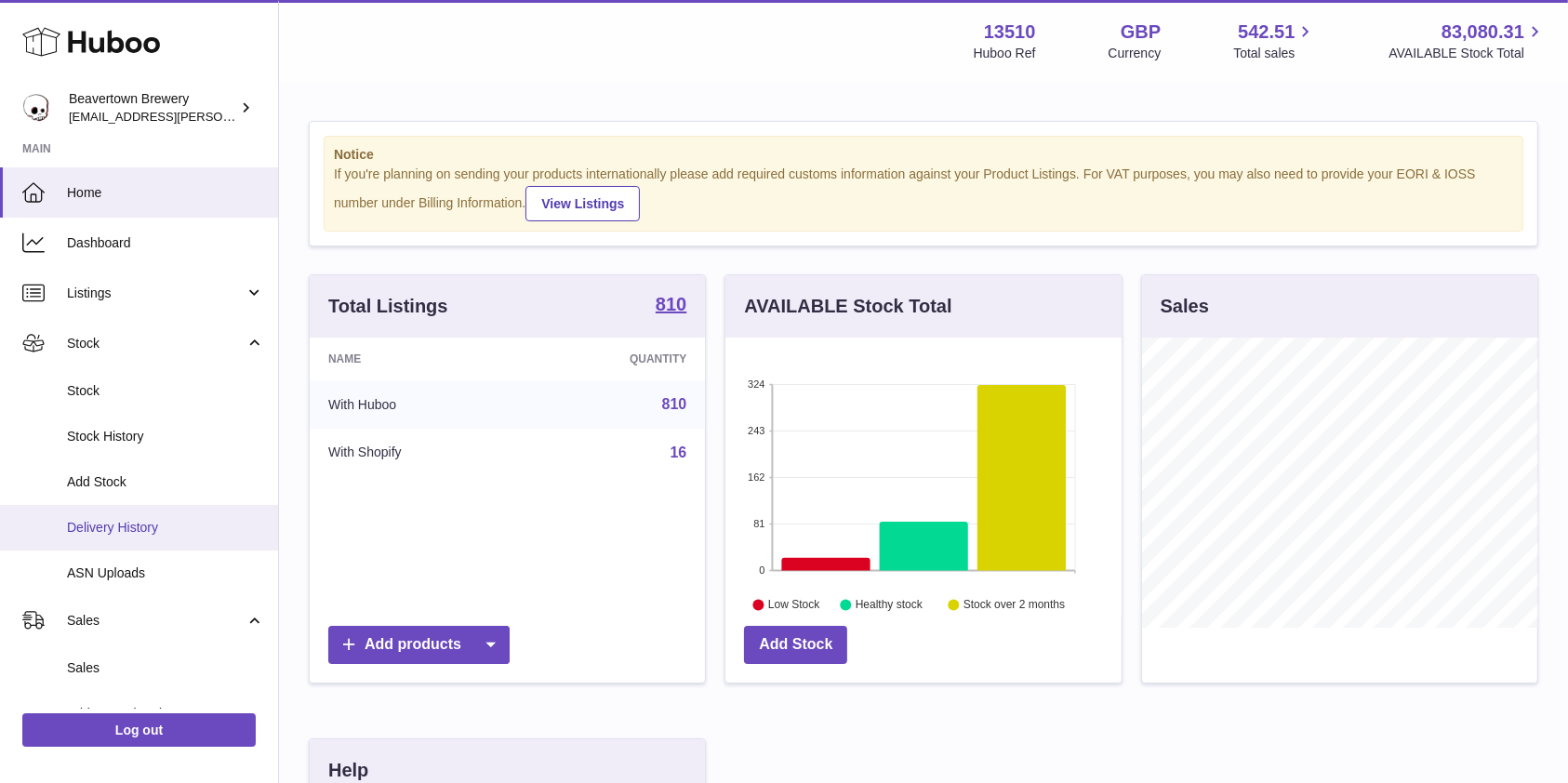
click at [129, 529] on span "Delivery History" at bounding box center [165, 527] width 197 height 18
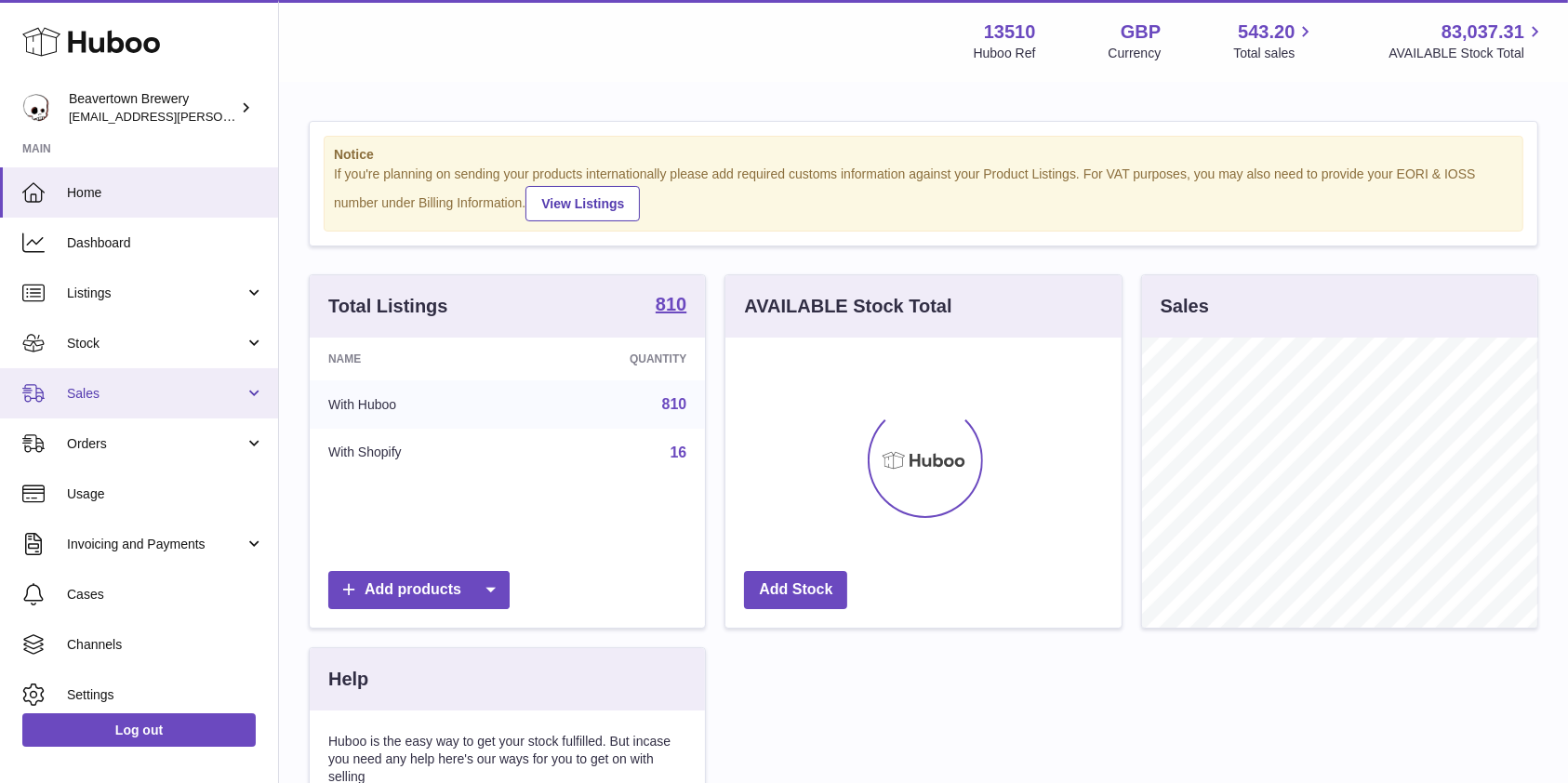
scroll to position [290, 395]
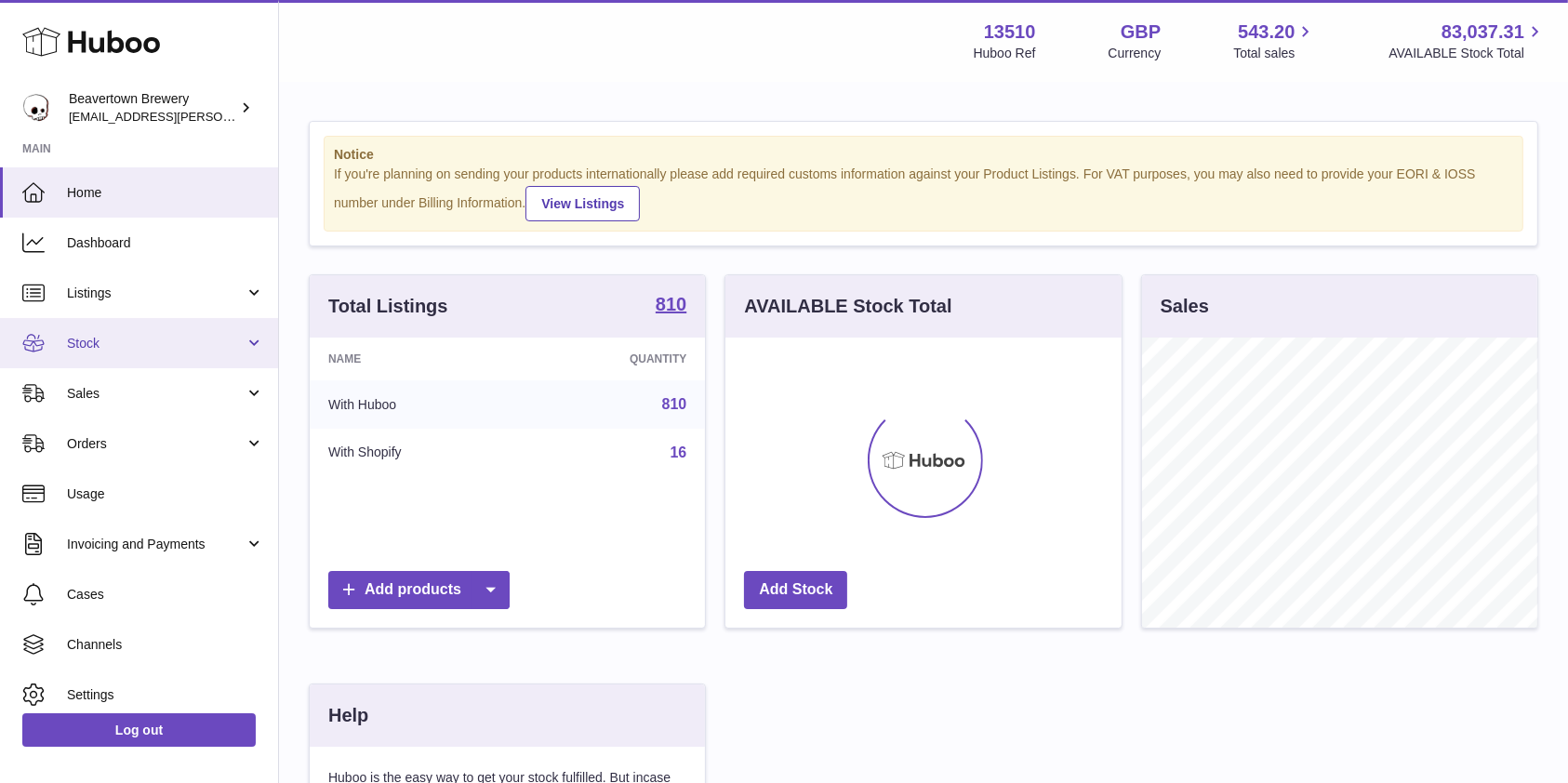
click at [94, 335] on span "Stock" at bounding box center [155, 344] width 177 height 18
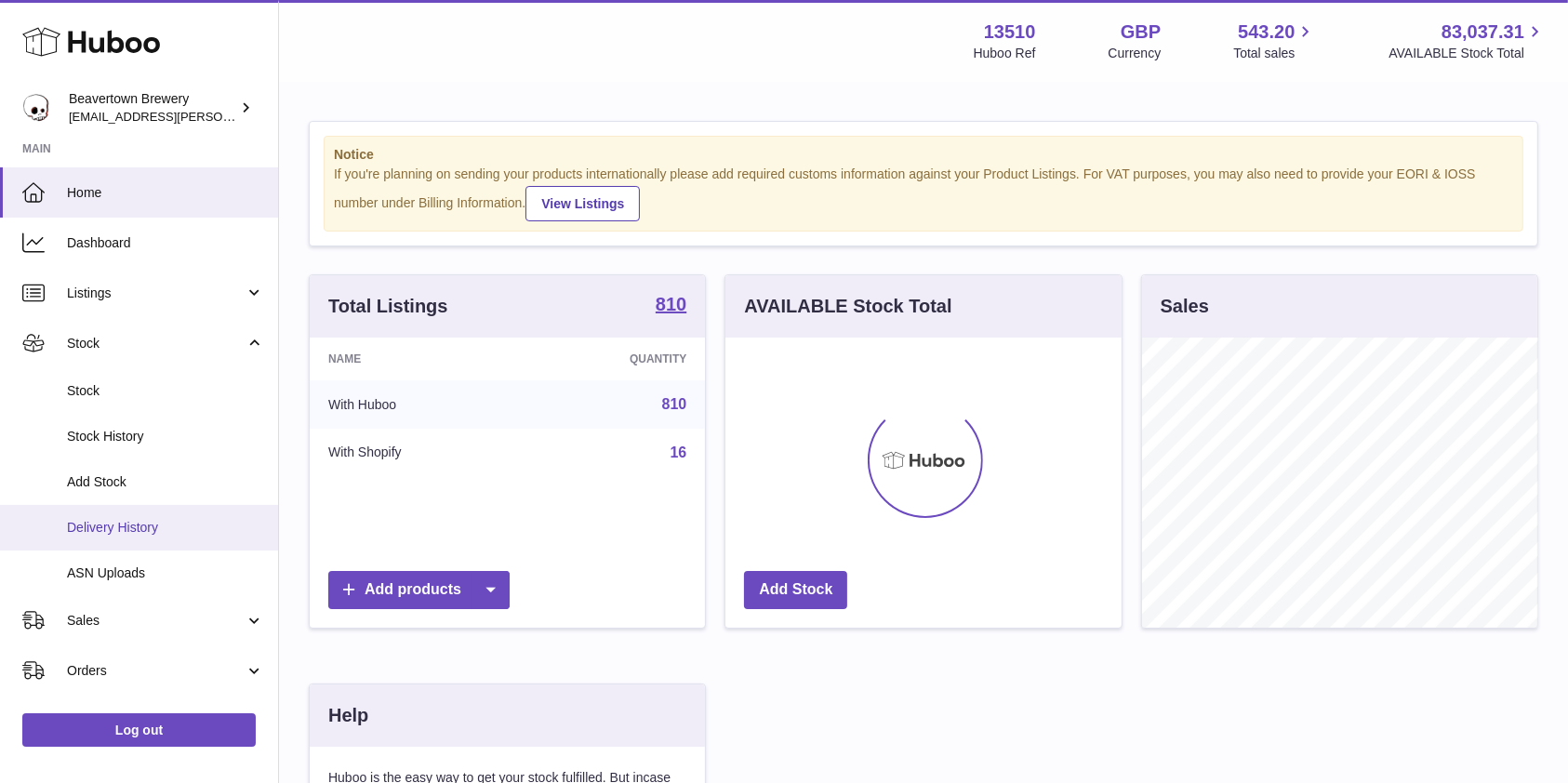
click at [136, 518] on span "Delivery History" at bounding box center [165, 527] width 197 height 18
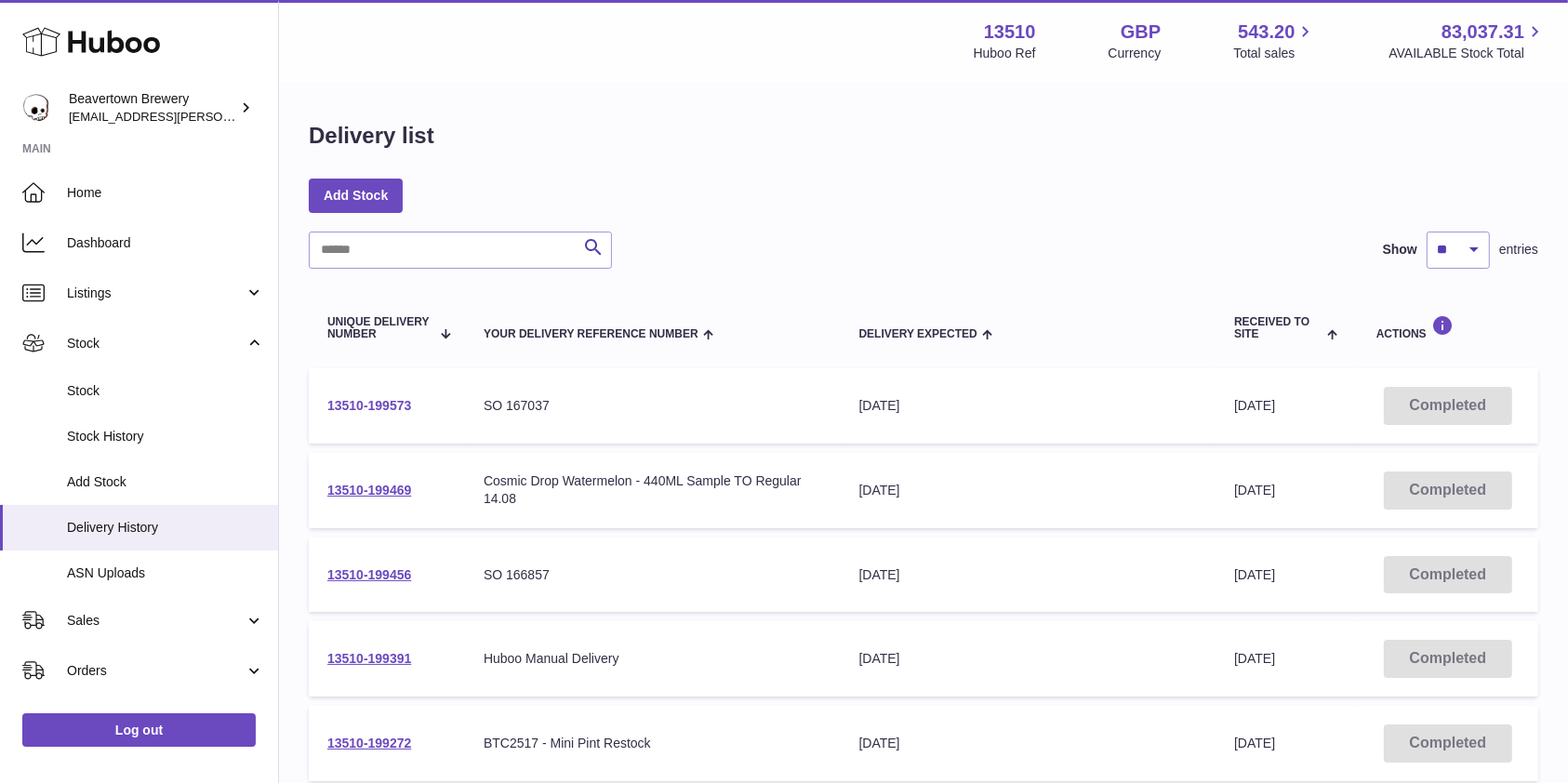
click at [404, 406] on link "13510-199573" at bounding box center [368, 405] width 83 height 15
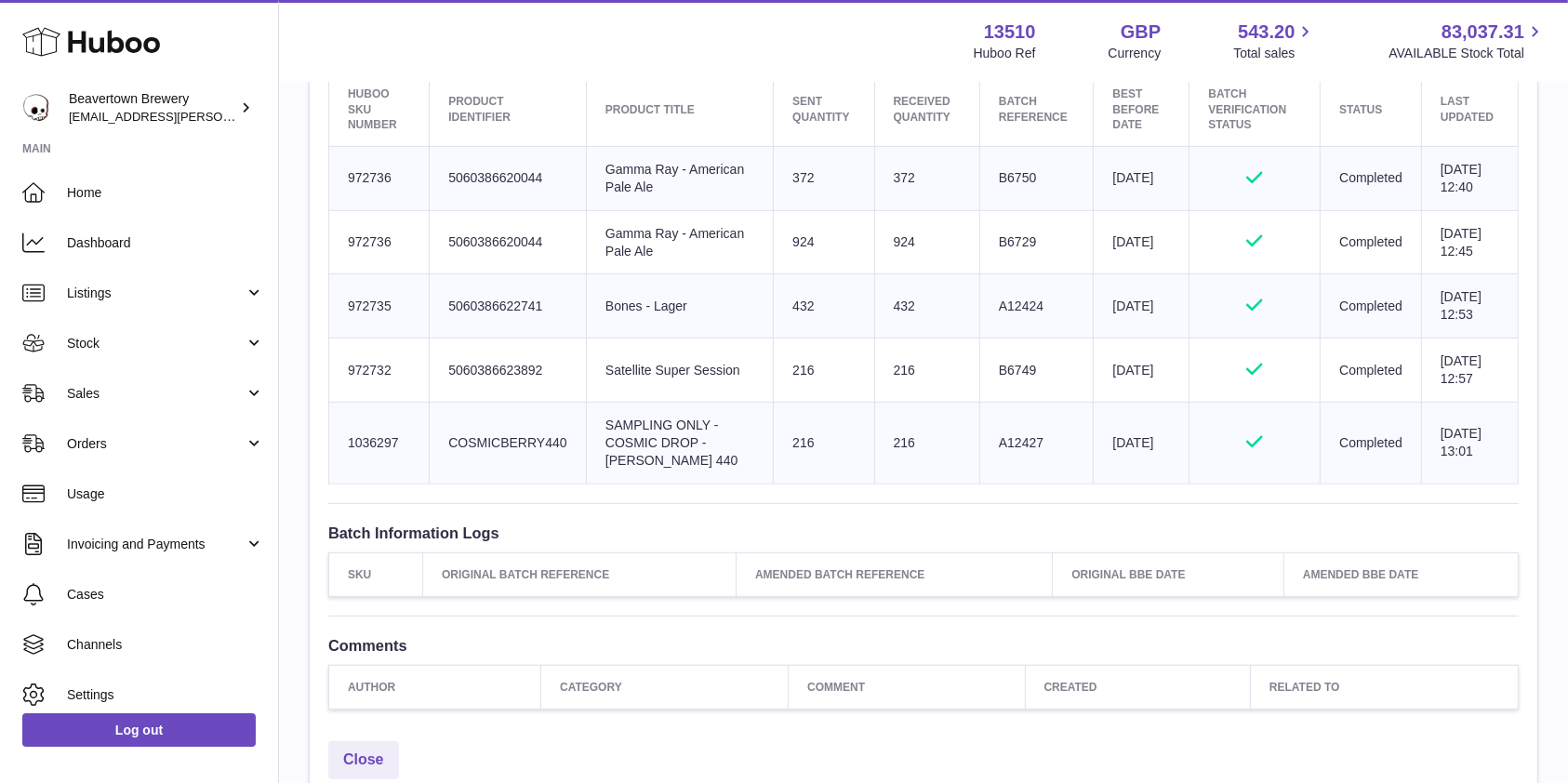
scroll to position [619, 0]
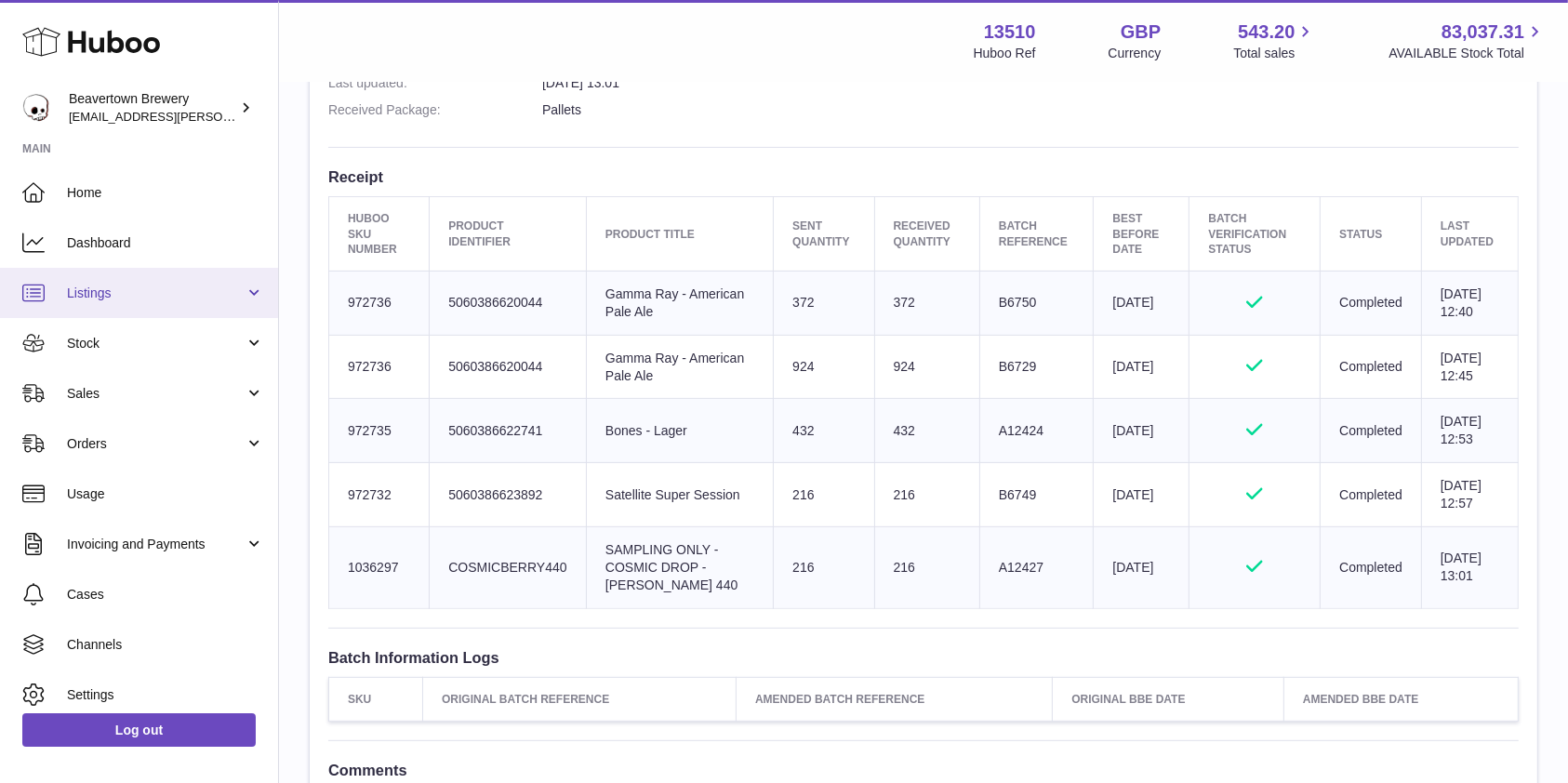
click at [172, 272] on link "Listings" at bounding box center [139, 292] width 278 height 50
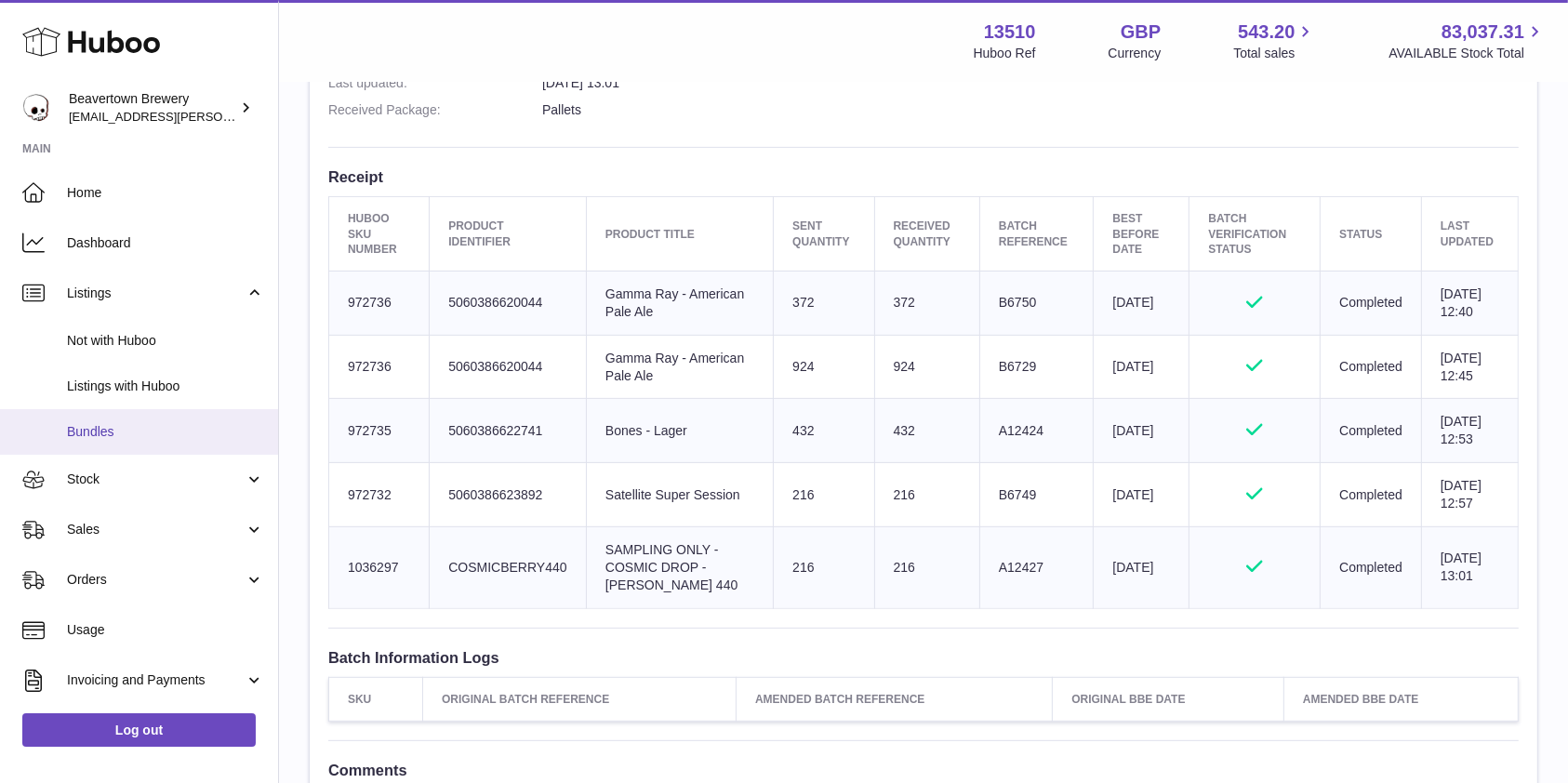
click at [141, 424] on span "Bundles" at bounding box center [165, 432] width 197 height 18
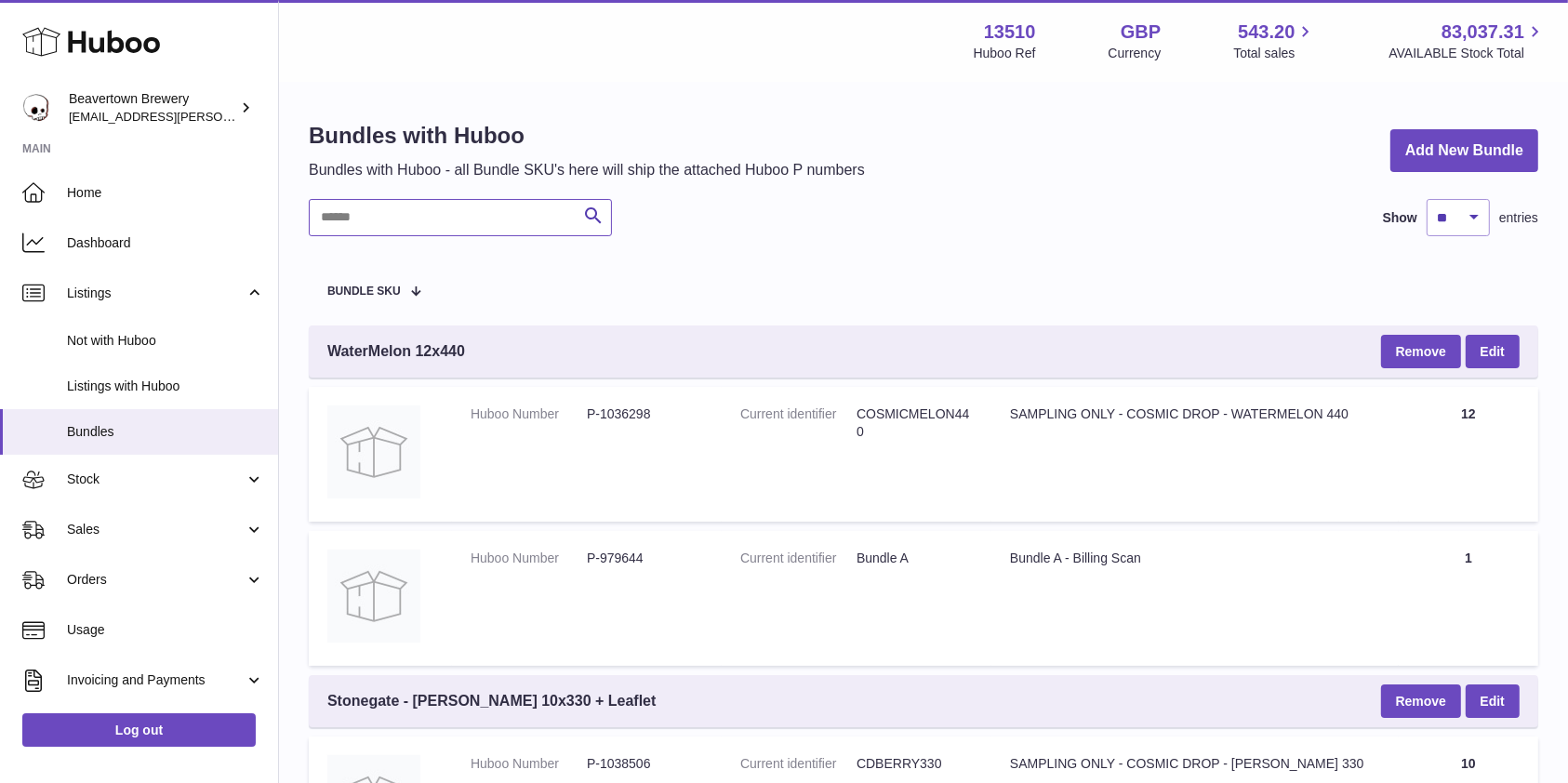
click at [448, 201] on input "text" at bounding box center [460, 218] width 303 height 37
type input "*******"
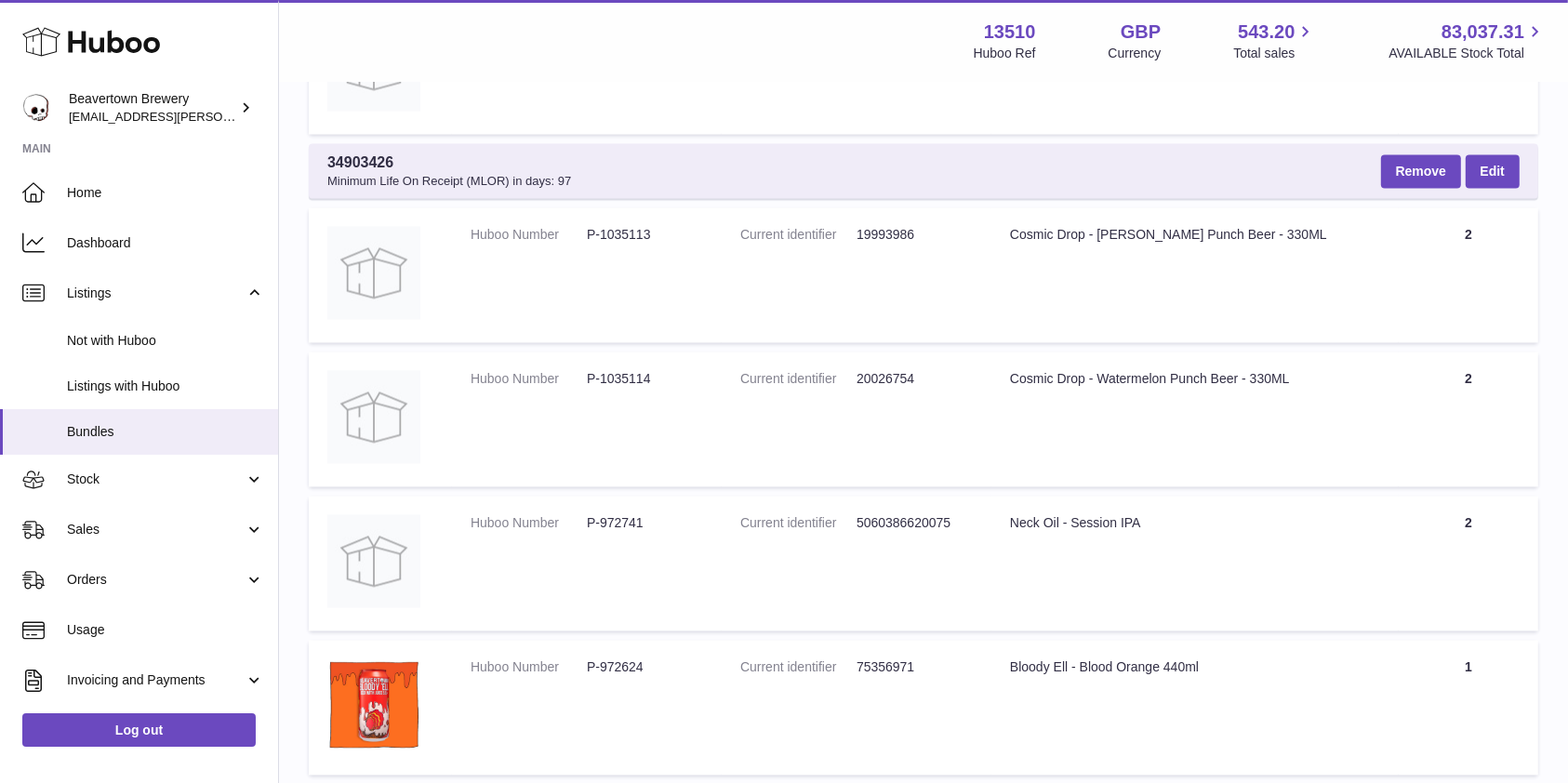
scroll to position [3099, 0]
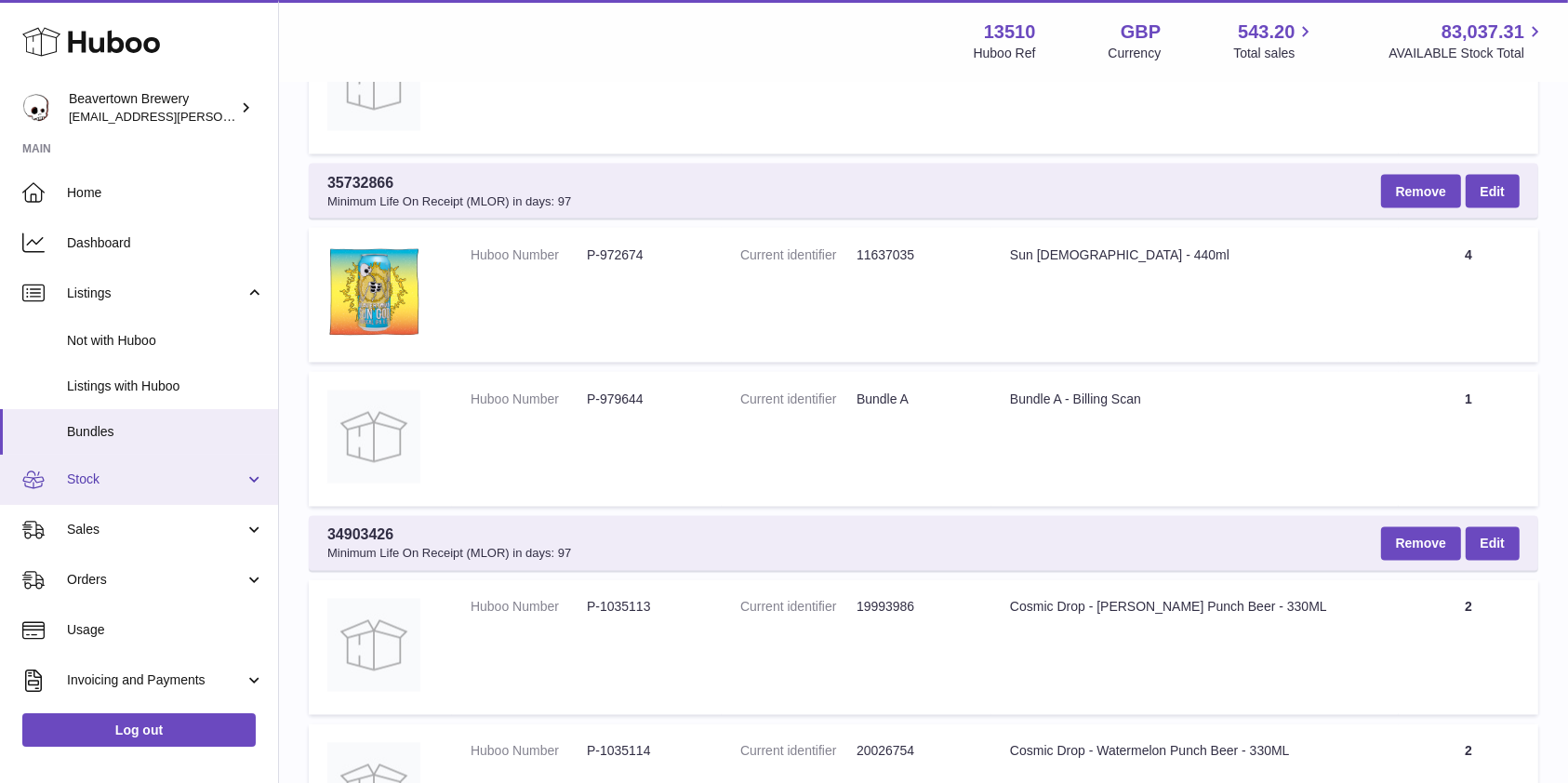
click at [137, 484] on span "Stock" at bounding box center [155, 479] width 177 height 18
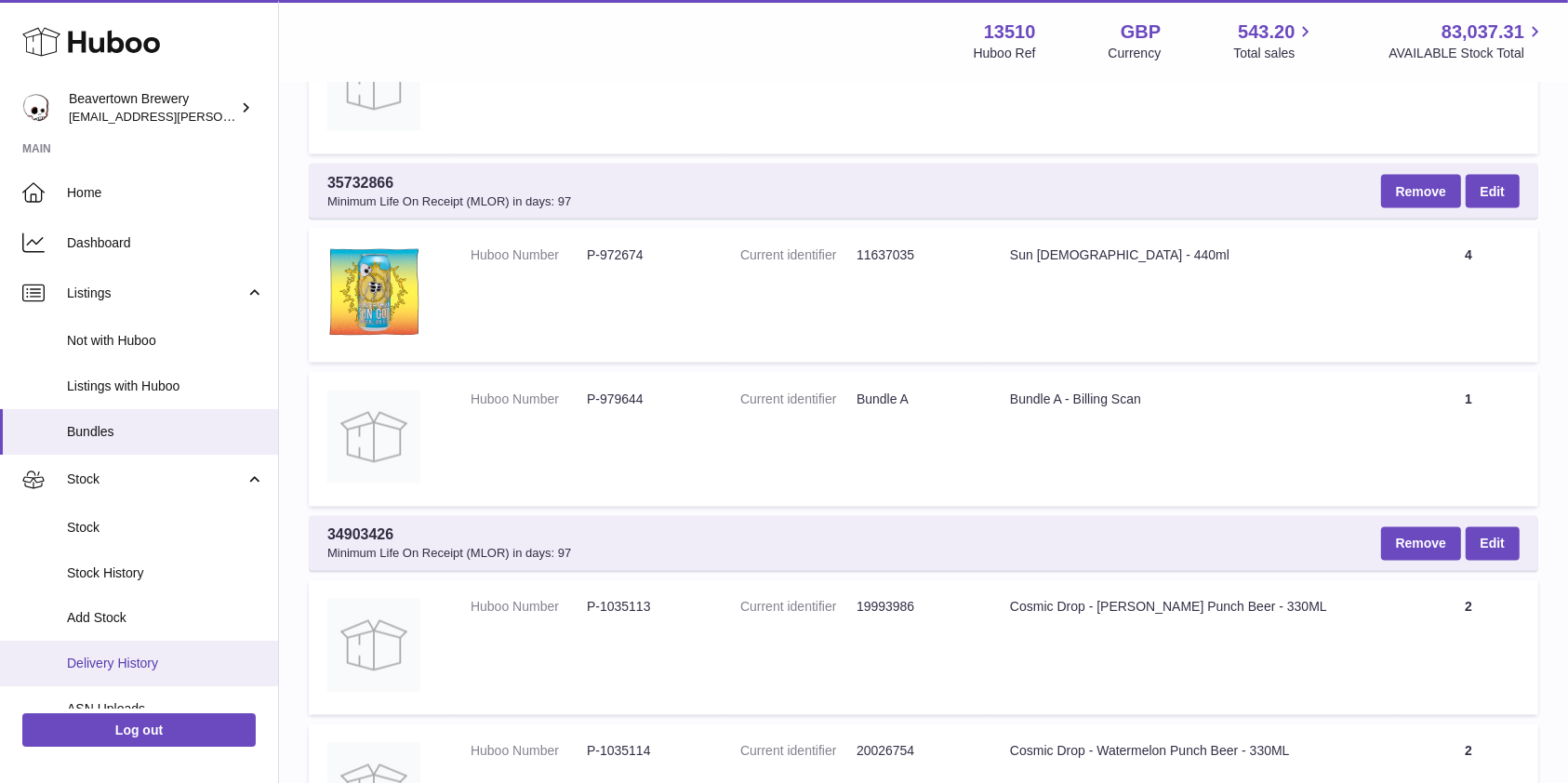
click at [113, 652] on link "Delivery History" at bounding box center [139, 663] width 278 height 45
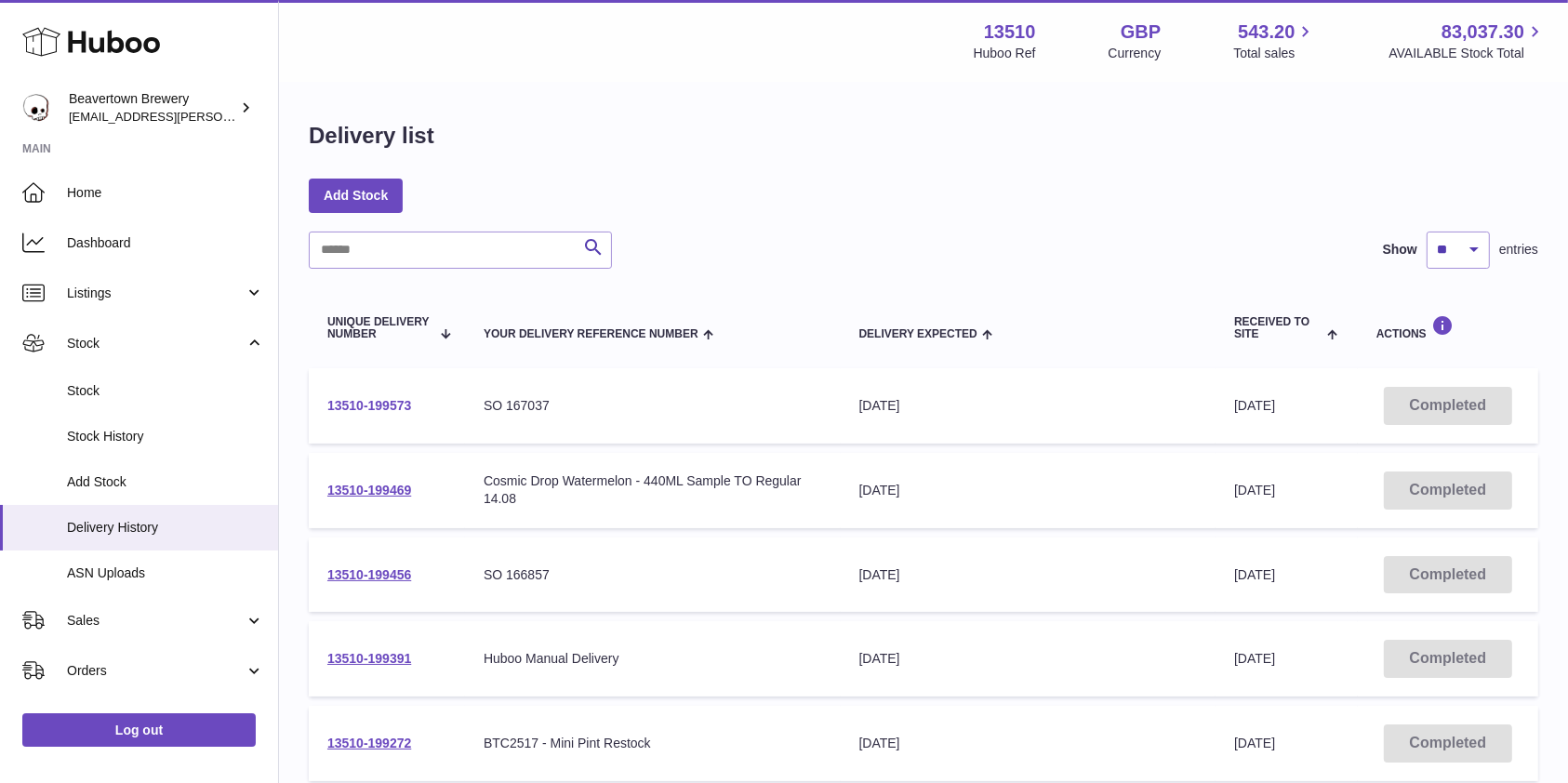
click at [407, 398] on link "13510-199573" at bounding box center [368, 405] width 83 height 15
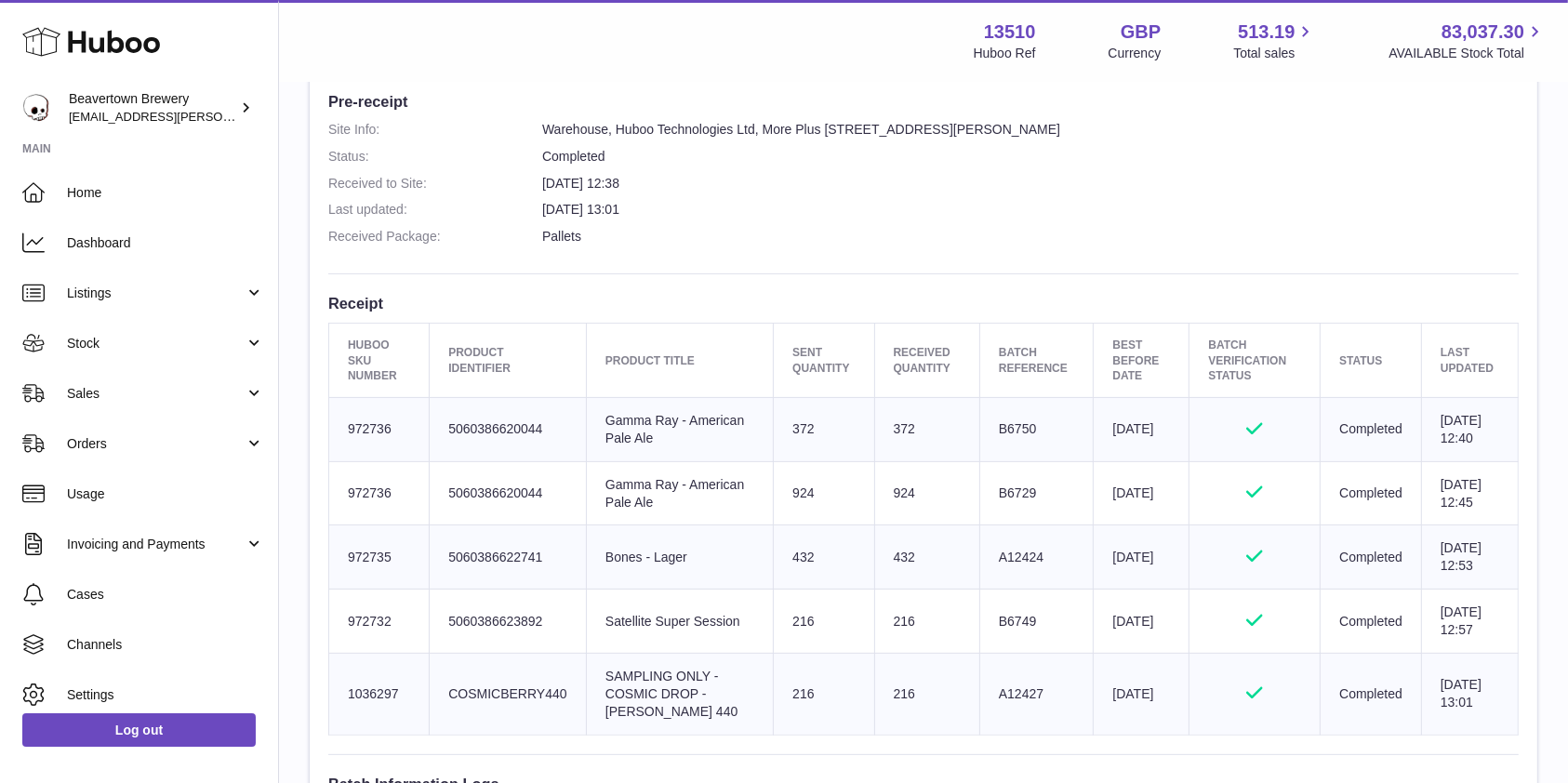
scroll to position [372, 0]
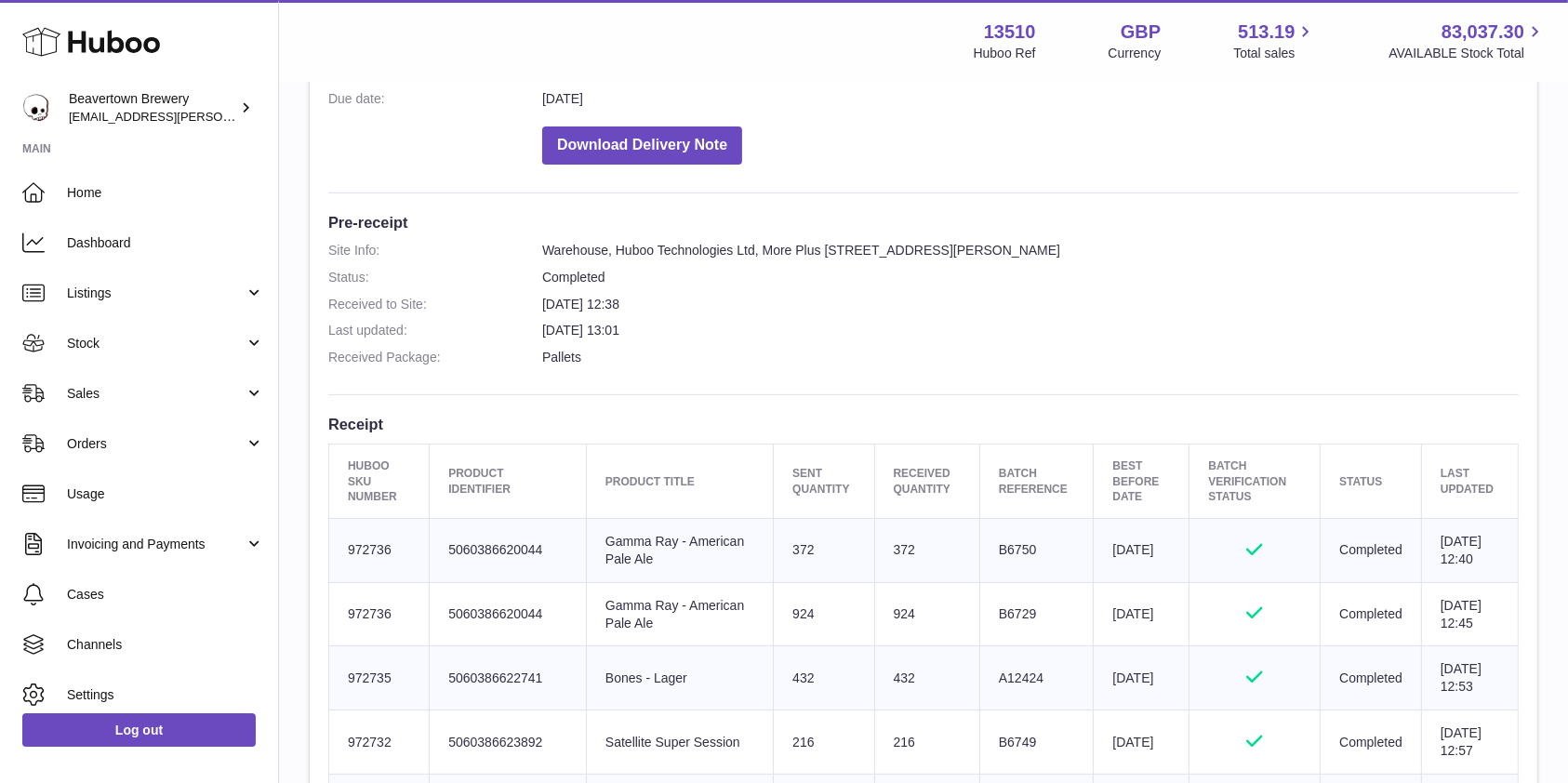
click at [381, 551] on td "Huboo SKU Number 972736" at bounding box center [379, 549] width 100 height 64
click at [381, 550] on td "Huboo SKU Number 972736" at bounding box center [379, 549] width 100 height 64
copy td "972736"
click at [125, 354] on link "Stock" at bounding box center [139, 342] width 278 height 50
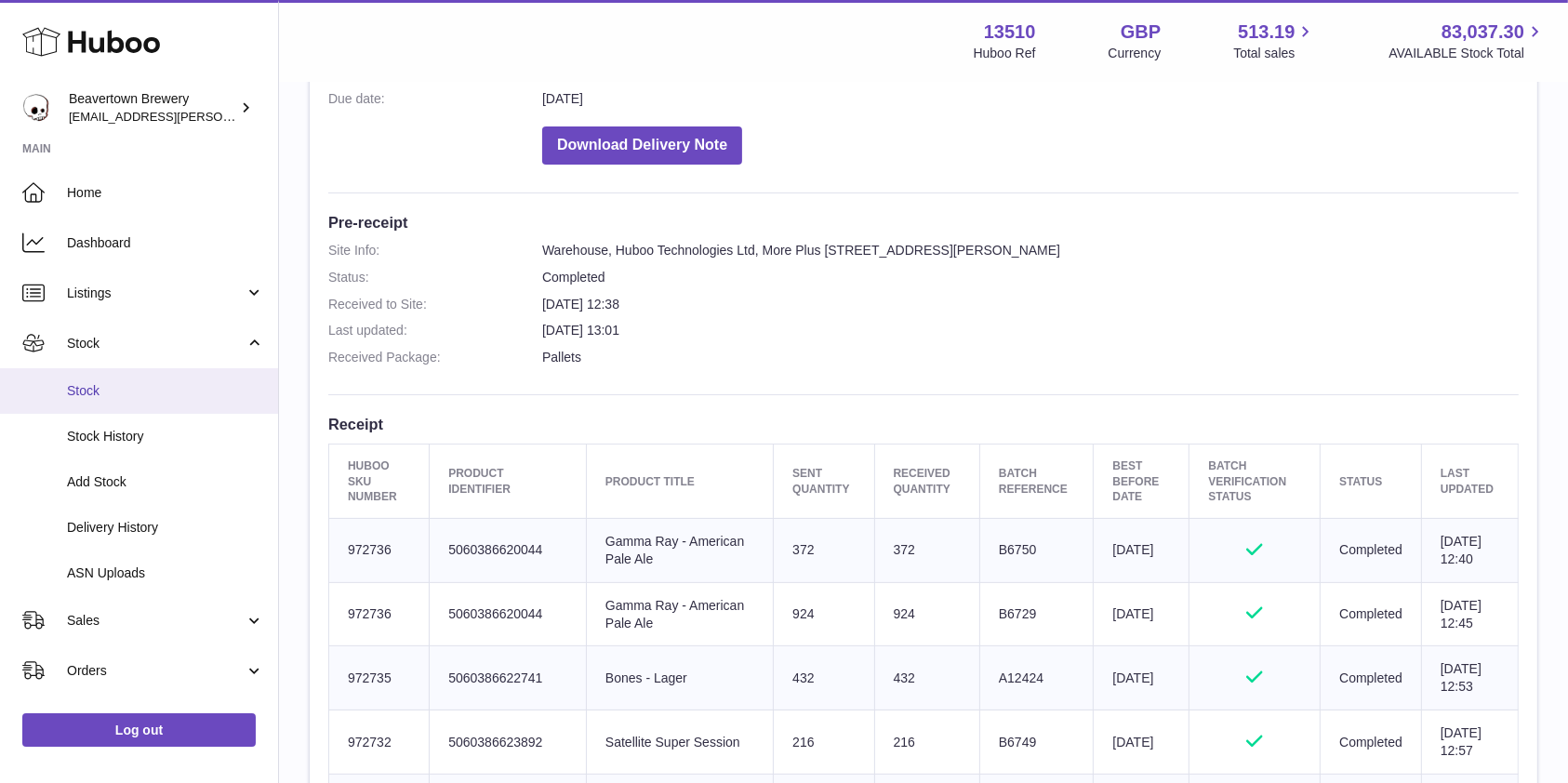
click at [116, 383] on span "Stock" at bounding box center [165, 391] width 197 height 18
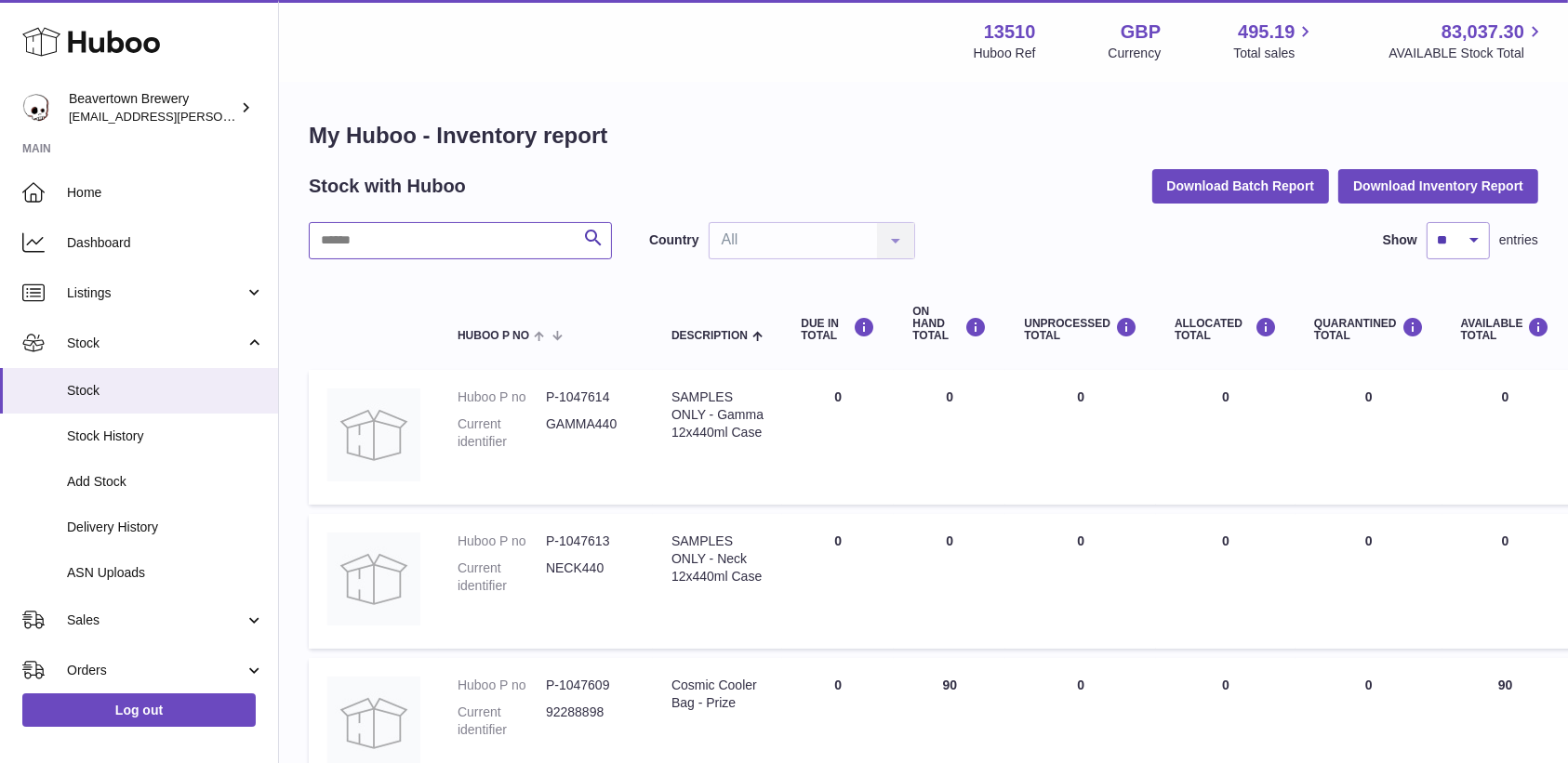
click at [466, 249] on input "text" at bounding box center [460, 241] width 303 height 37
paste input "******"
type input "******"
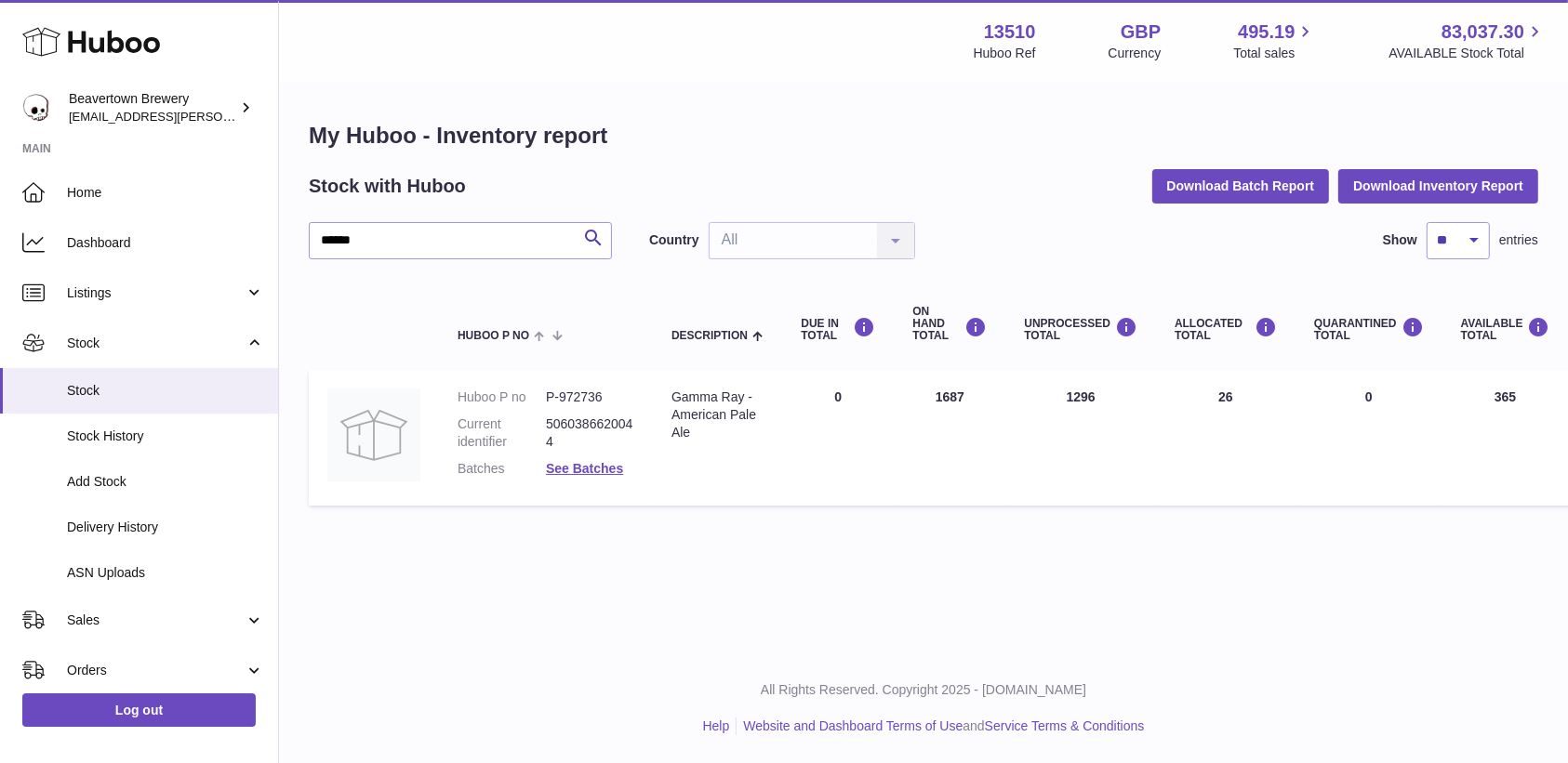
click at [1062, 374] on td "UNPROCESSED Total 1296" at bounding box center [1081, 438] width 151 height 136
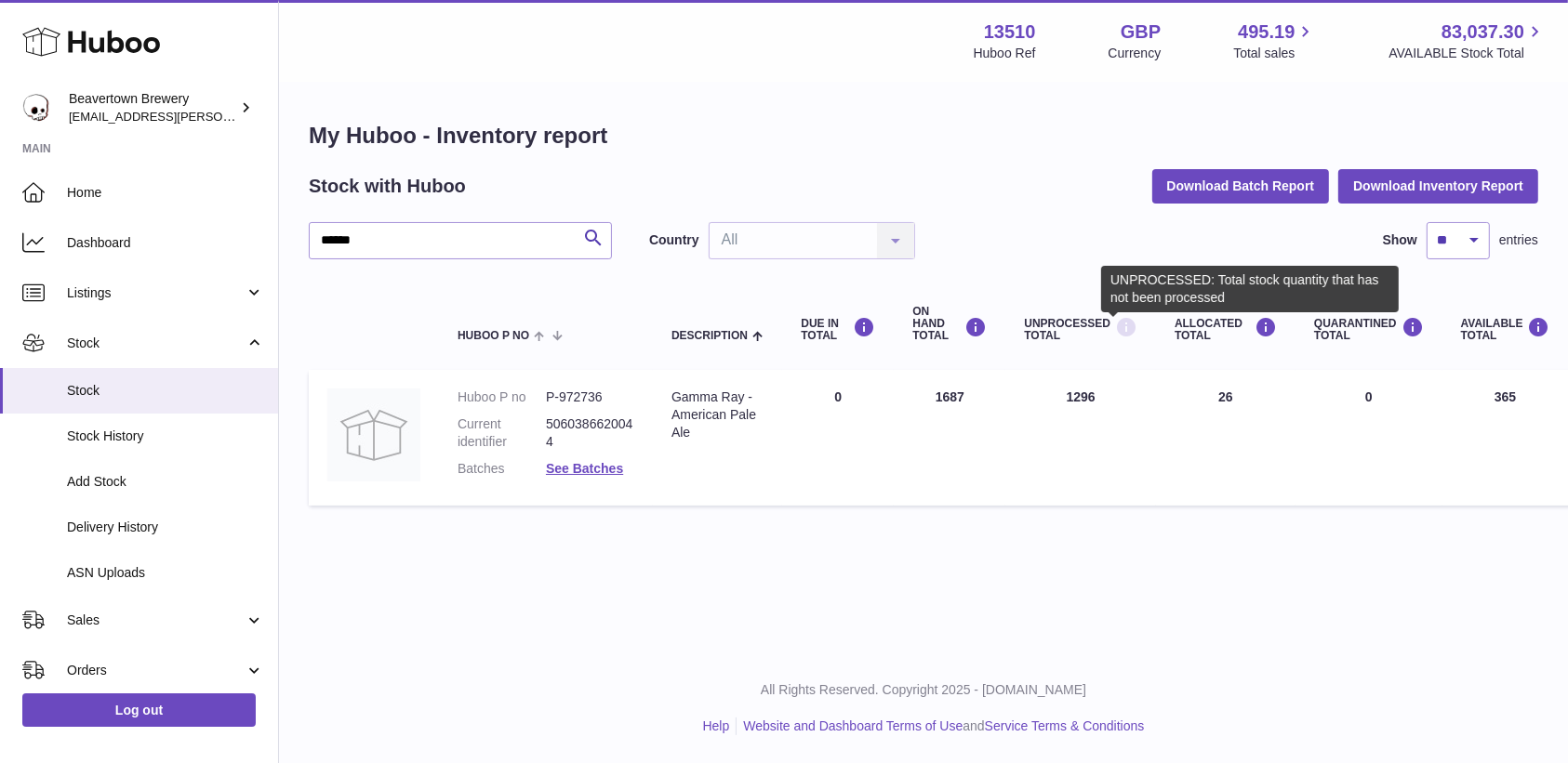
click at [1115, 328] on icon at bounding box center [1126, 328] width 23 height 24
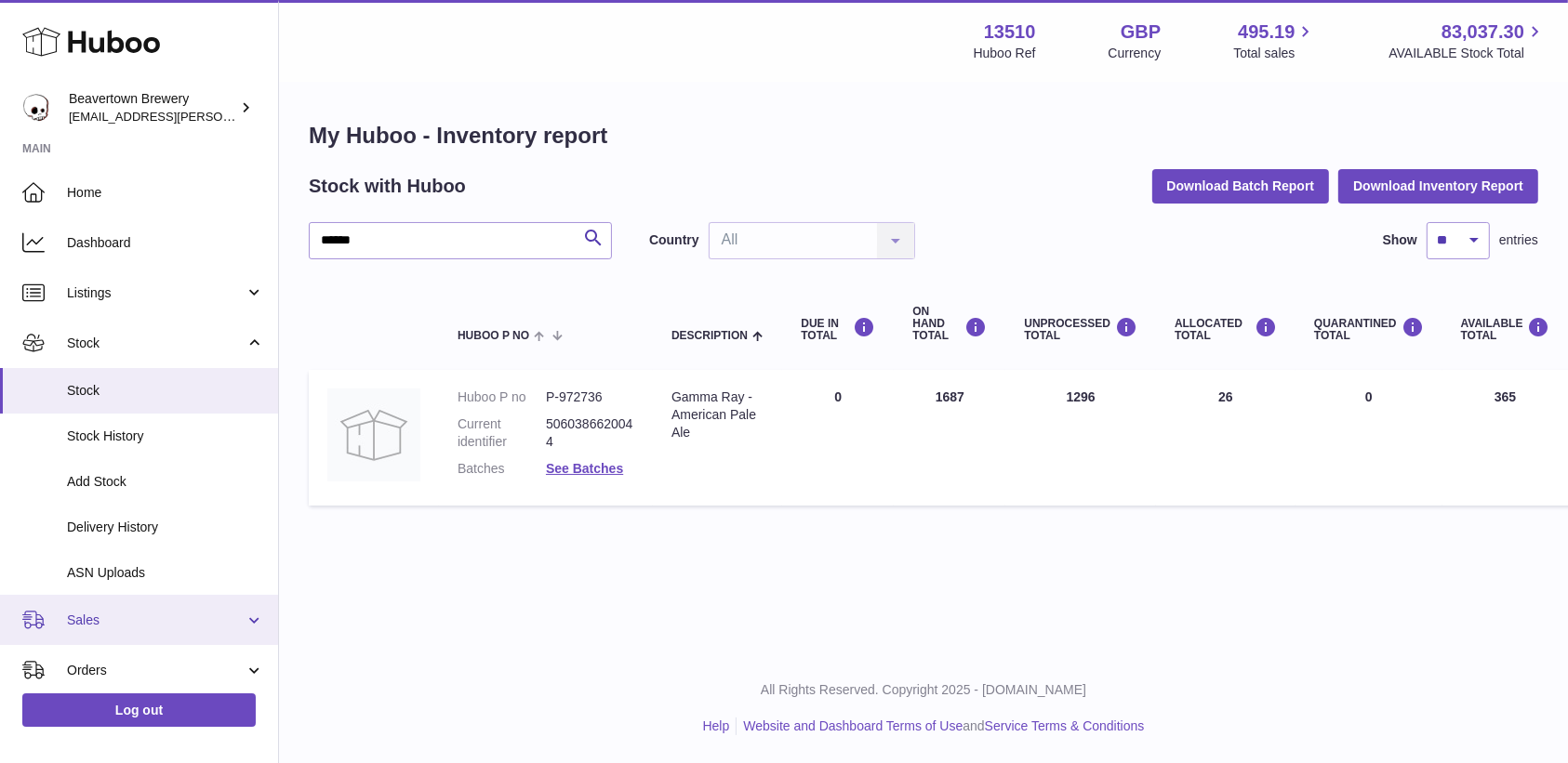
click at [130, 597] on link "Sales" at bounding box center [139, 619] width 278 height 50
click at [111, 663] on span "Sales" at bounding box center [165, 668] width 197 height 18
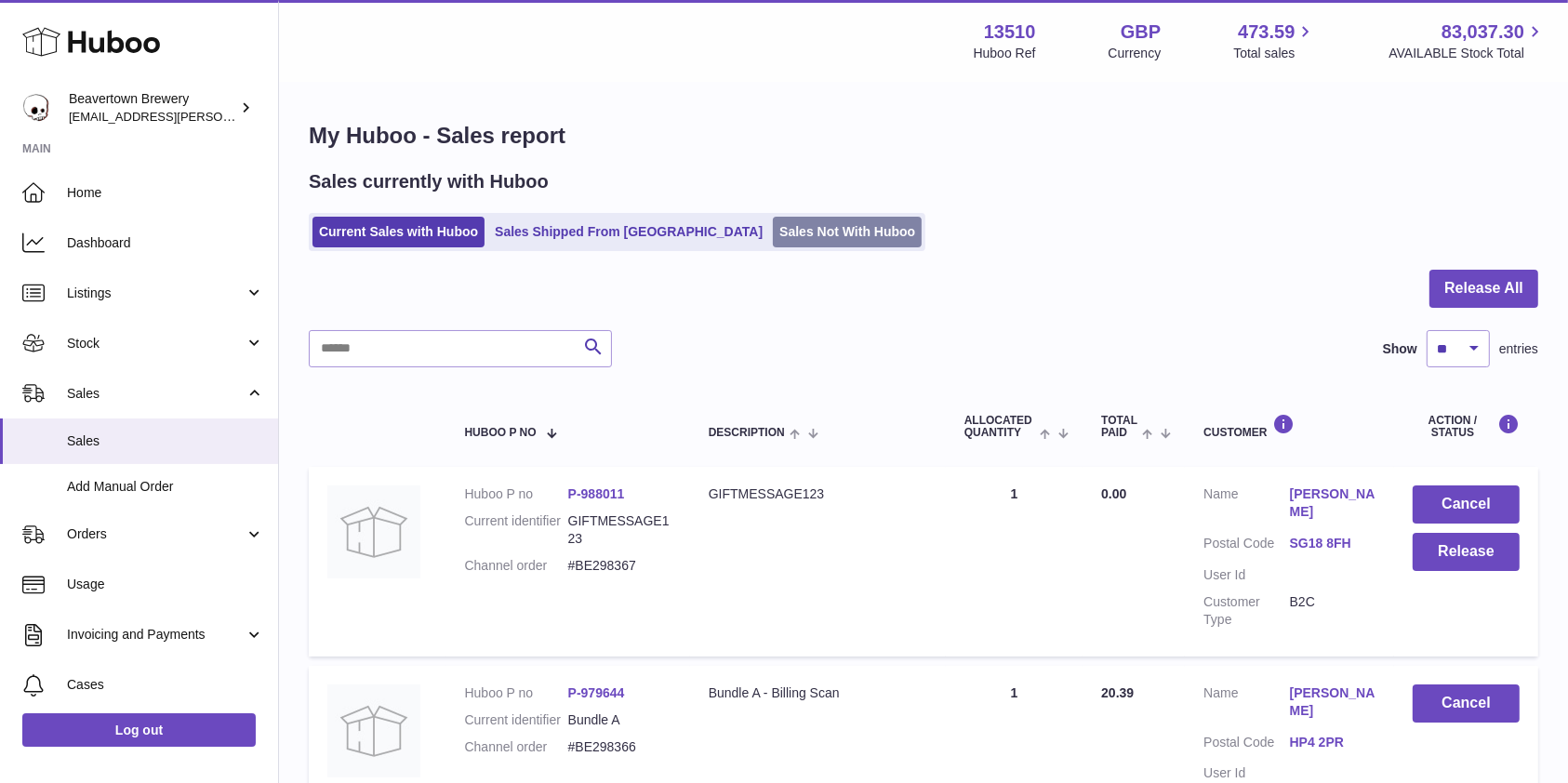
click at [808, 229] on link "Sales Not With Huboo" at bounding box center [847, 231] width 149 height 30
